Goal: Navigation & Orientation: Find specific page/section

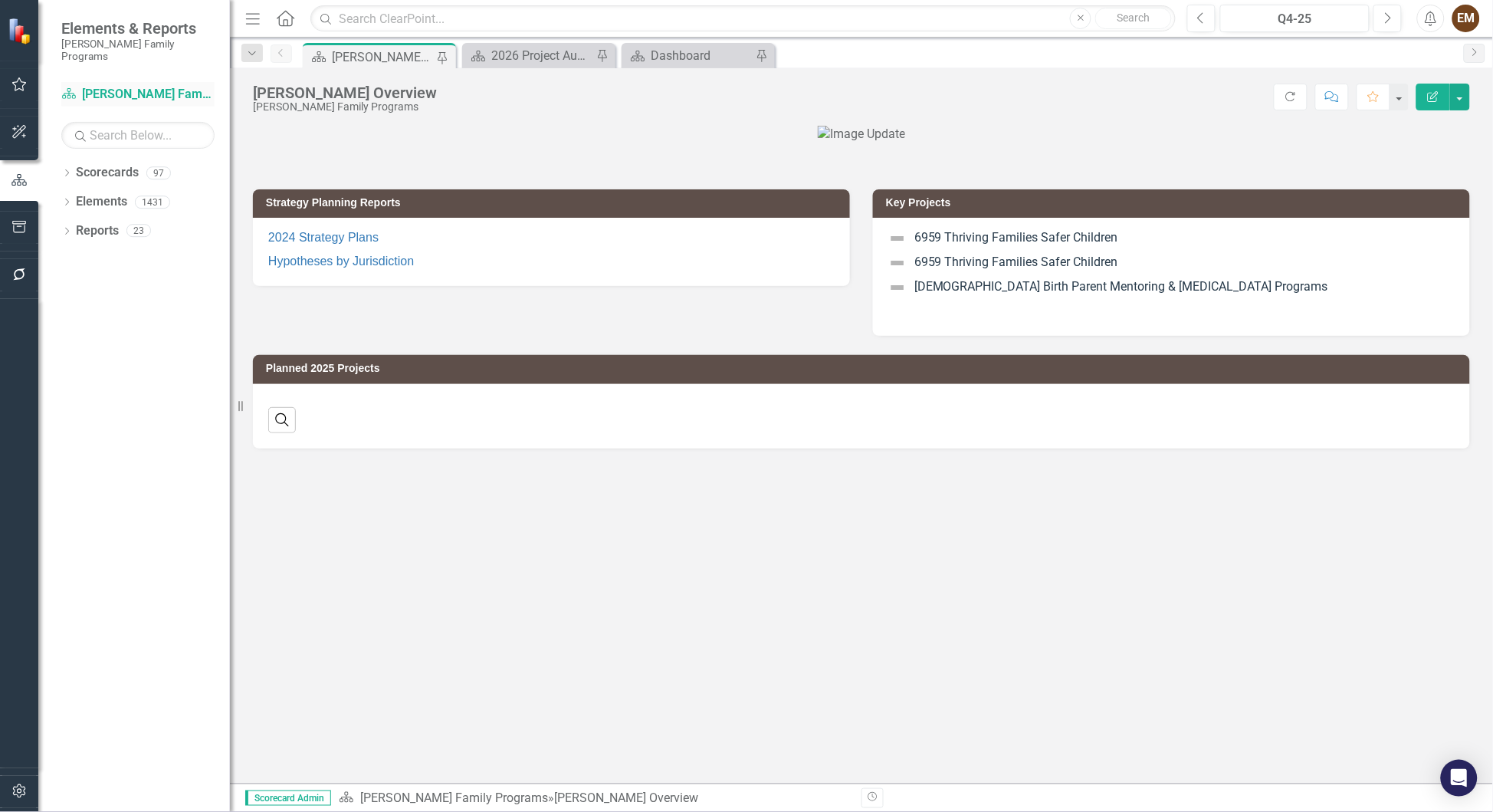
click at [94, 86] on link "Scorecard Casey Family Programs" at bounding box center [138, 95] width 154 height 18
click at [86, 222] on link "Reports" at bounding box center [97, 231] width 43 height 18
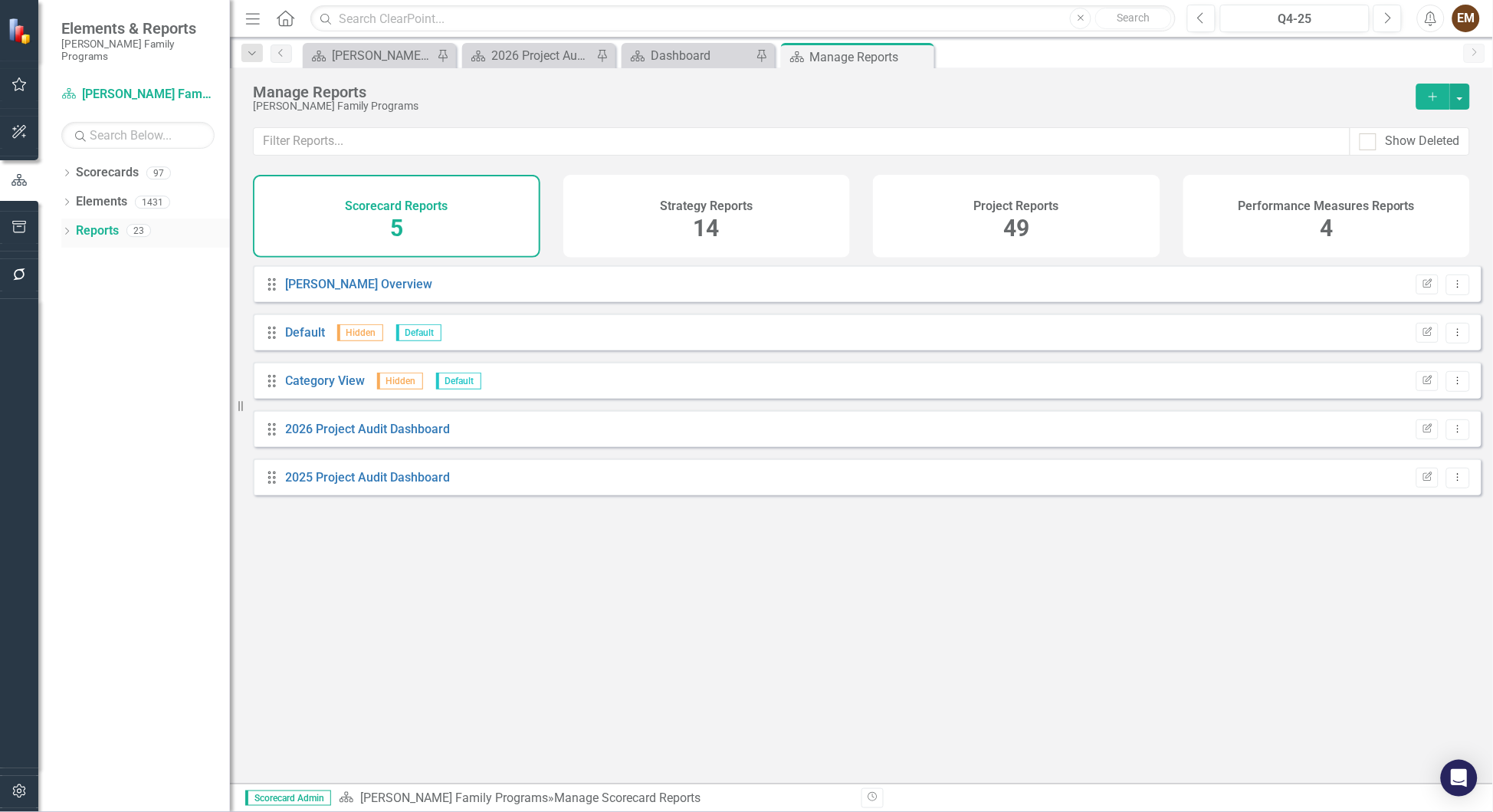
click at [72, 219] on div "Dropdown Reports 23" at bounding box center [145, 232] width 169 height 29
click at [335, 436] on link "2026 Project Audit Dashboard" at bounding box center [368, 429] width 165 height 15
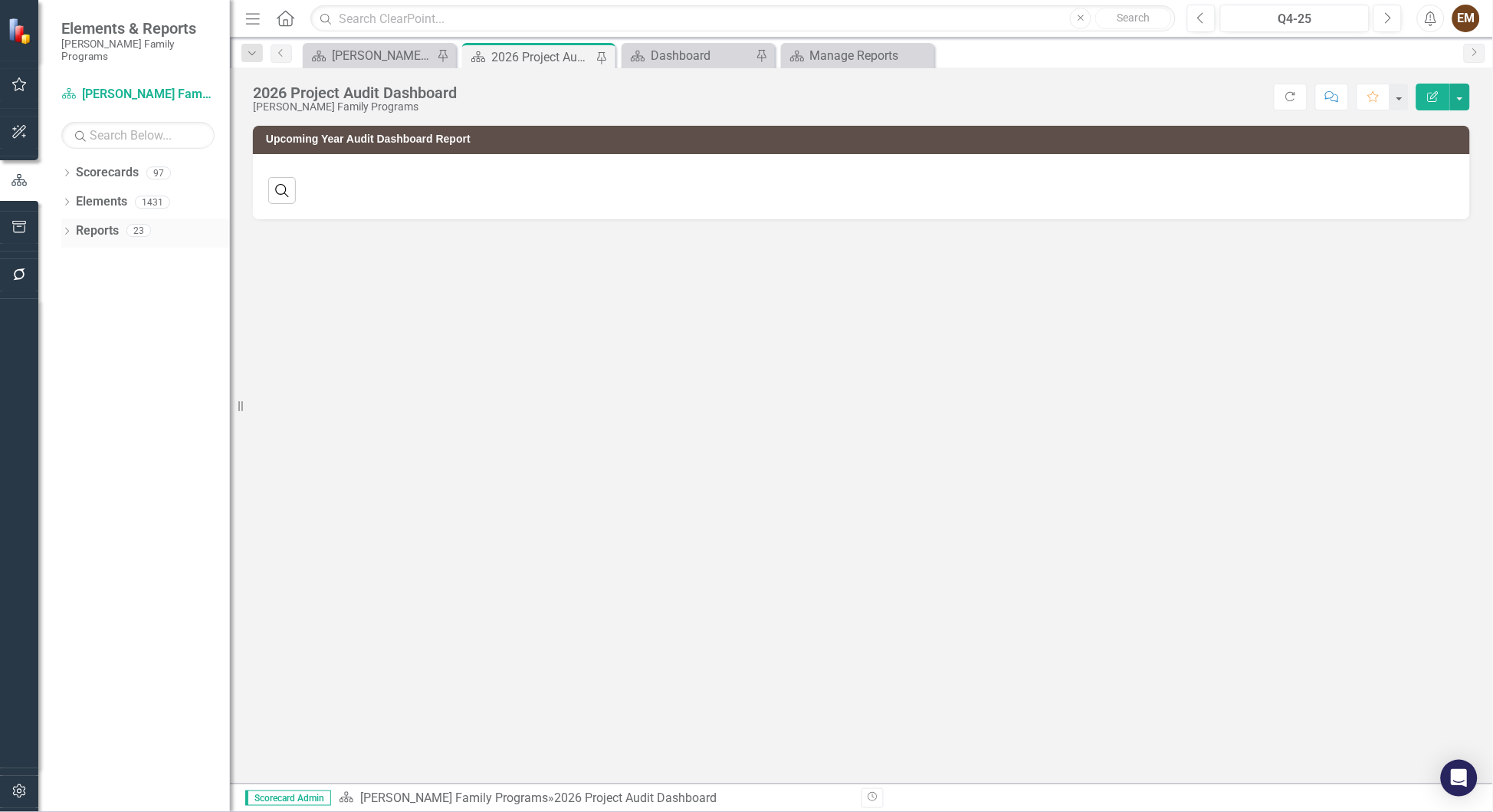
click at [68, 227] on icon at bounding box center [67, 230] width 4 height 7
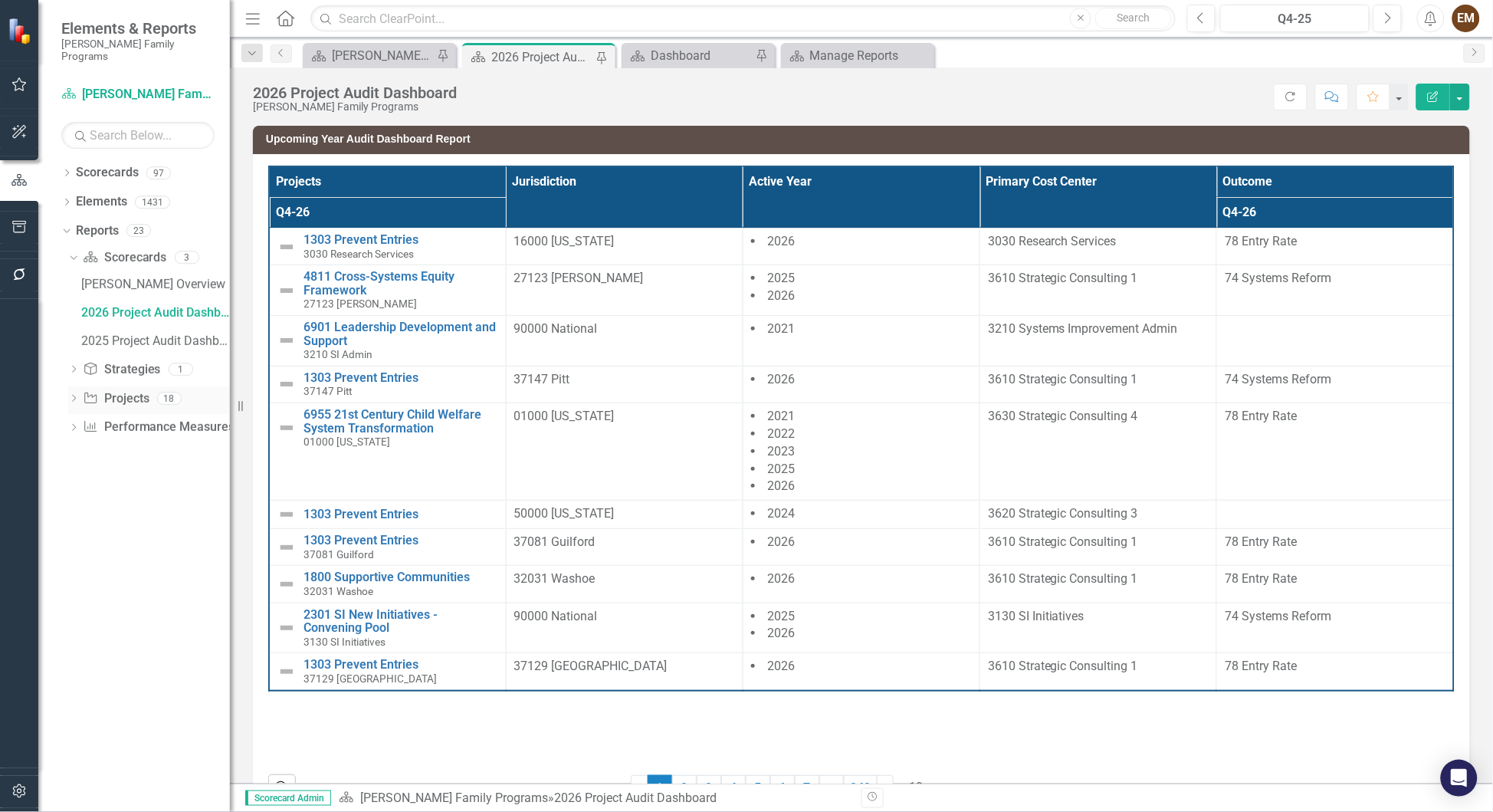
click at [73, 395] on icon "Dropdown" at bounding box center [73, 399] width 11 height 8
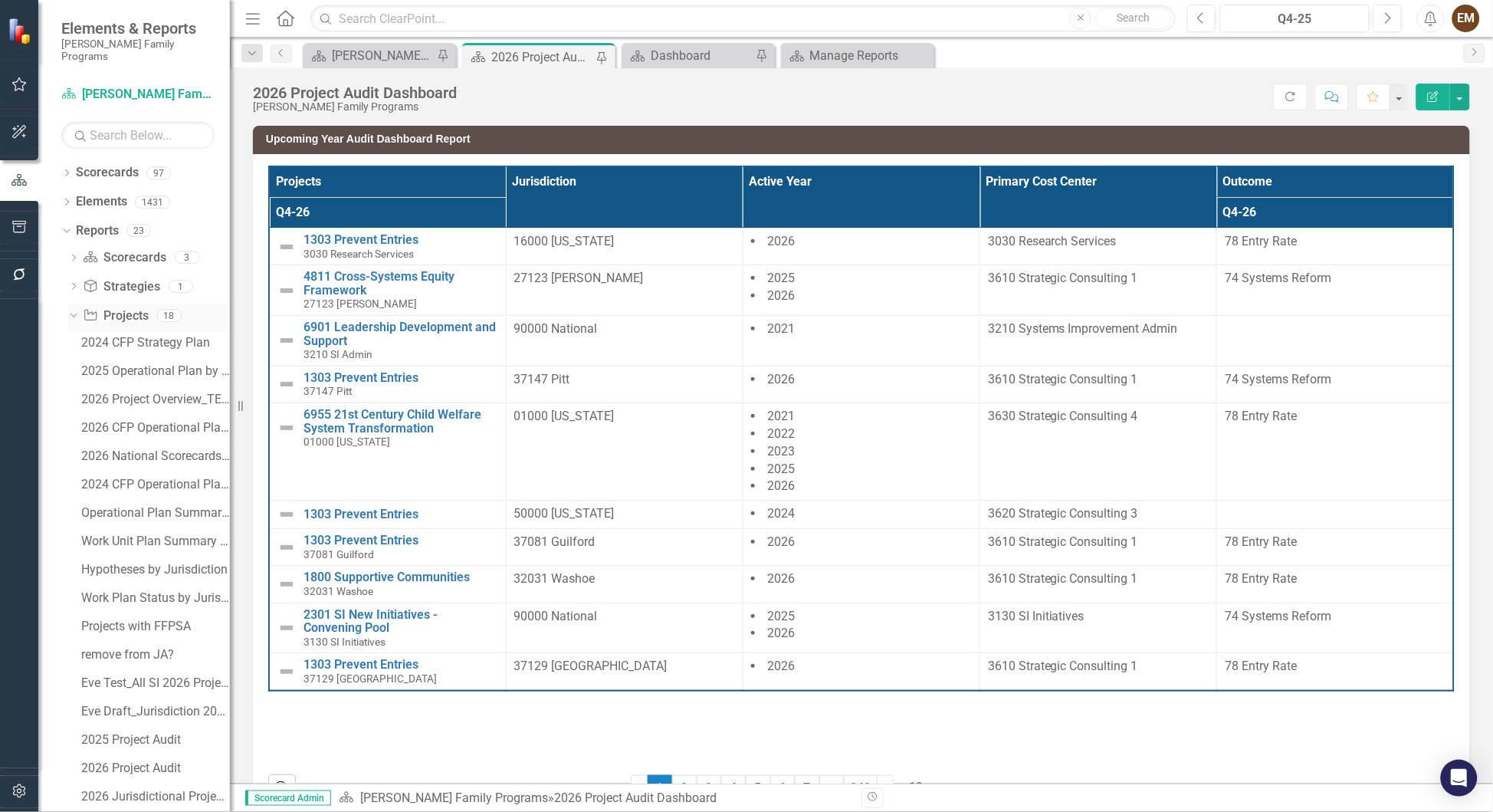
click at [118, 307] on link "Project Projects" at bounding box center [116, 316] width 66 height 18
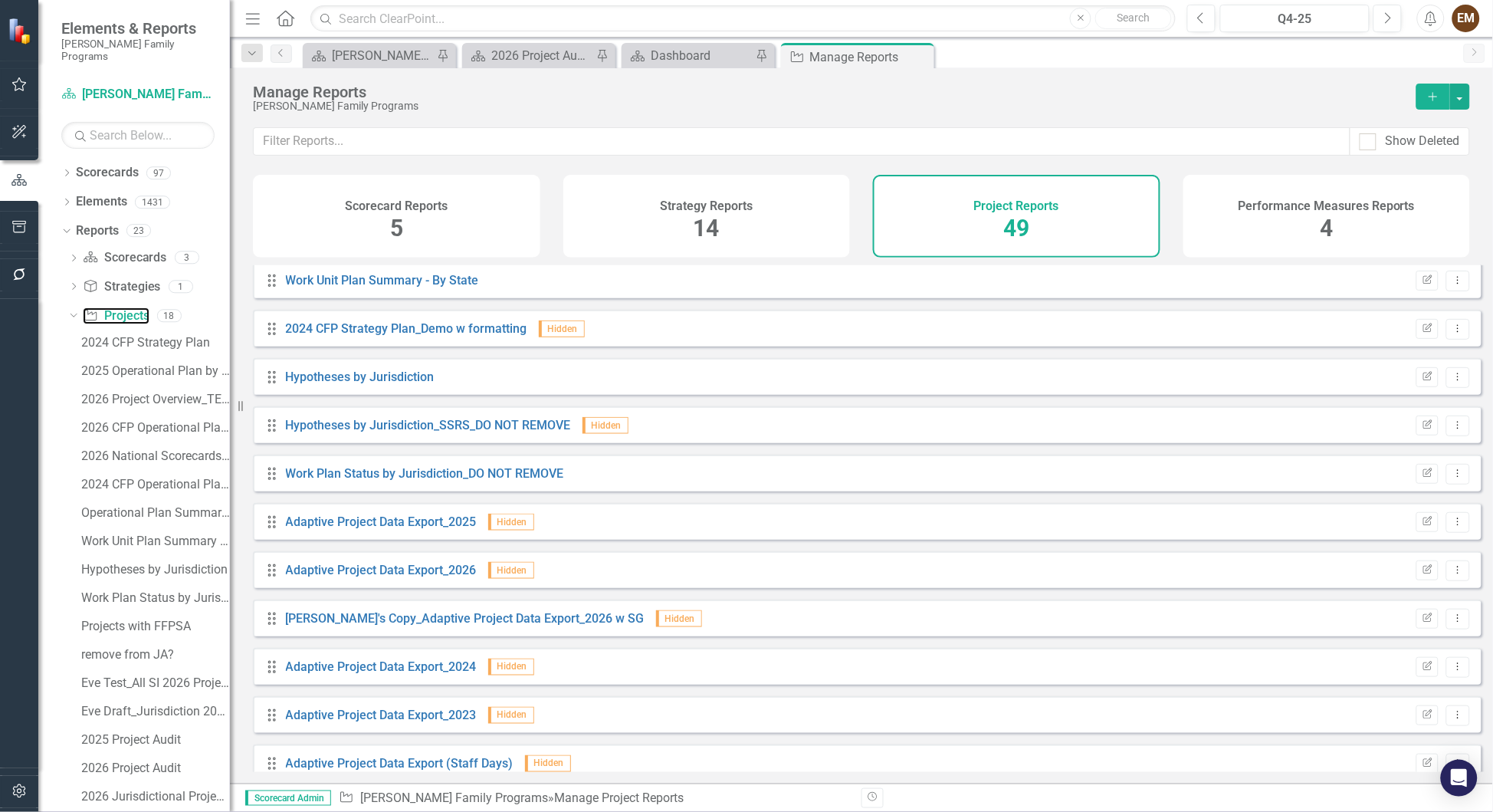
scroll to position [574, 0]
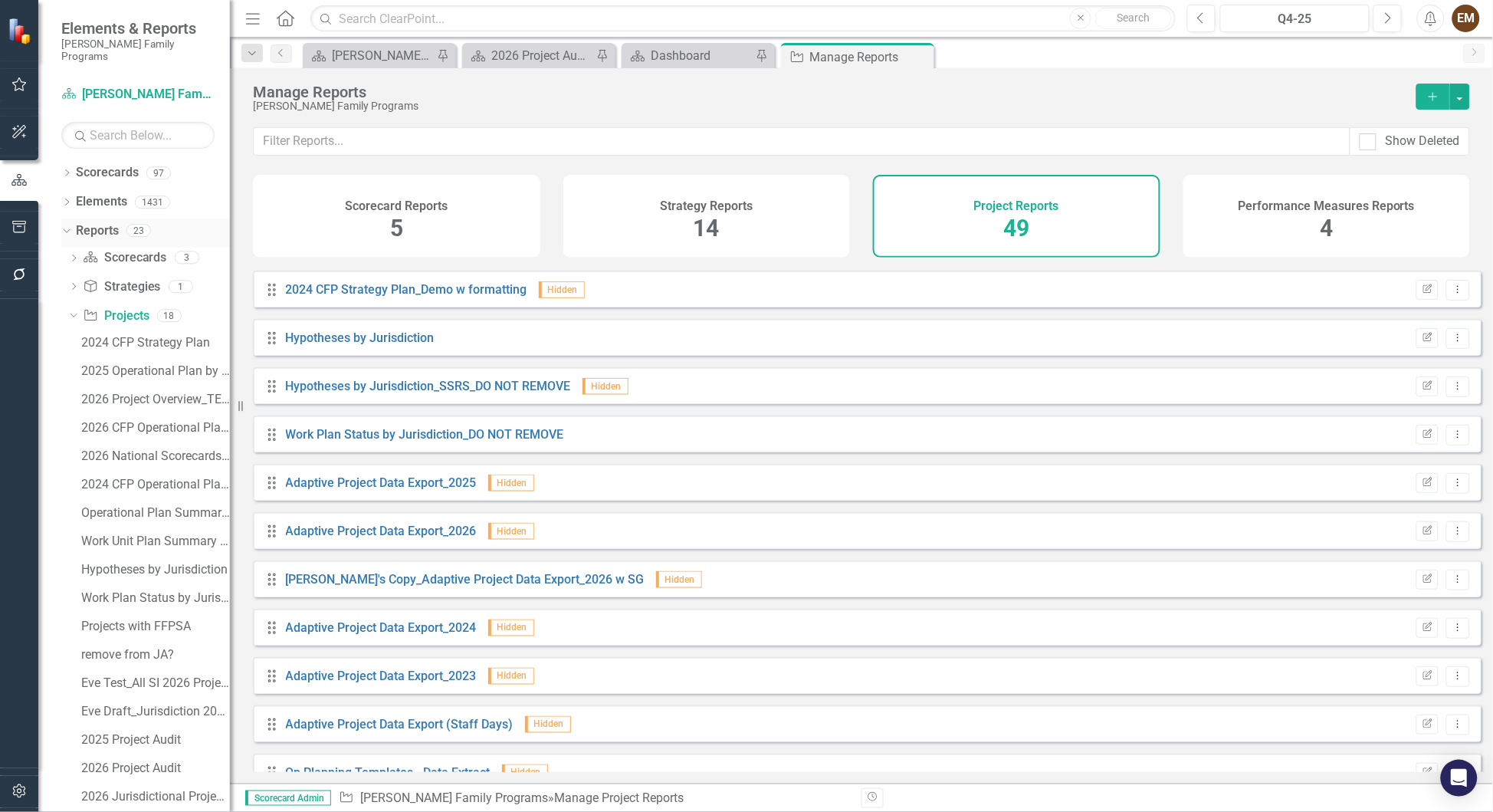
click at [64, 224] on icon "Dropdown" at bounding box center [65, 229] width 8 height 11
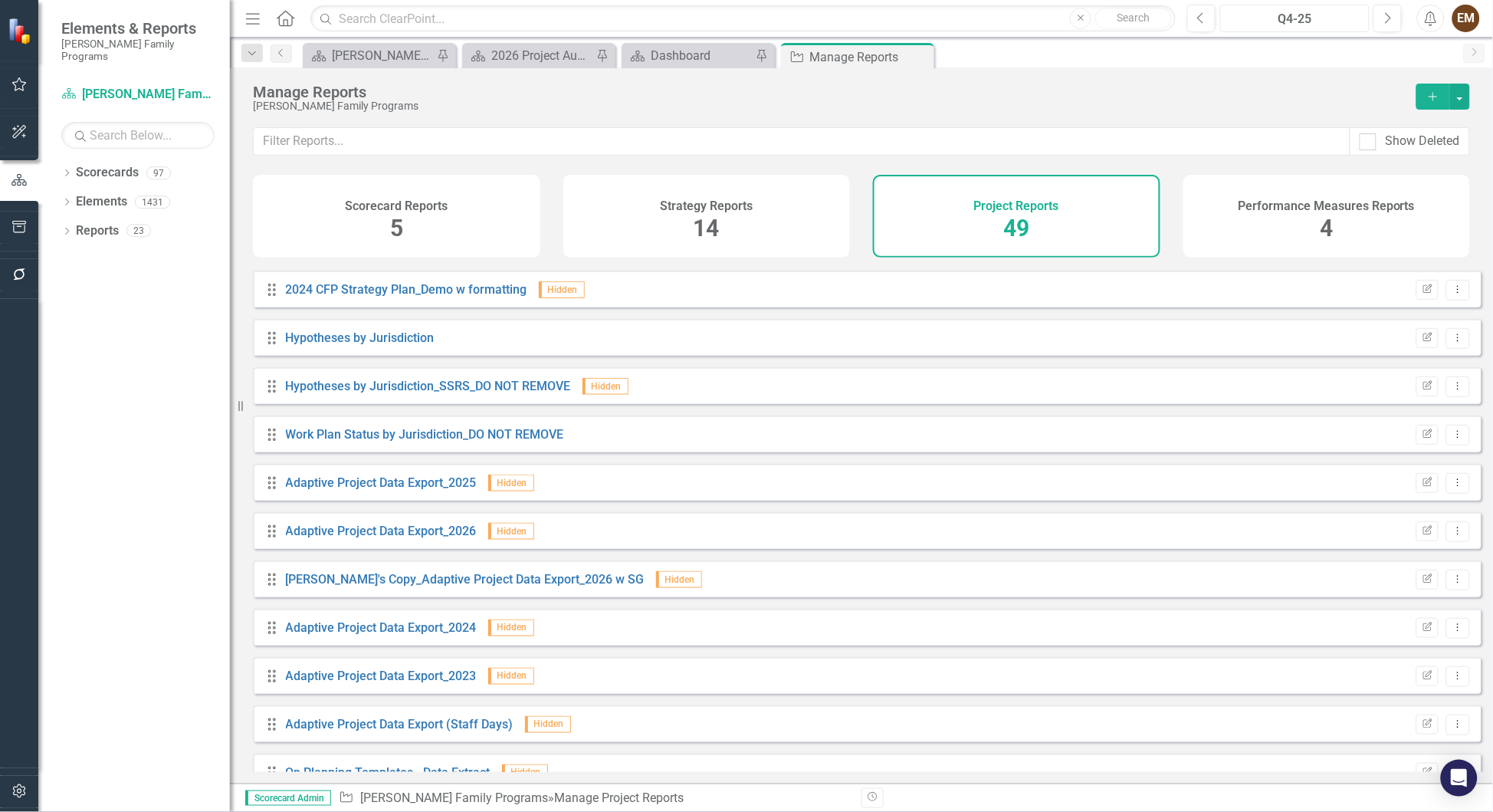
click at [995, 11] on div "Q4-25" at bounding box center [1294, 19] width 139 height 18
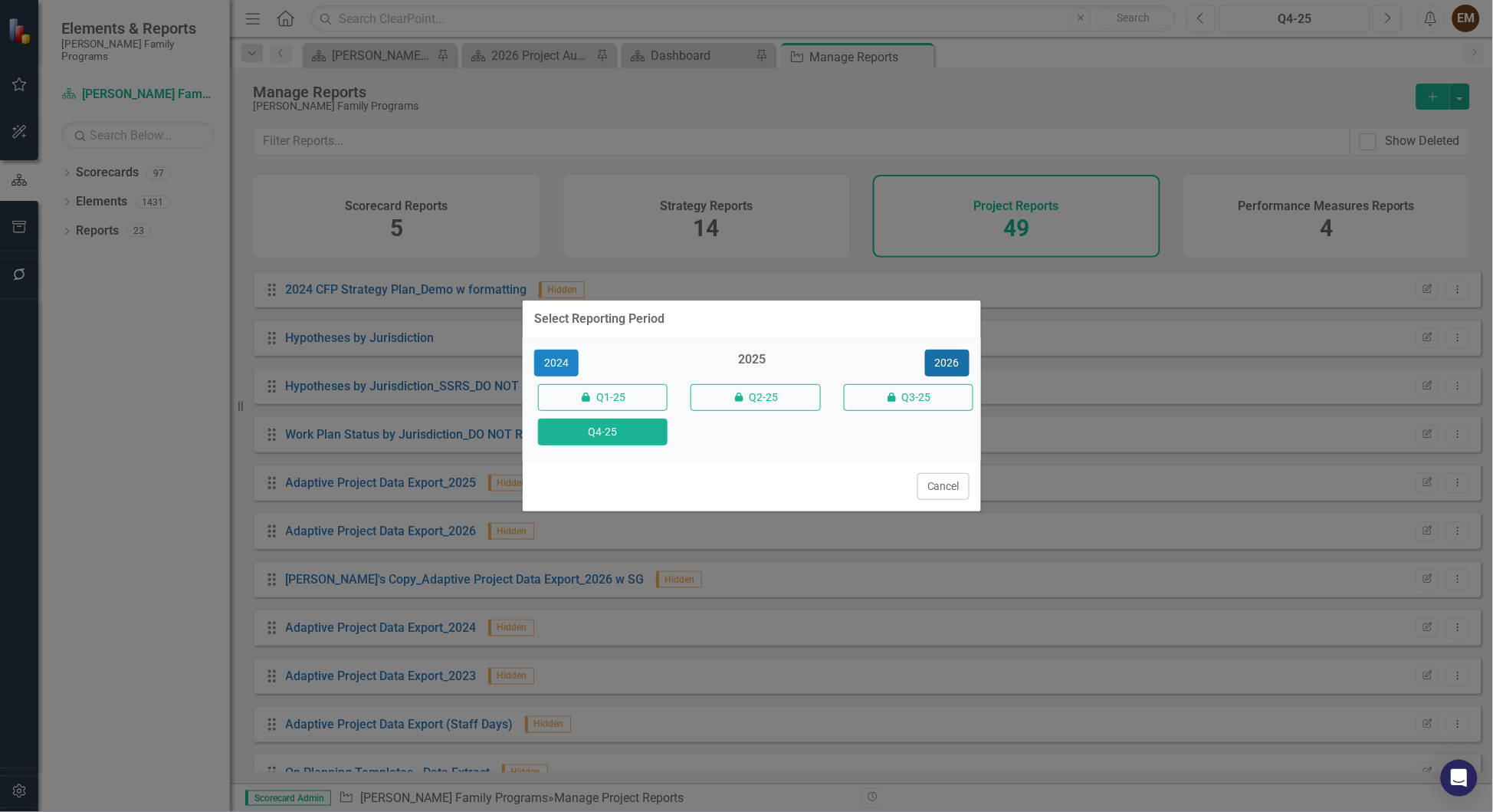
click at [938, 350] on button "2026" at bounding box center [947, 362] width 45 height 27
click at [593, 432] on button "Q4-26" at bounding box center [603, 431] width 130 height 27
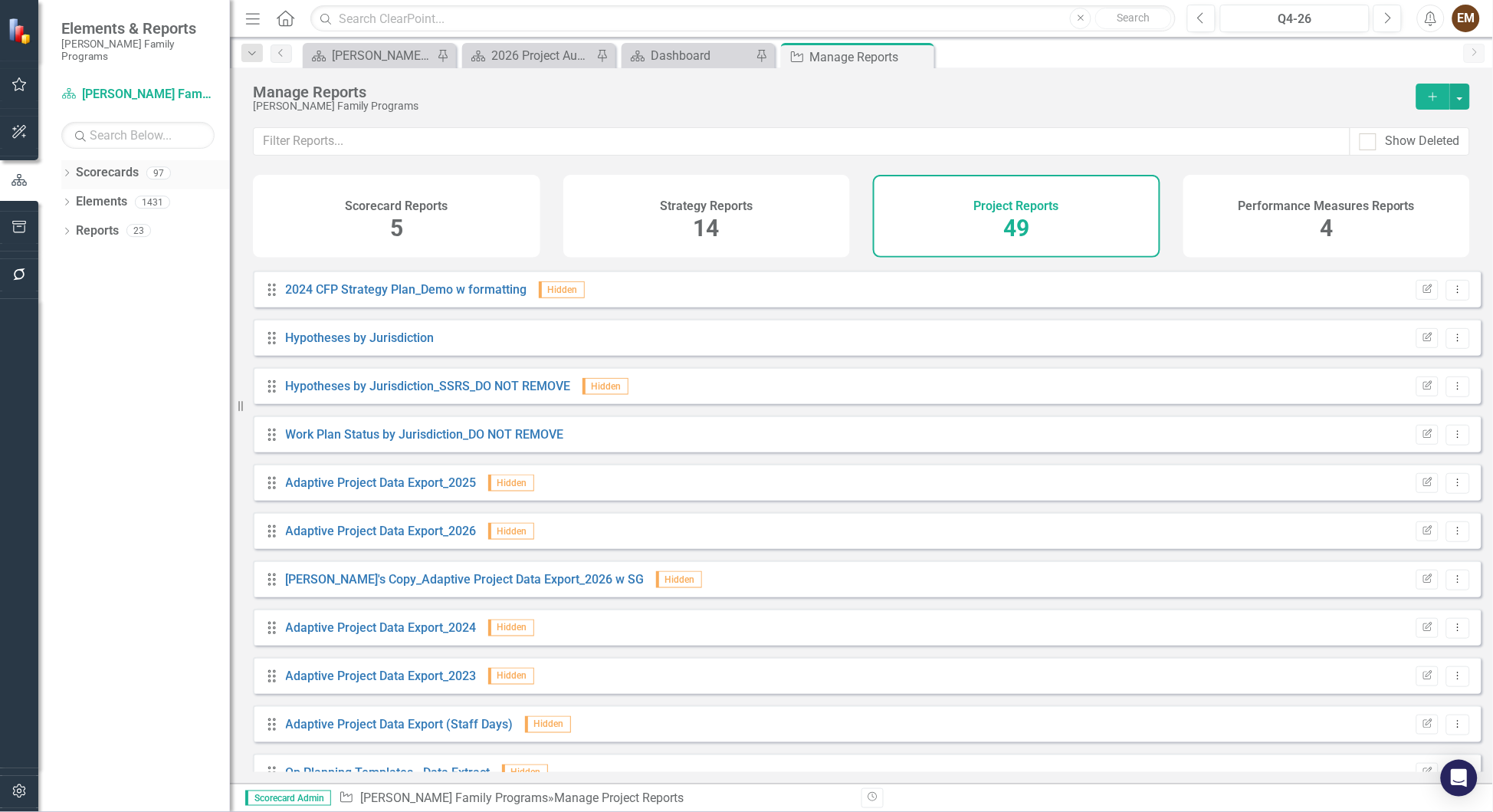
click at [68, 171] on icon "Dropdown" at bounding box center [66, 175] width 11 height 8
click at [71, 197] on icon "Dropdown" at bounding box center [75, 201] width 12 height 9
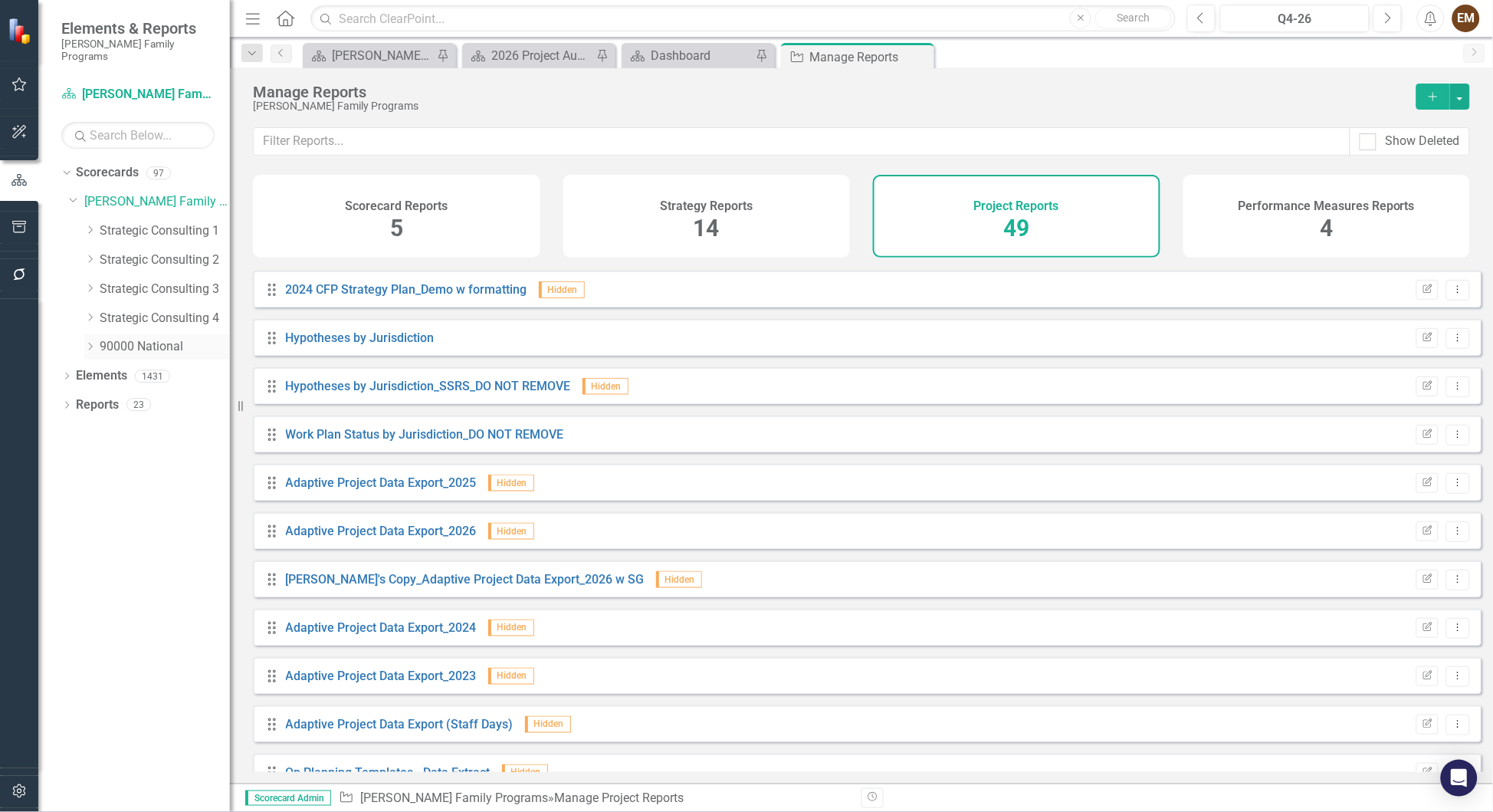
click at [88, 342] on icon "Dropdown" at bounding box center [91, 346] width 12 height 9
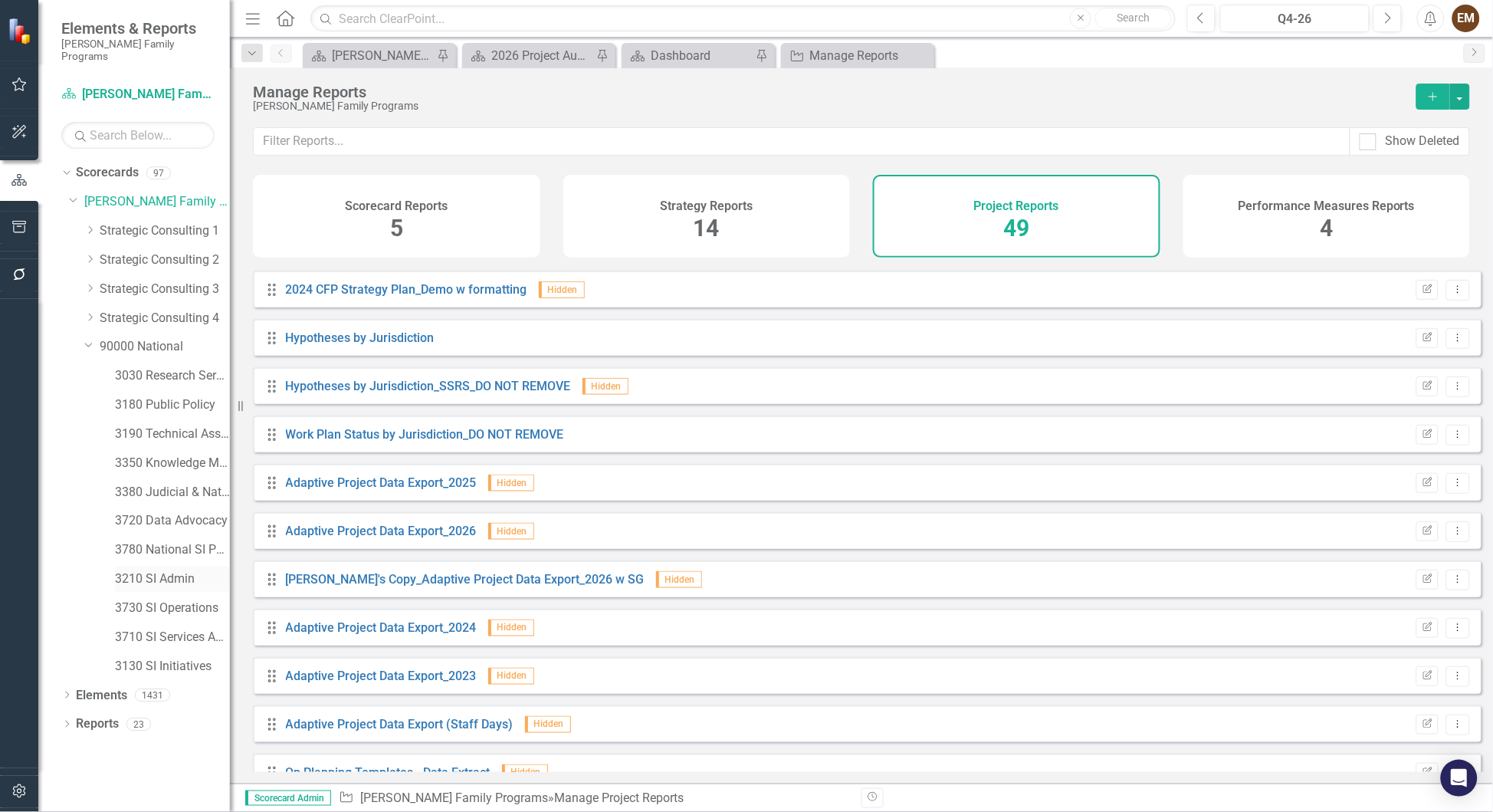
click at [155, 541] on div "3210 SI Admin" at bounding box center [172, 579] width 115 height 25
click at [137, 541] on link "3780 National SI Partnerships" at bounding box center [172, 550] width 115 height 18
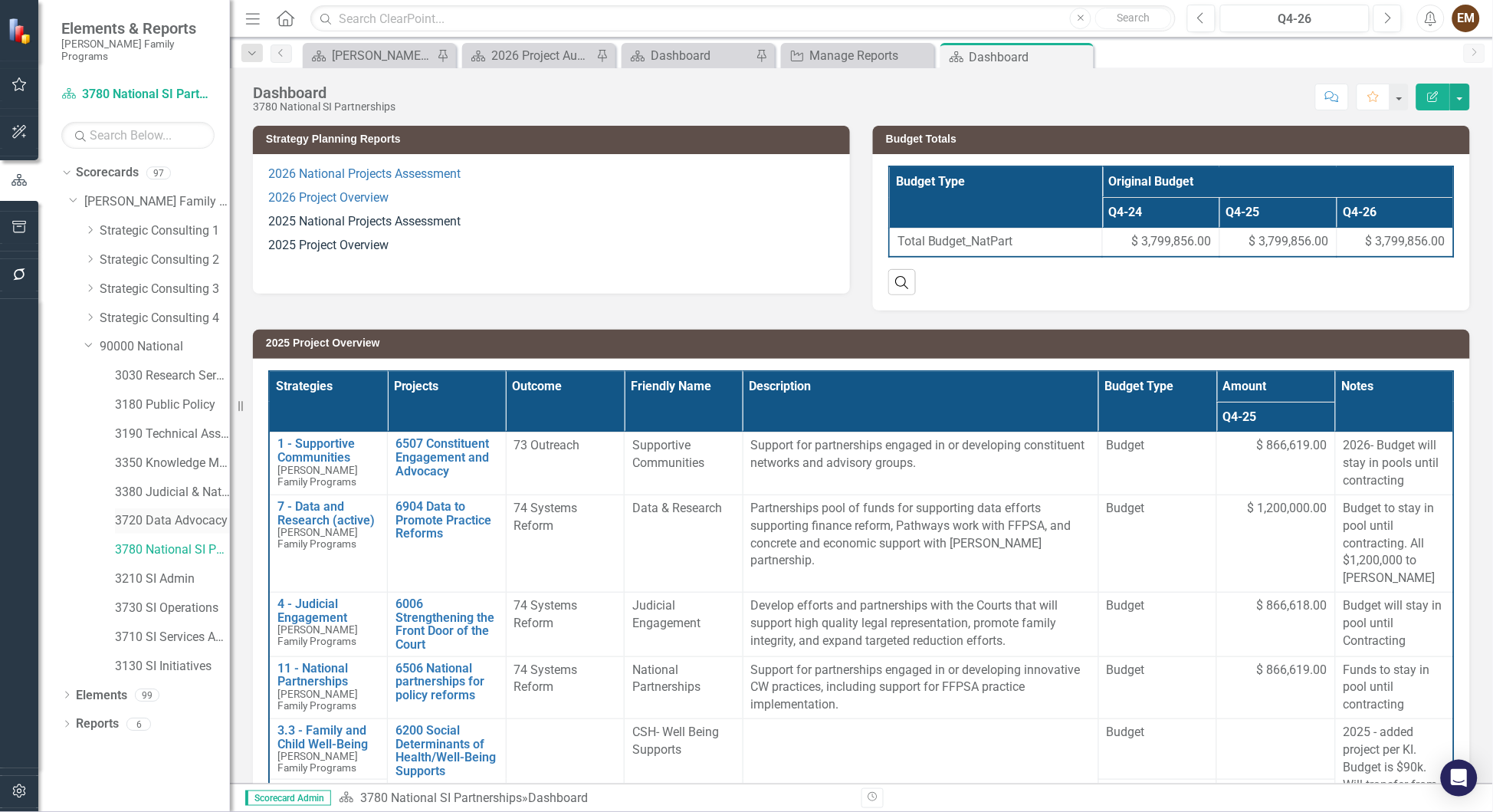
click at [174, 512] on link "3720 Data Advocacy" at bounding box center [172, 521] width 115 height 18
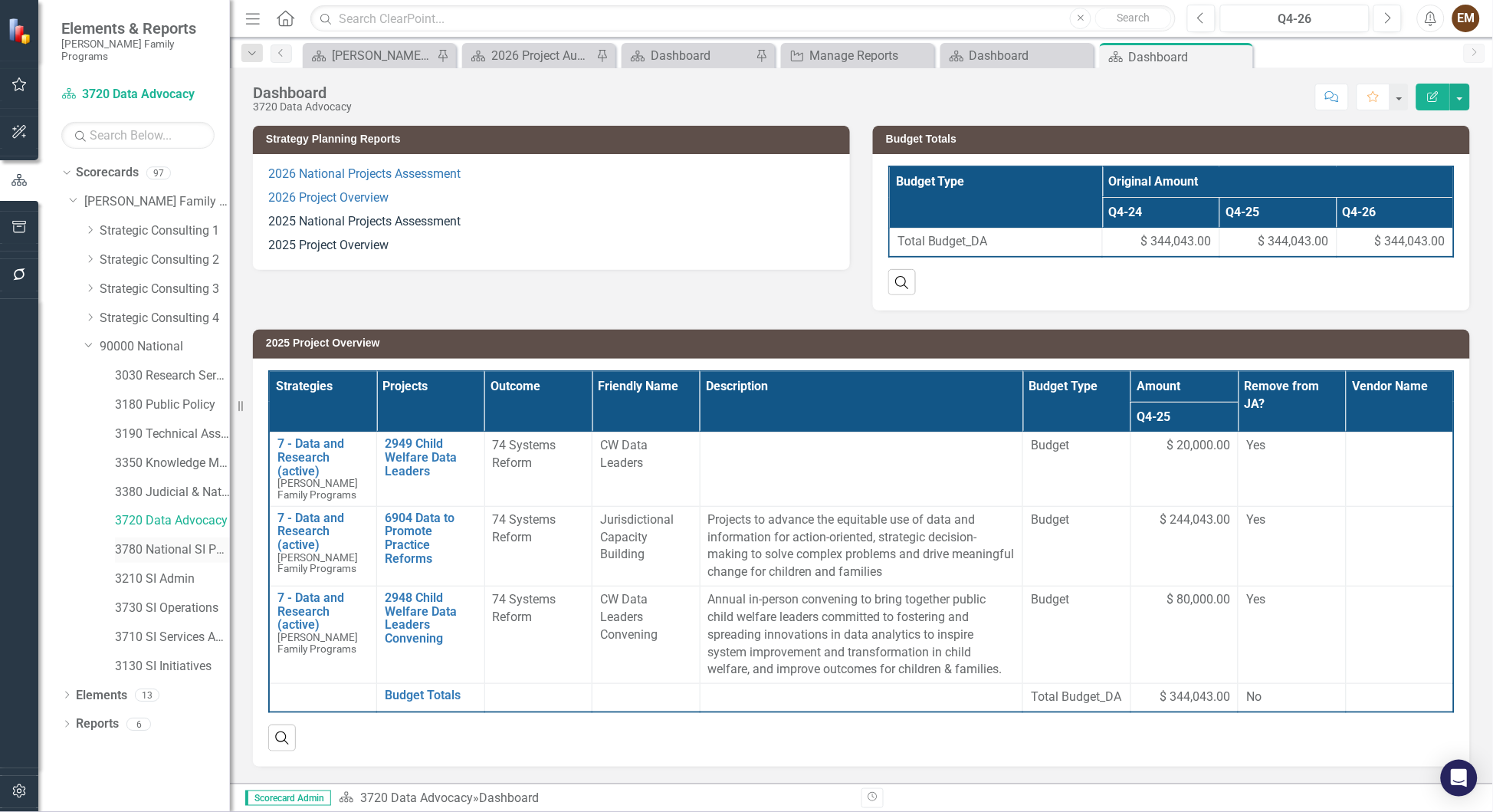
click at [182, 541] on link "3780 National SI Partnerships" at bounding box center [172, 550] width 115 height 18
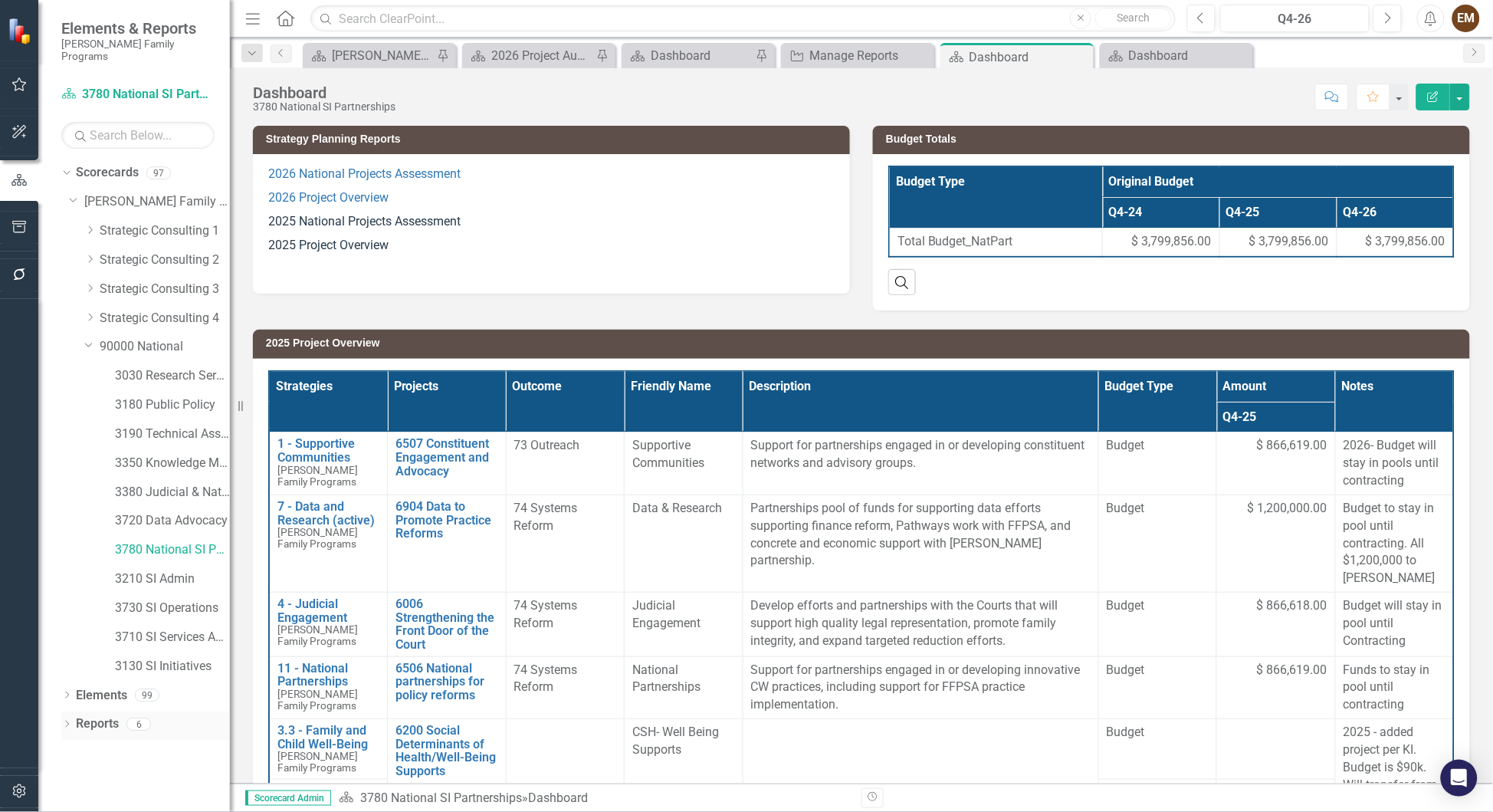
click at [68, 541] on icon "Dropdown" at bounding box center [66, 725] width 11 height 8
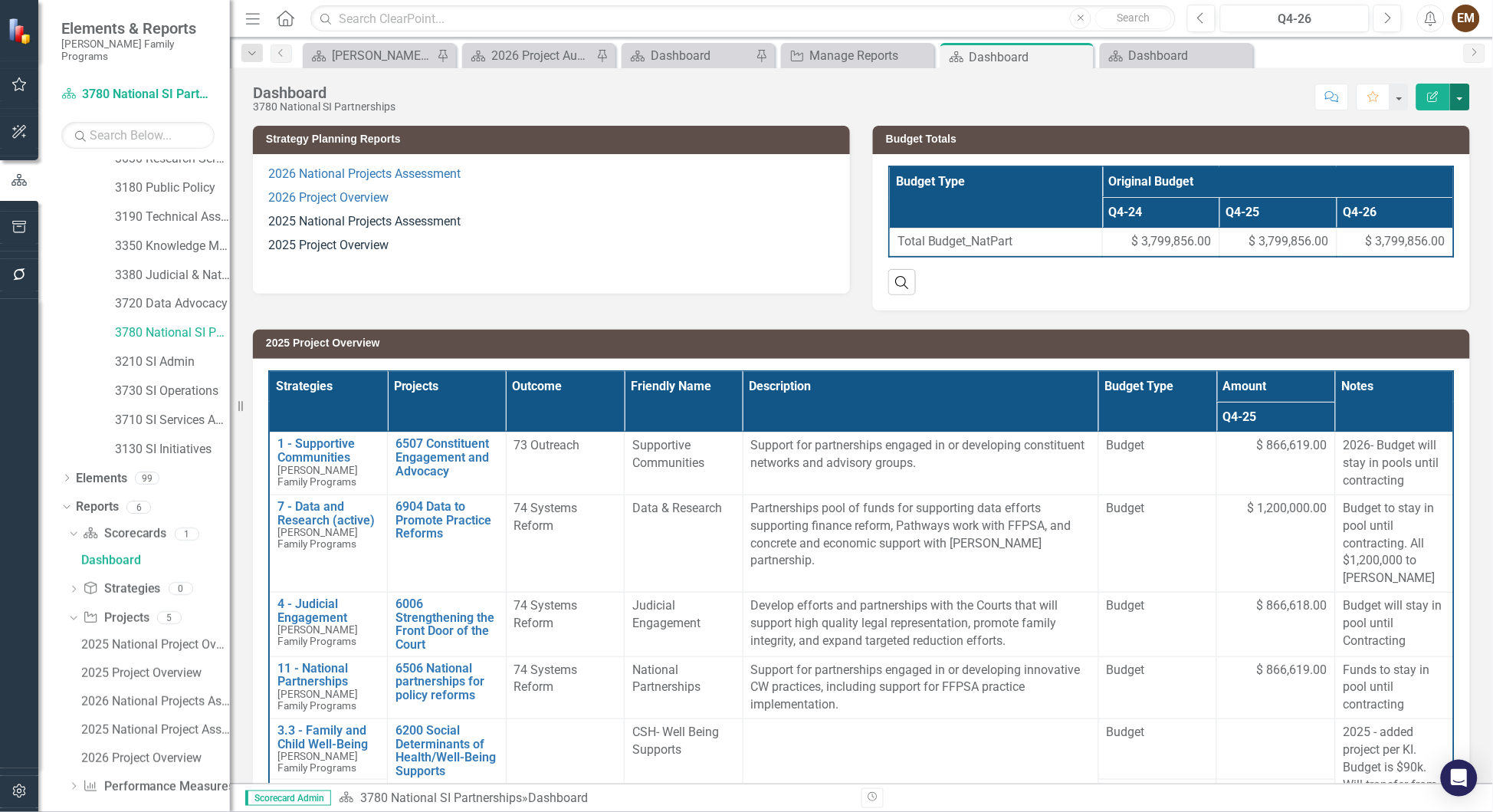
click at [995, 97] on button "button" at bounding box center [1460, 97] width 20 height 27
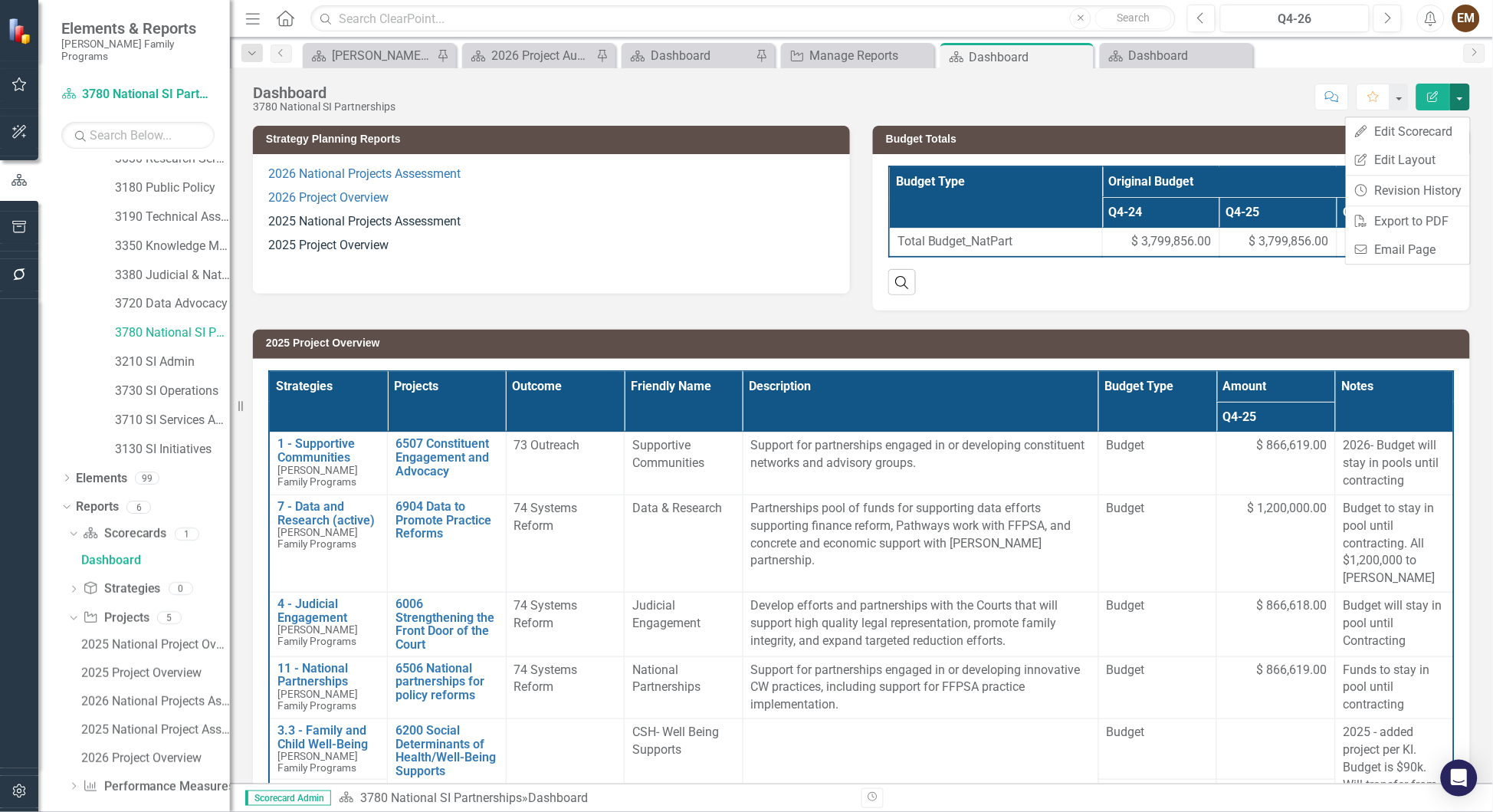
click at [995, 356] on td "2025 Project Overview" at bounding box center [864, 344] width 1197 height 23
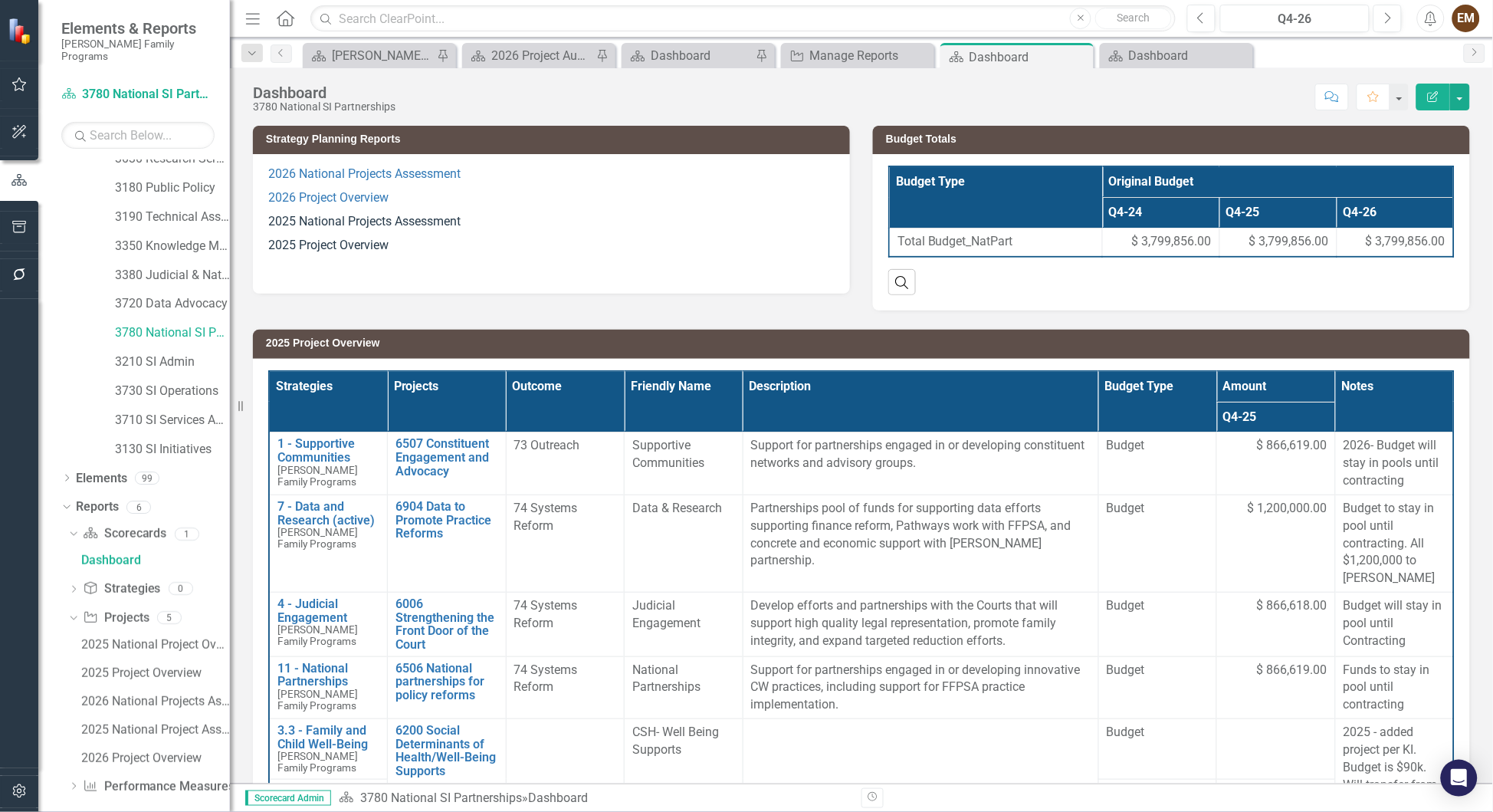
click at [995, 356] on td "2025 Project Overview" at bounding box center [864, 344] width 1197 height 23
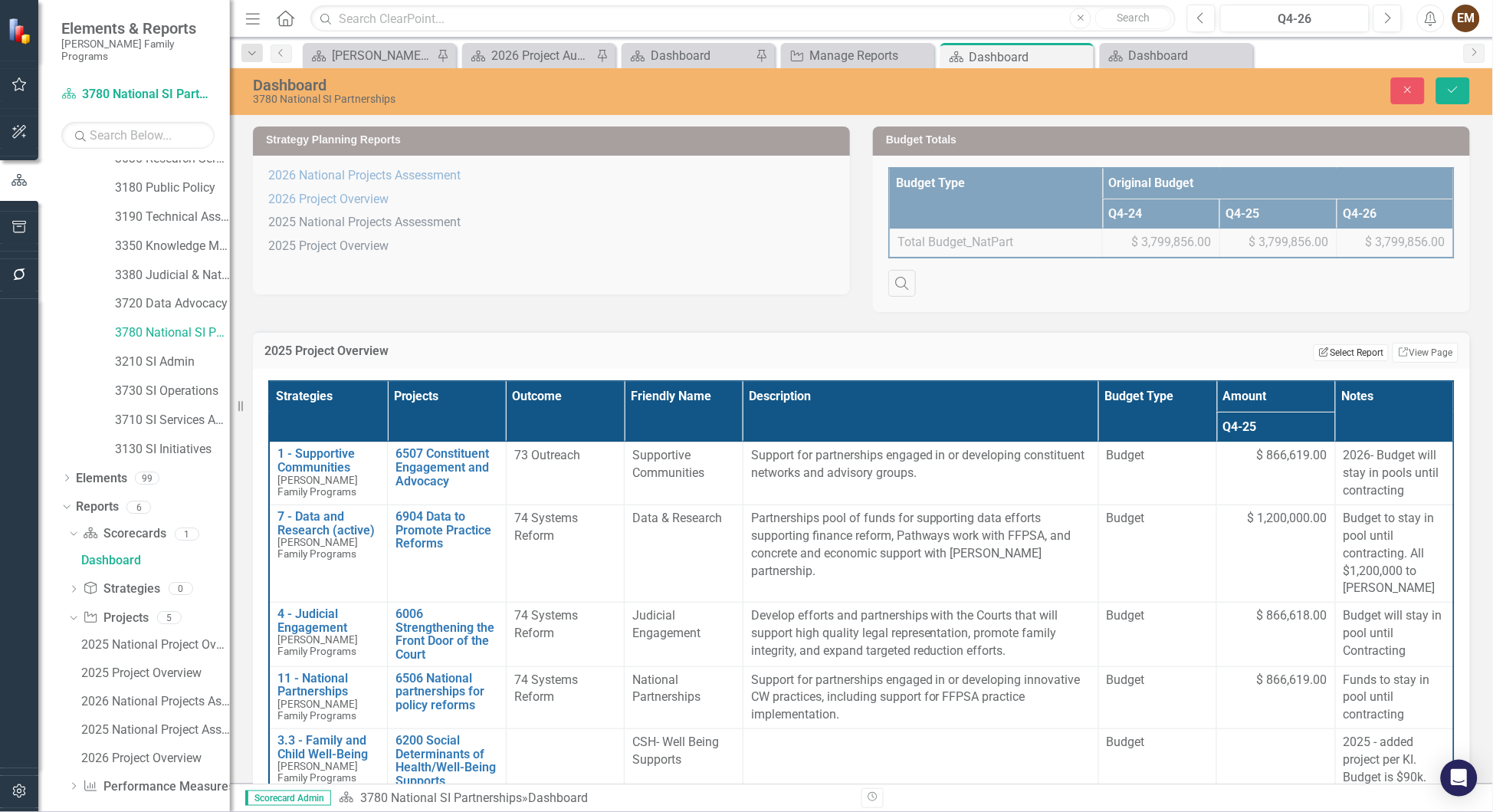
click at [995, 361] on button "Edit Report Select Report" at bounding box center [1351, 352] width 75 height 17
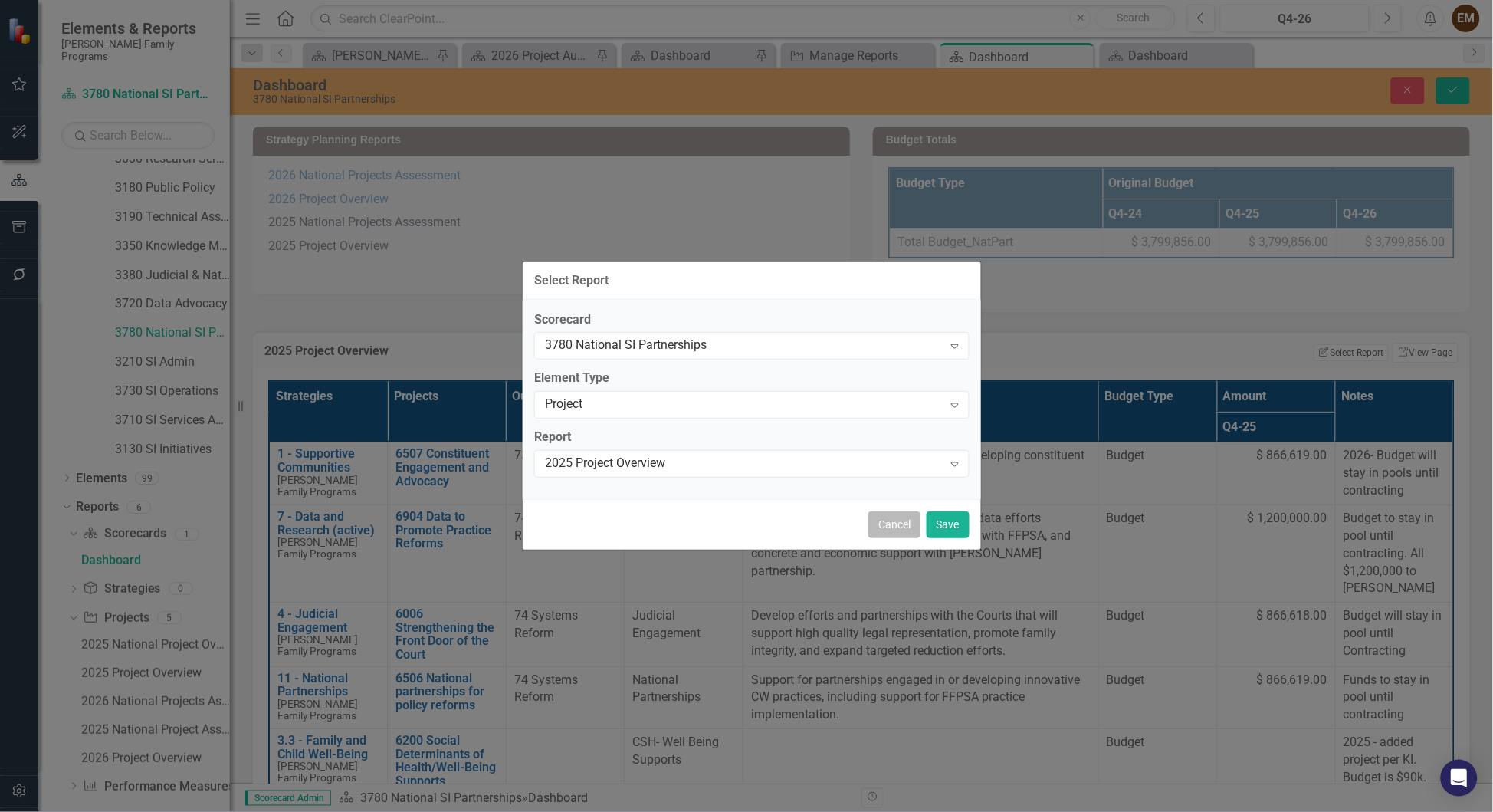
click at [876, 535] on button "Cancel" at bounding box center [894, 524] width 52 height 27
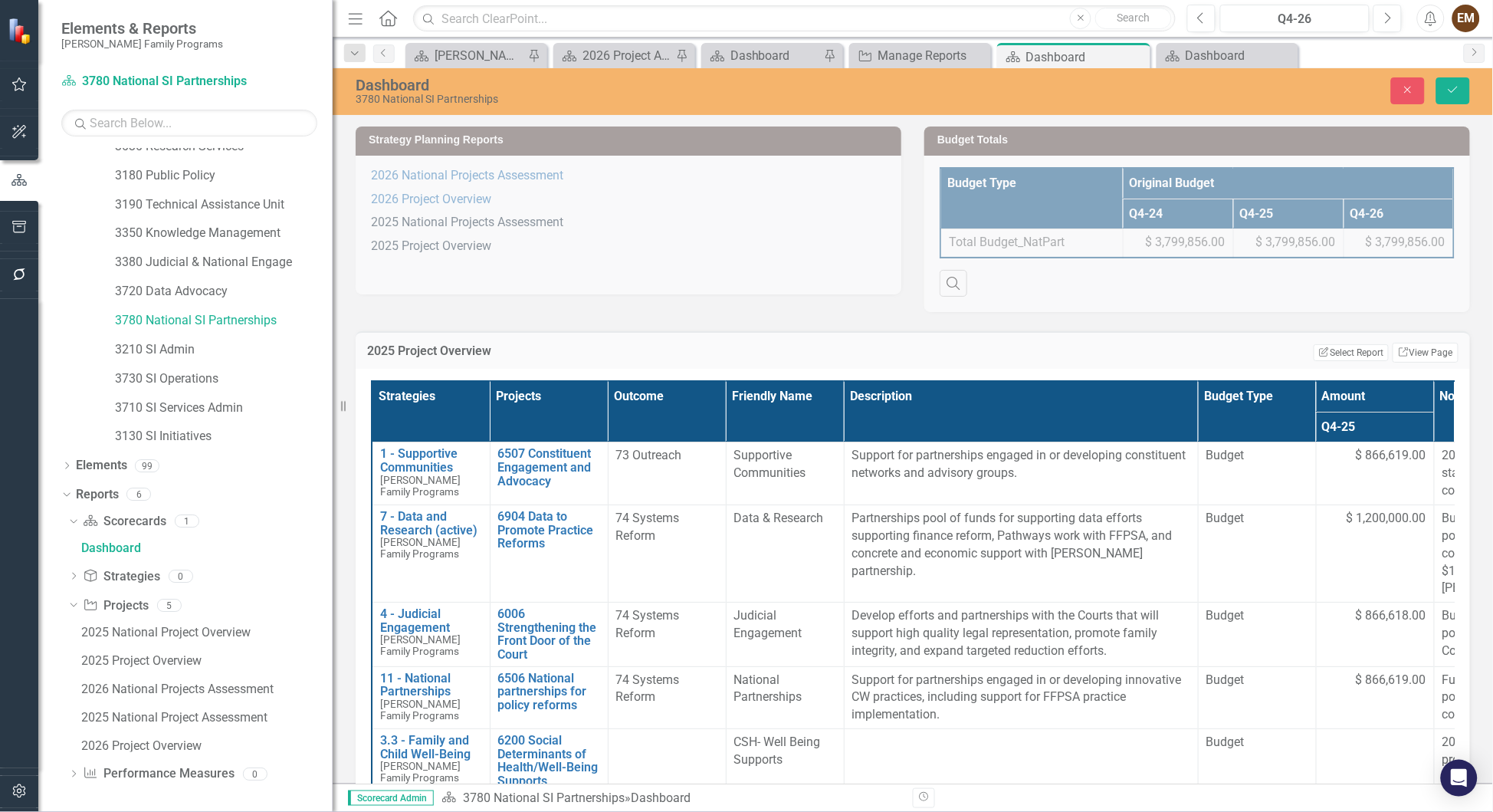
drag, startPoint x: 230, startPoint y: 680, endPoint x: 332, endPoint y: 677, distance: 102.0
click at [332, 541] on div "Resize" at bounding box center [338, 406] width 12 height 812
click at [177, 541] on div "2025 National Project Overview" at bounding box center [207, 632] width 251 height 14
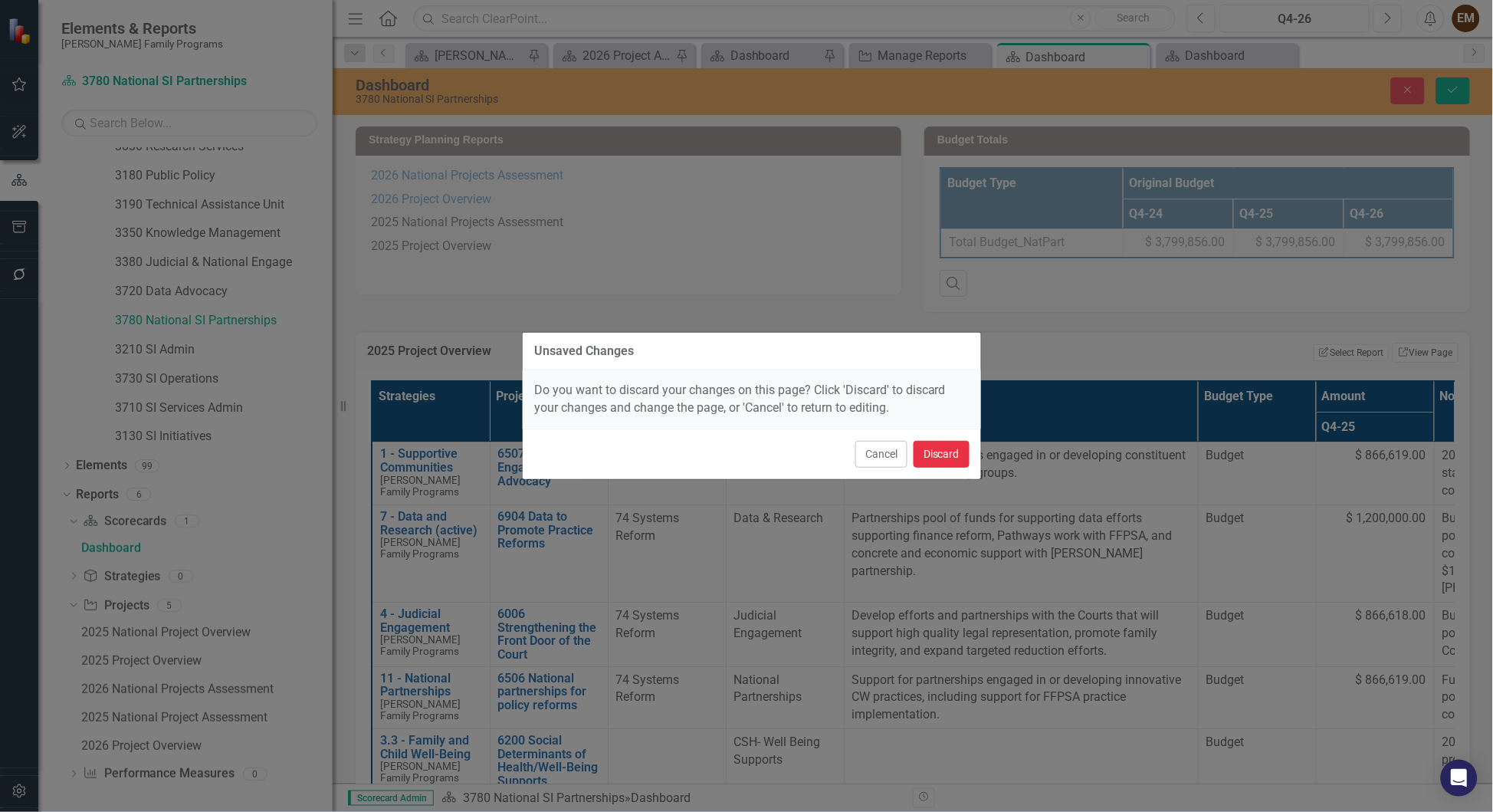
click at [945, 455] on button "Discard" at bounding box center [942, 454] width 56 height 27
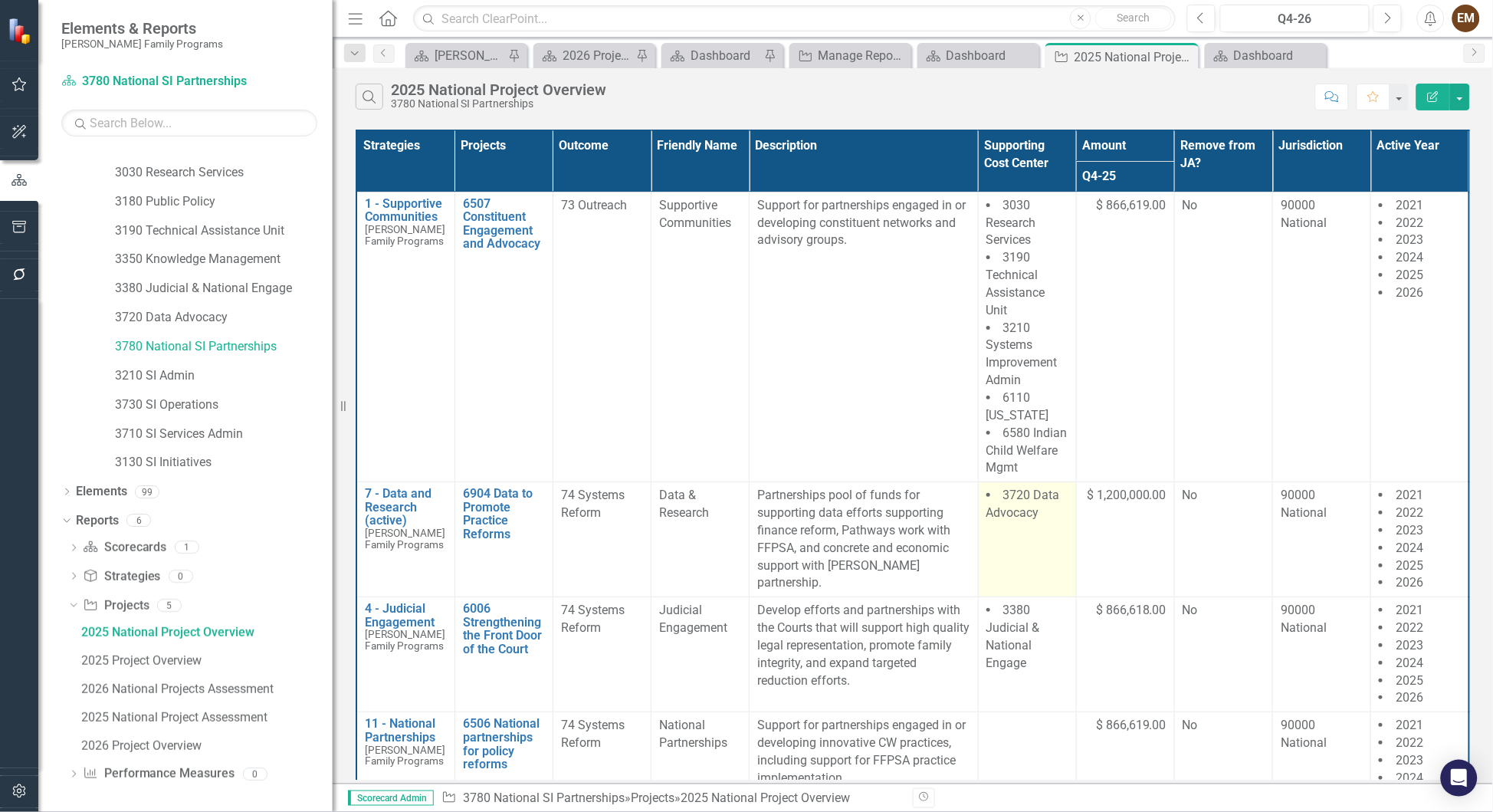
scroll to position [160, 0]
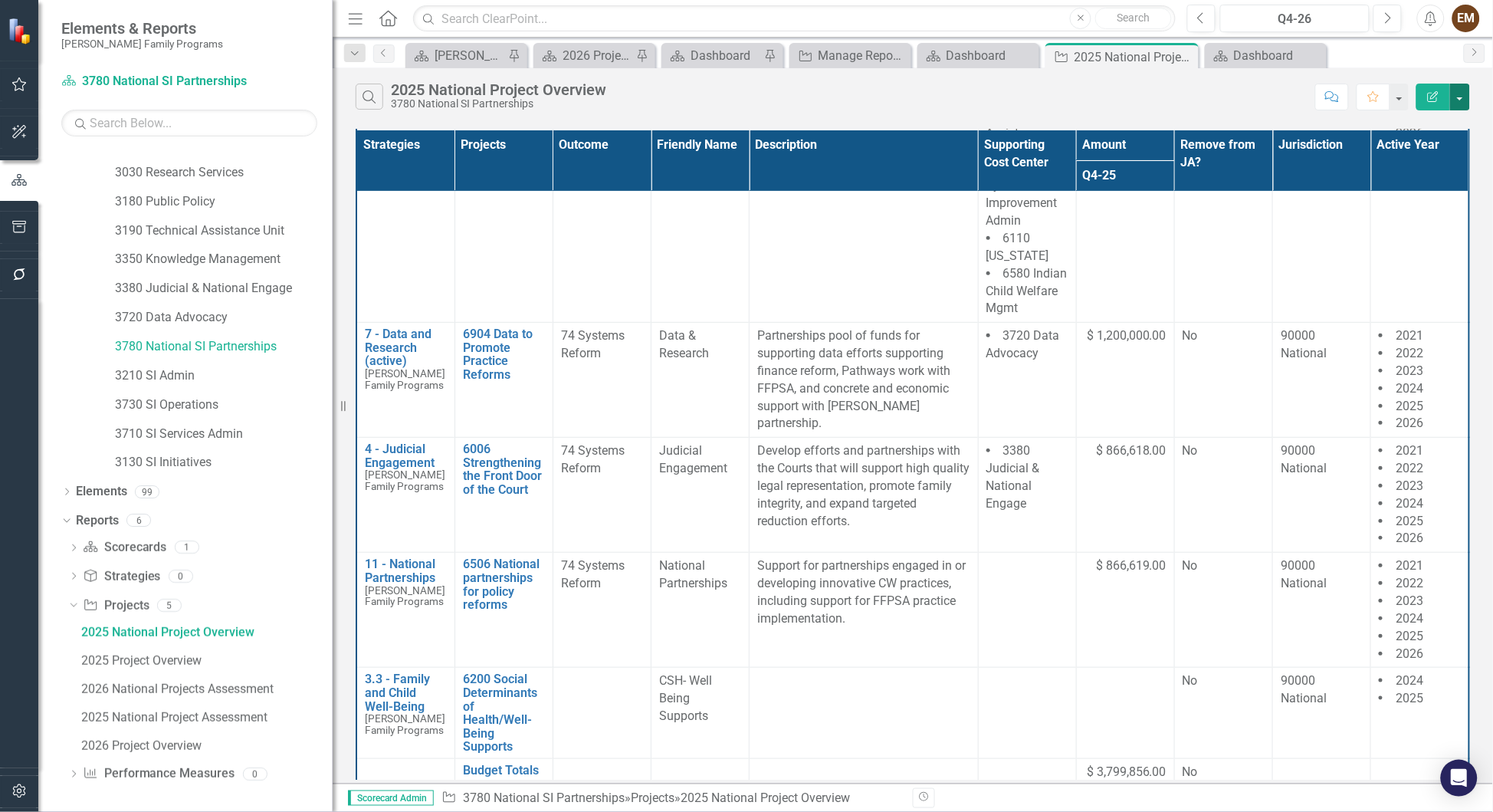
click at [995, 102] on button "button" at bounding box center [1460, 97] width 20 height 27
click at [995, 138] on link "Edit Report Edit Report" at bounding box center [1409, 132] width 121 height 28
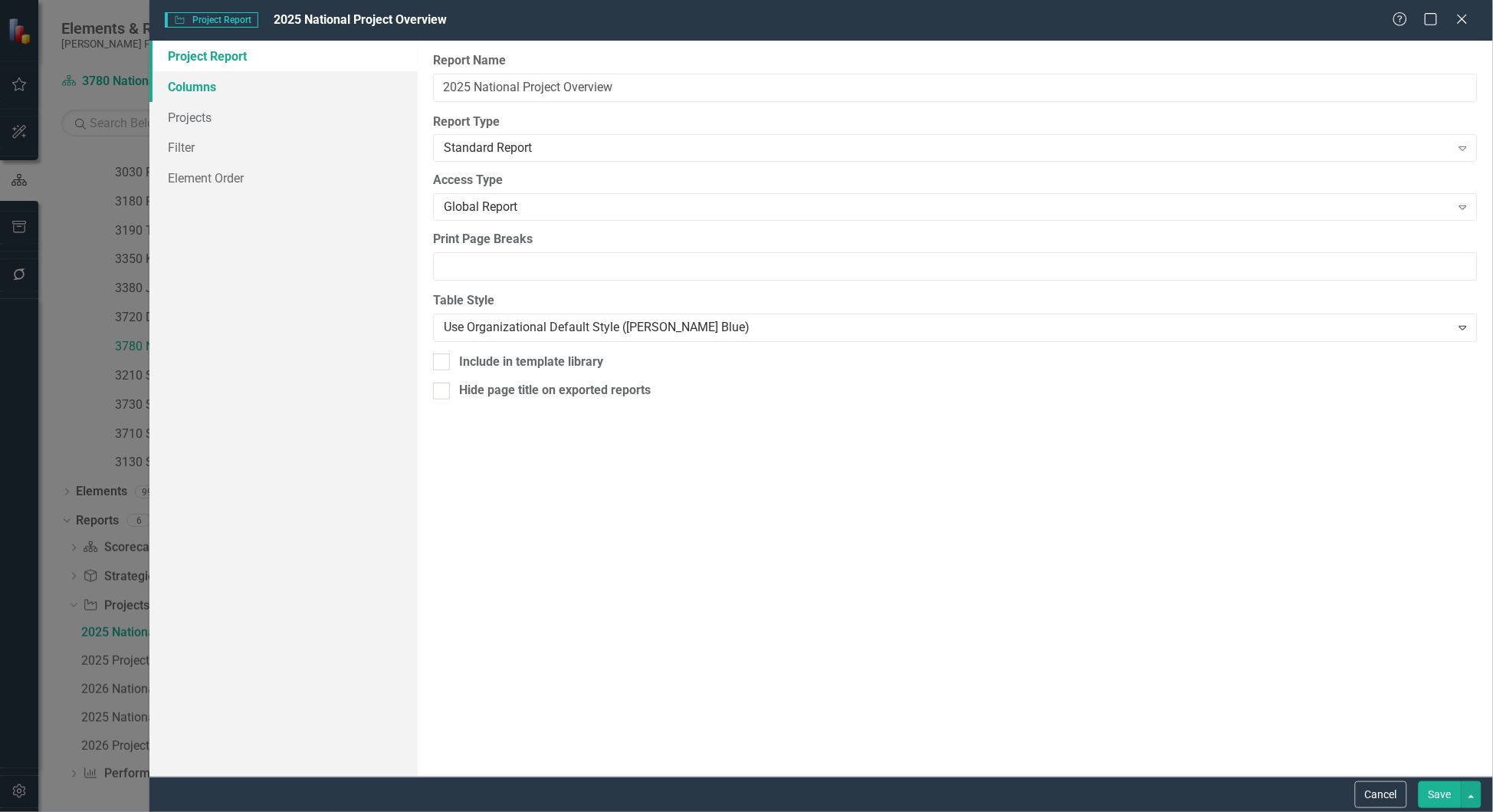
click at [230, 81] on link "Columns" at bounding box center [284, 86] width 269 height 31
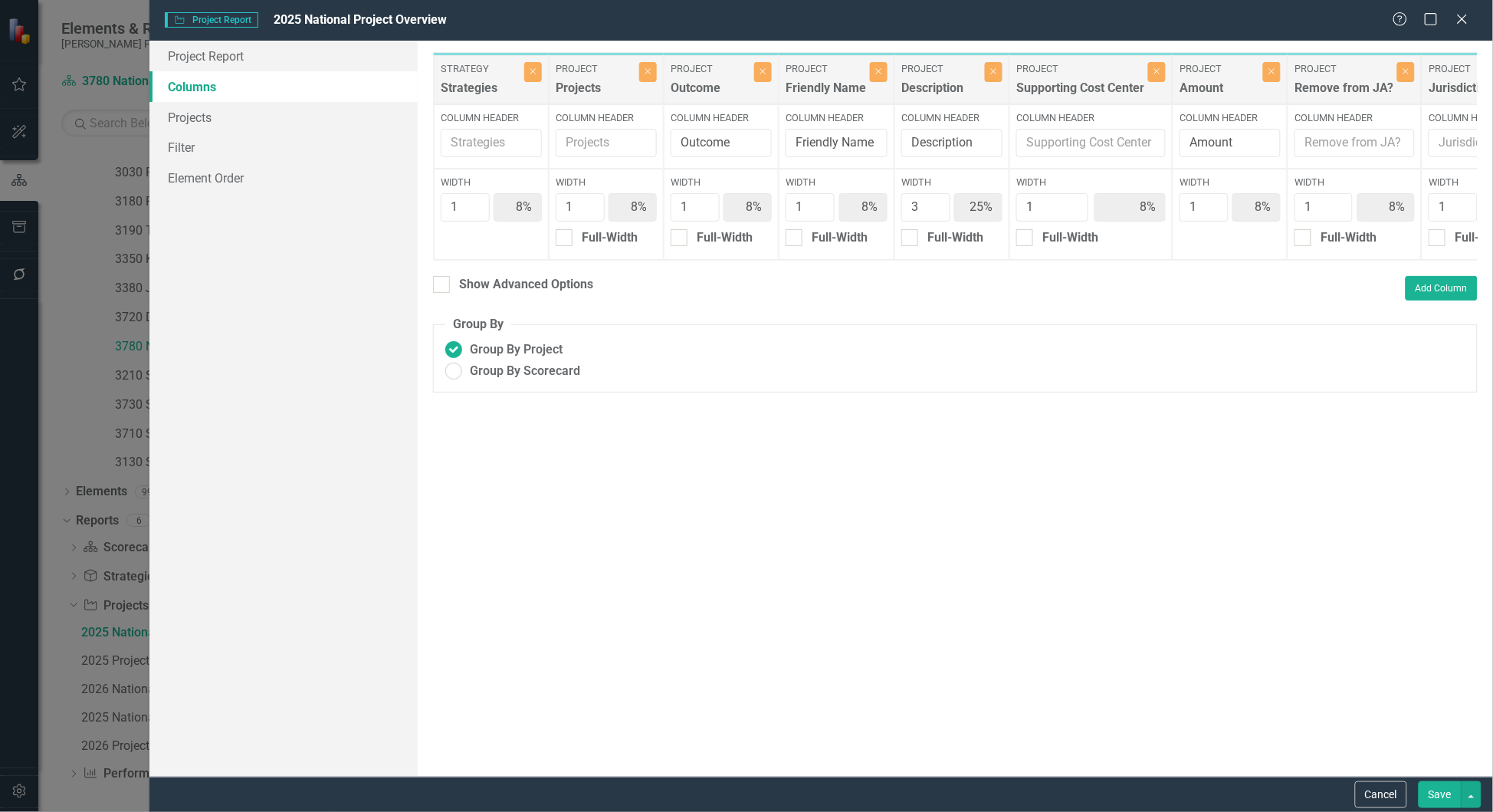
scroll to position [0, 286]
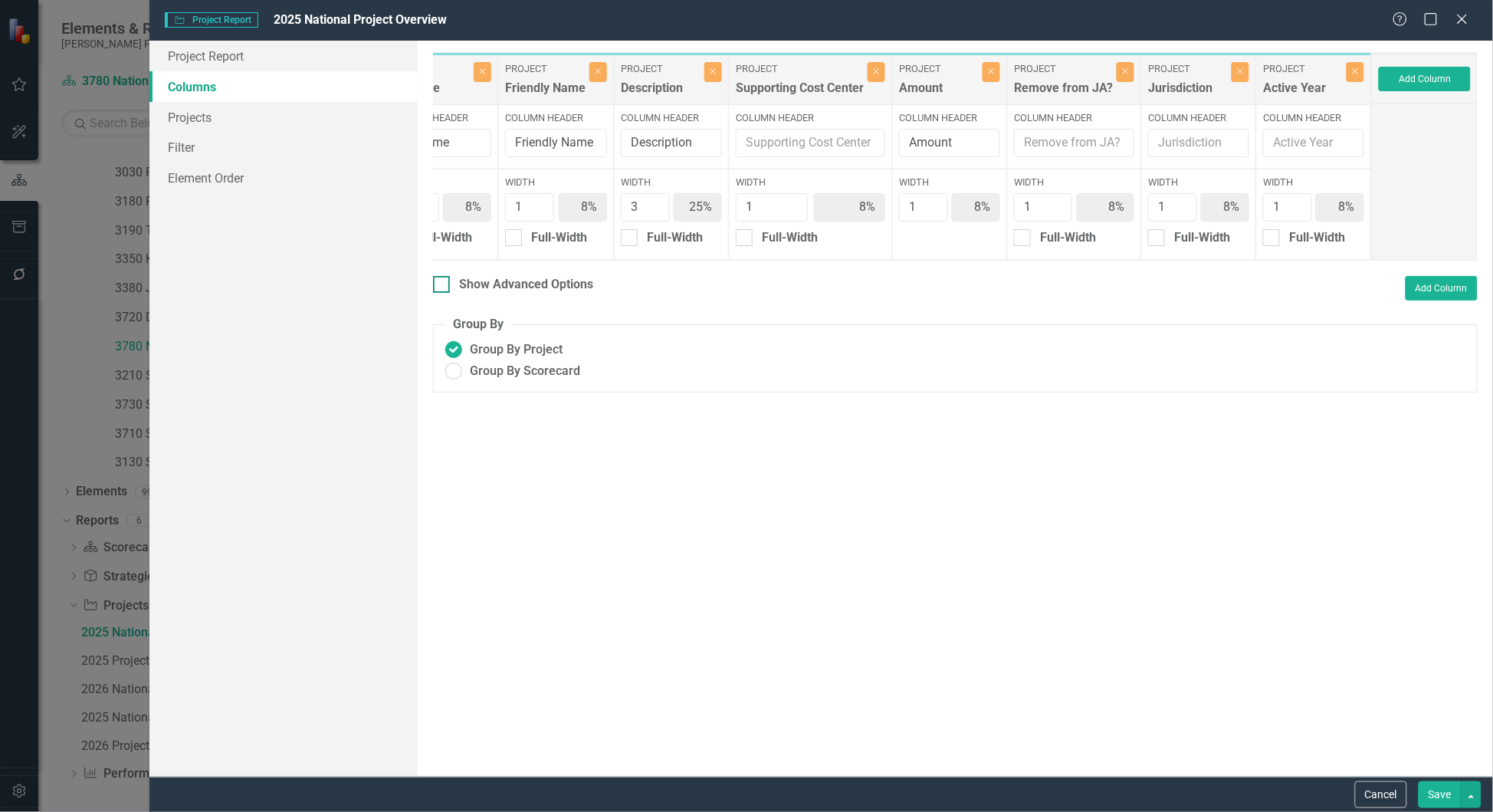
click at [587, 293] on div "Show Advanced Options" at bounding box center [526, 285] width 134 height 18
click at [443, 286] on input "Show Advanced Options" at bounding box center [438, 281] width 10 height 10
checkbox input "true"
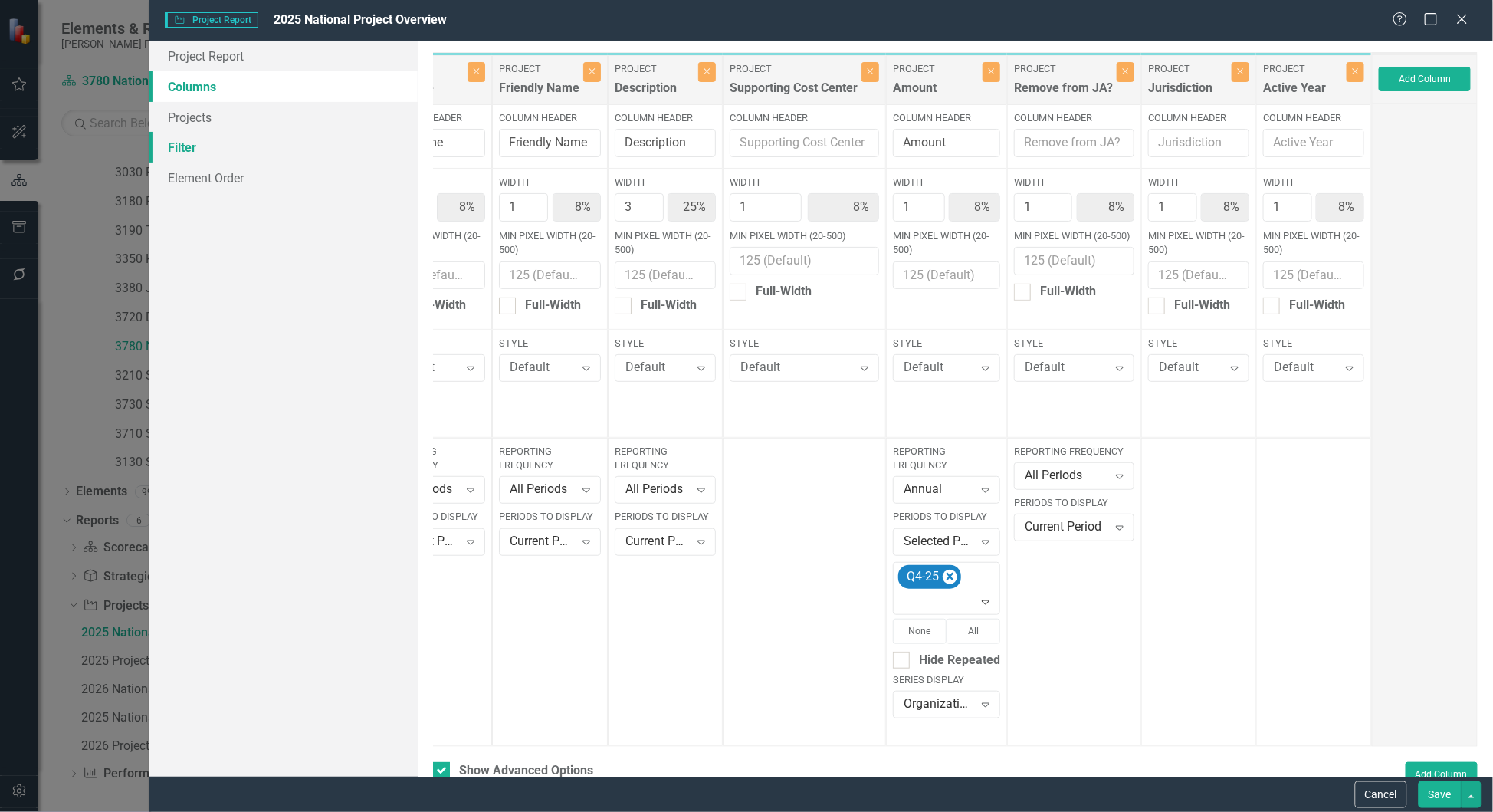
click at [237, 139] on link "Filter" at bounding box center [284, 147] width 269 height 31
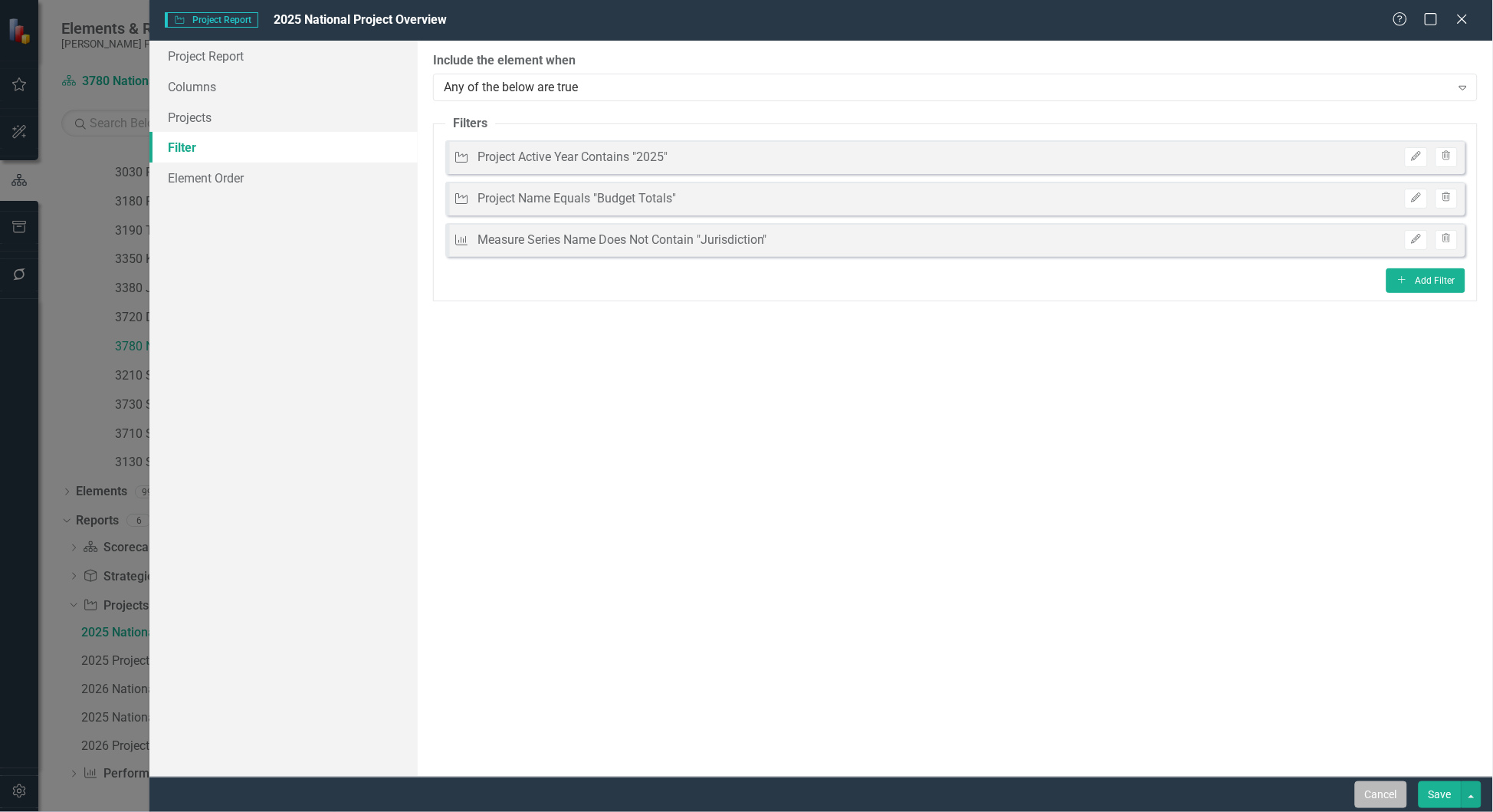
click at [995, 541] on button "Cancel" at bounding box center [1381, 794] width 52 height 27
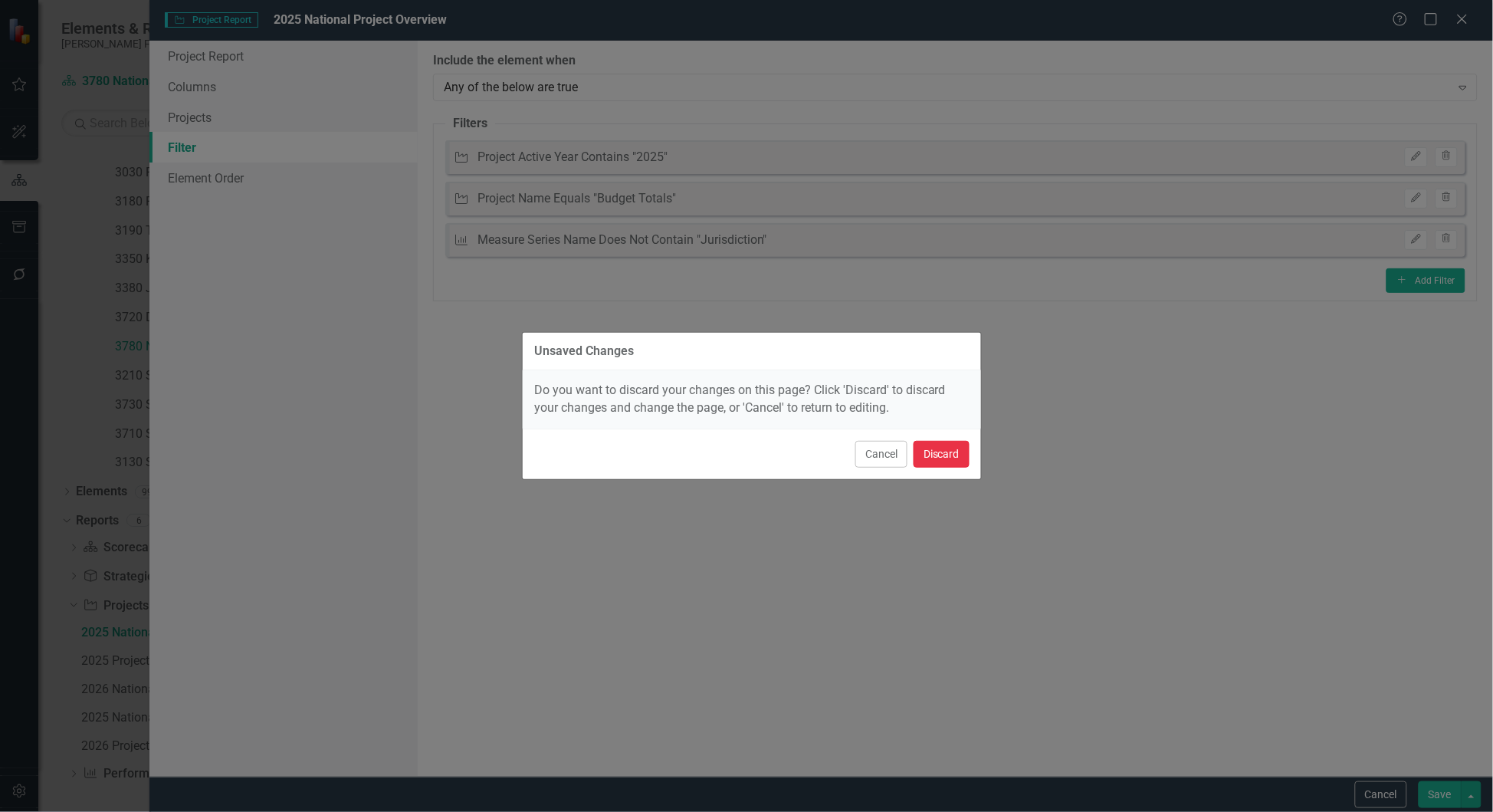
click at [945, 464] on button "Discard" at bounding box center [942, 454] width 56 height 27
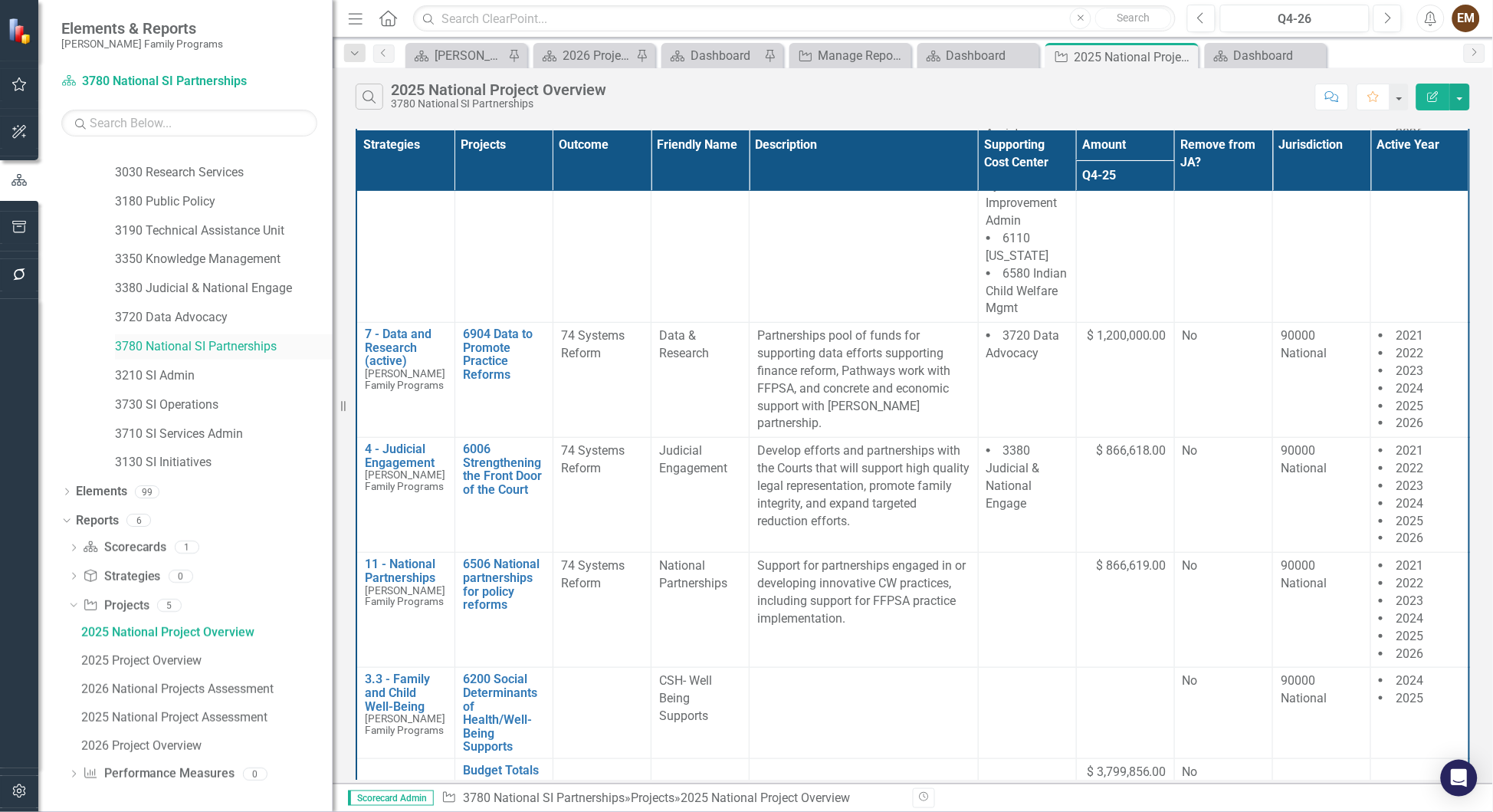
click at [191, 349] on link "3780 National SI Partnerships" at bounding box center [224, 347] width 218 height 18
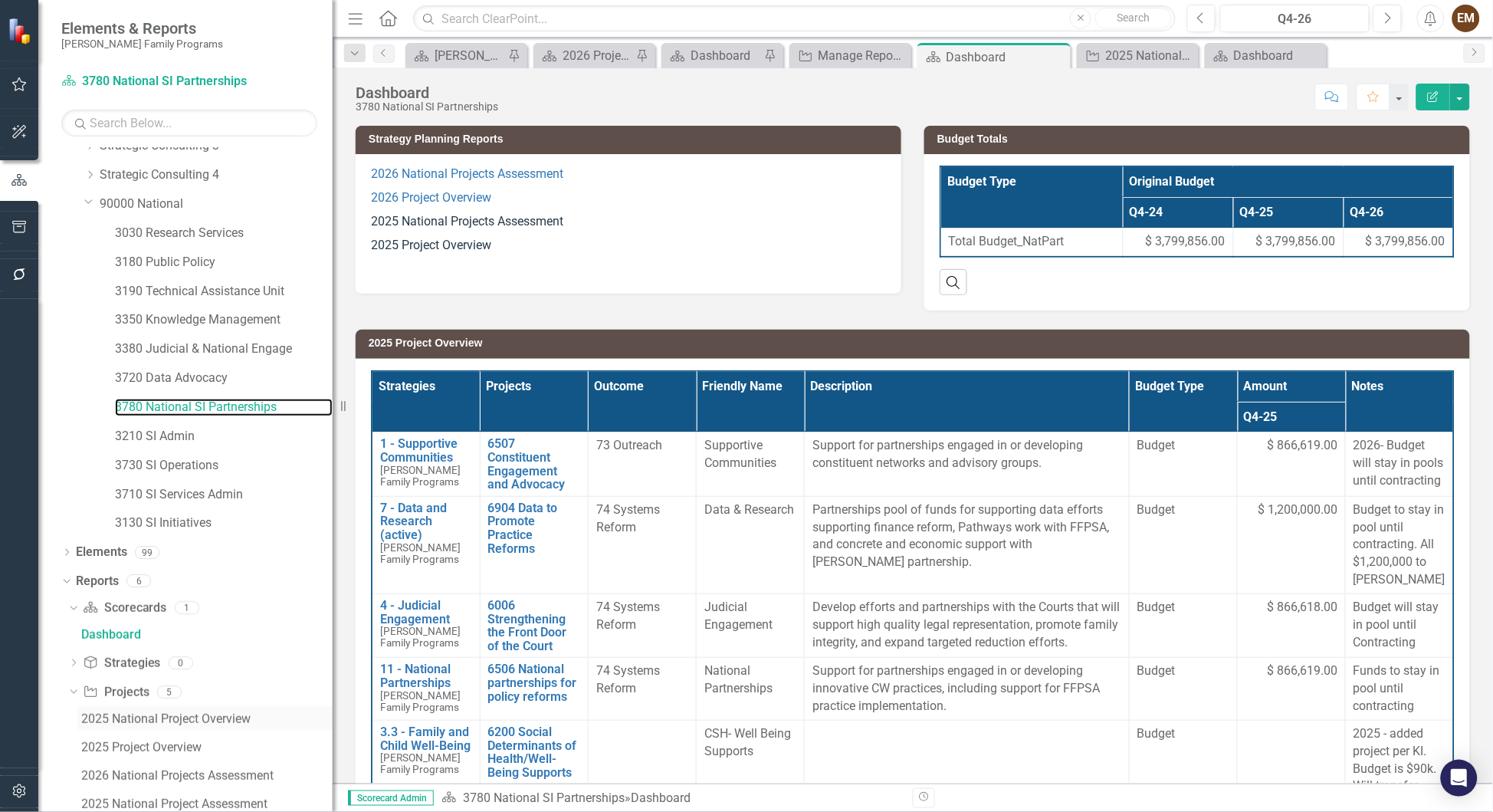
scroll to position [216, 0]
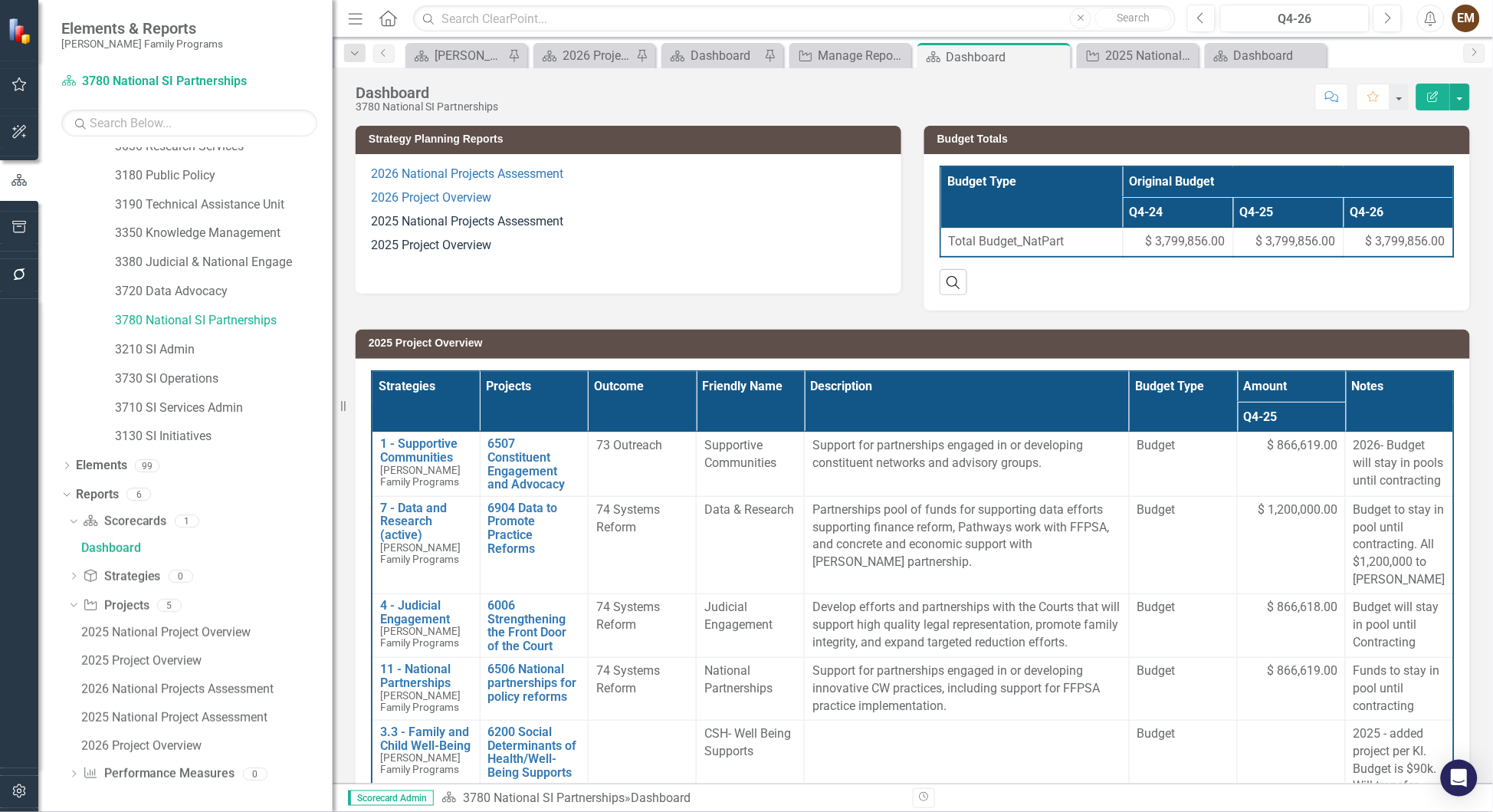
click at [995, 356] on td "2025 Project Overview" at bounding box center [916, 344] width 1094 height 23
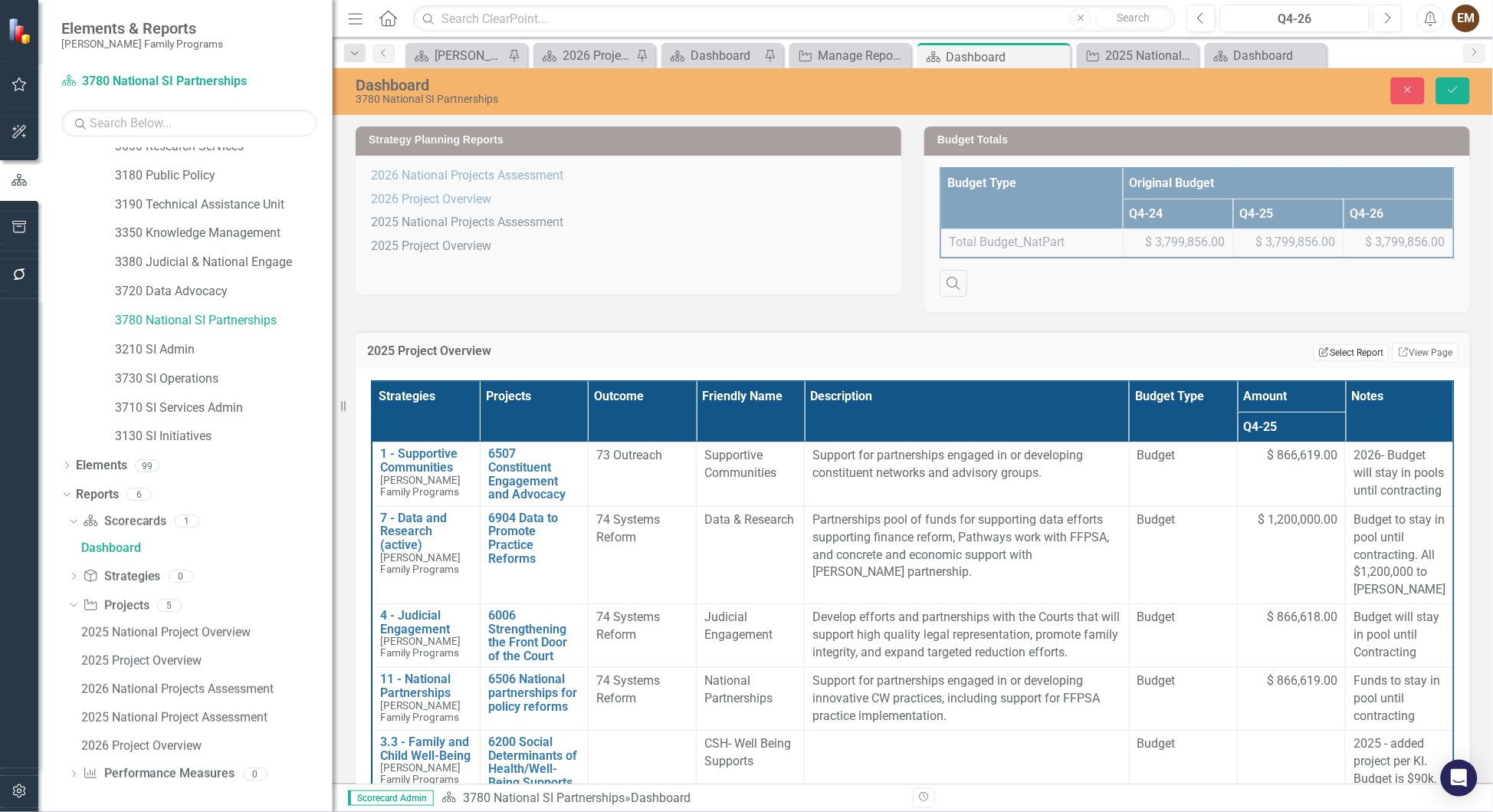
click at [995, 361] on button "Edit Report Select Report" at bounding box center [1351, 352] width 75 height 17
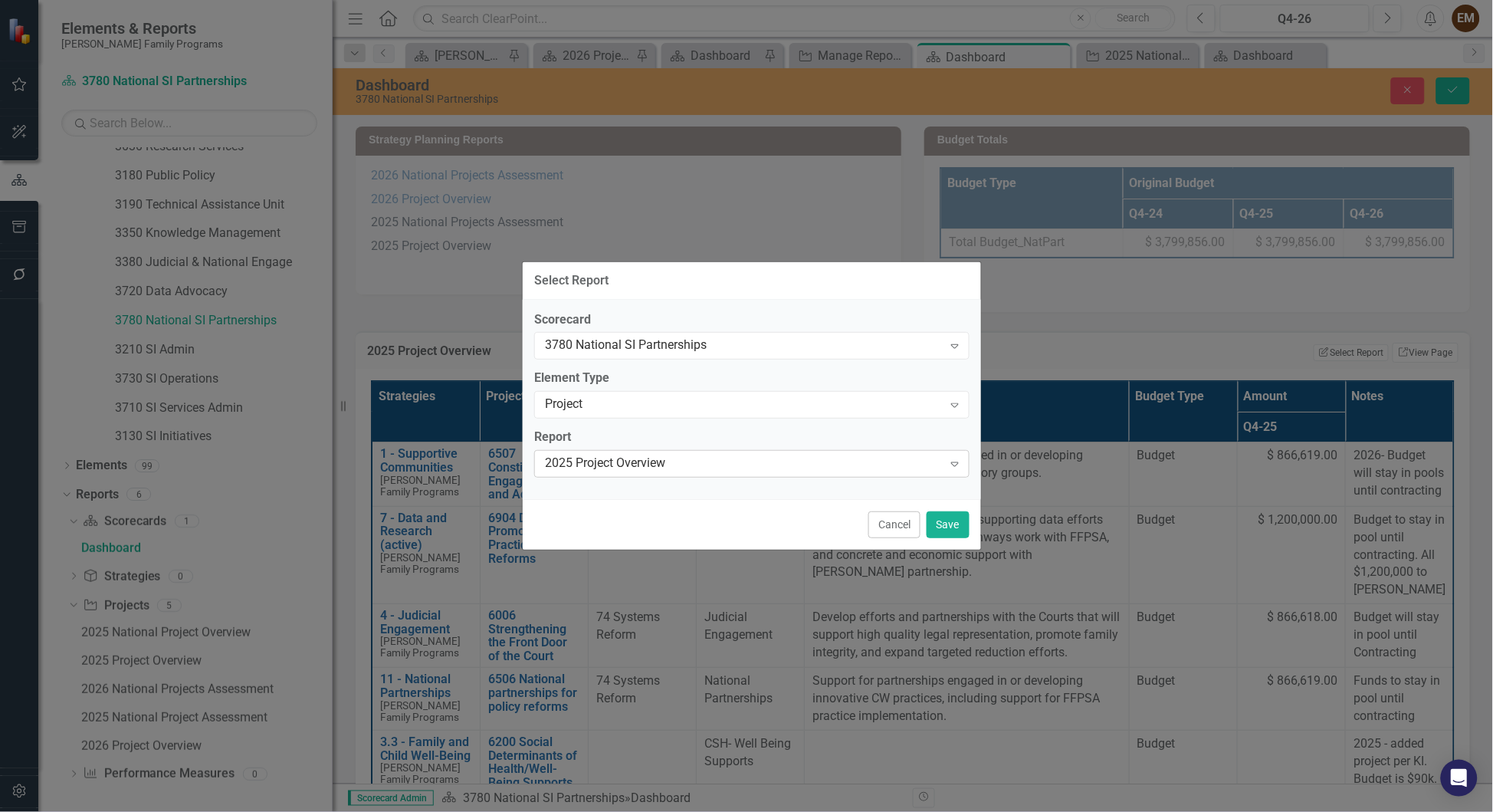
click at [702, 461] on div "2025 Project Overview" at bounding box center [744, 464] width 398 height 18
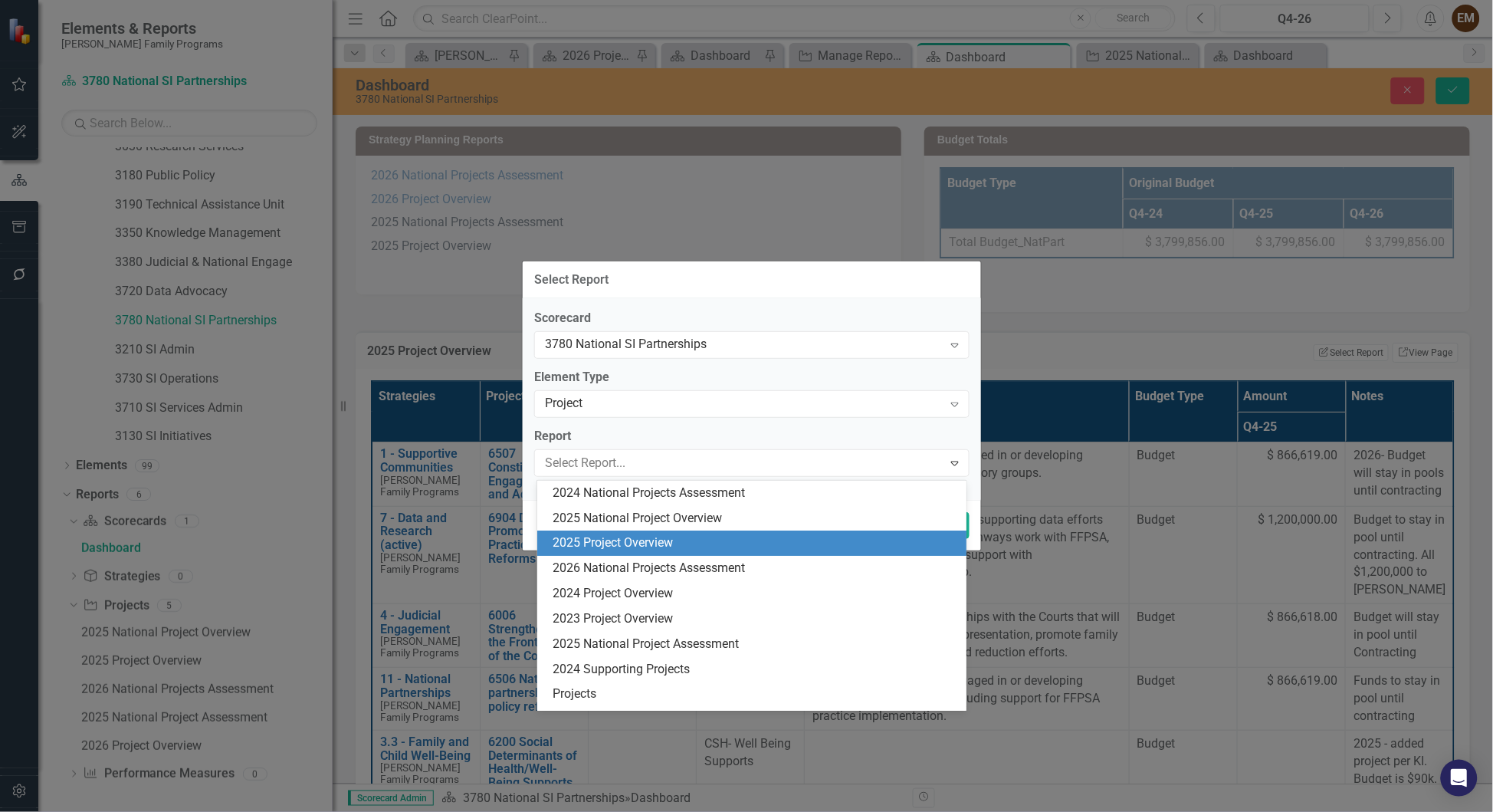
scroll to position [51, 0]
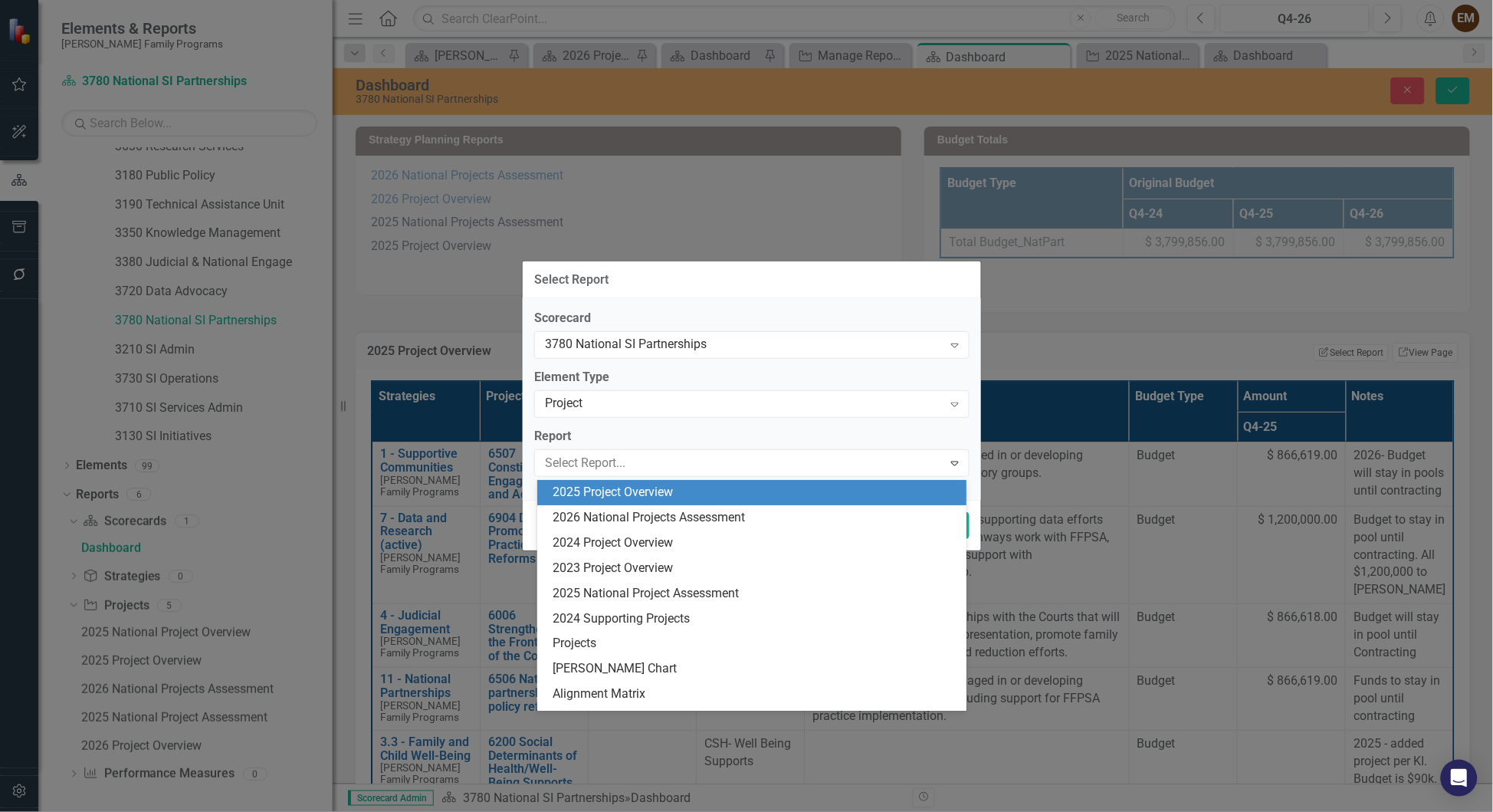
click at [805, 261] on div "Select Report" at bounding box center [751, 280] width 458 height 38
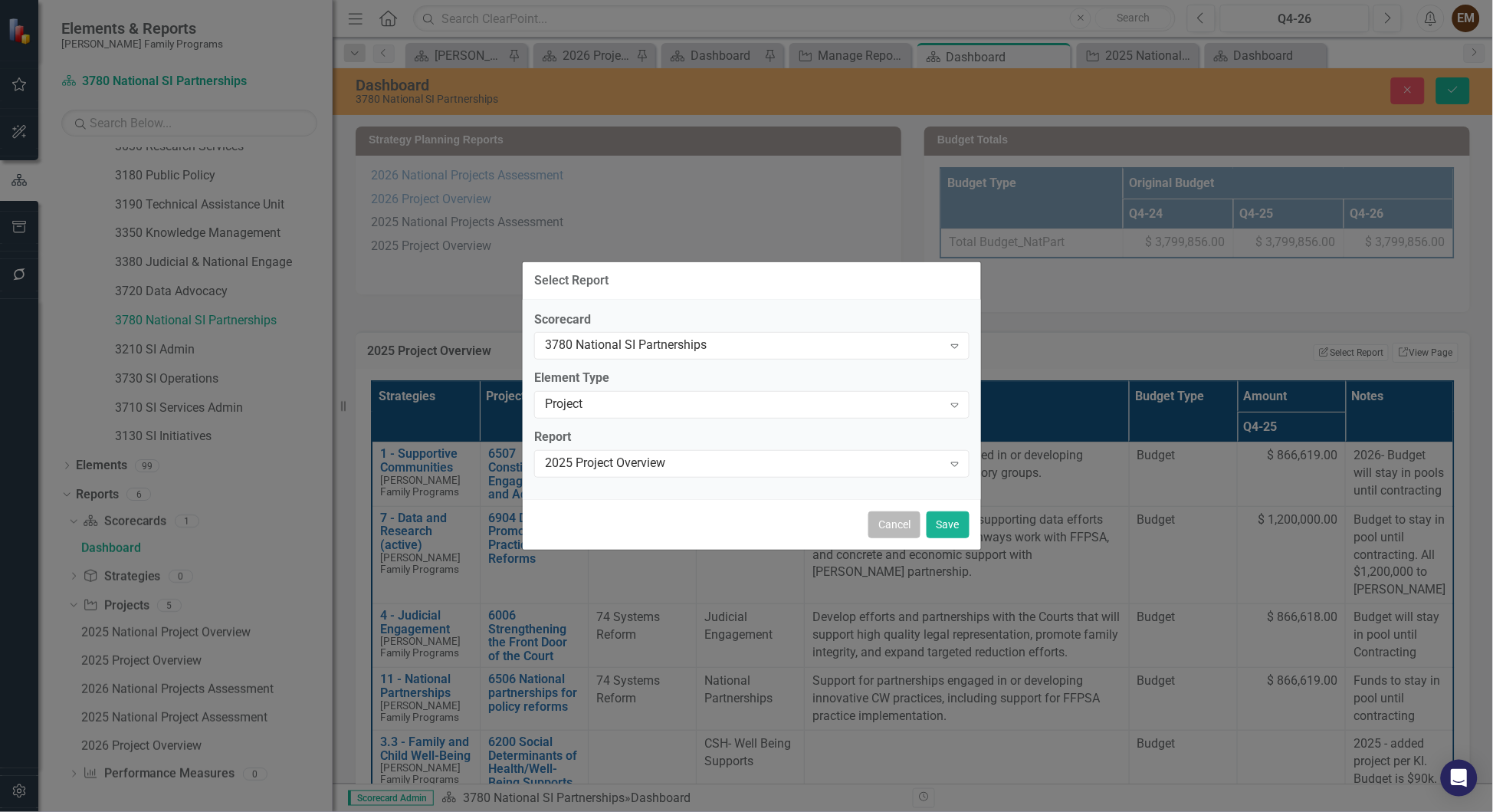
click at [874, 533] on button "Cancel" at bounding box center [894, 524] width 52 height 27
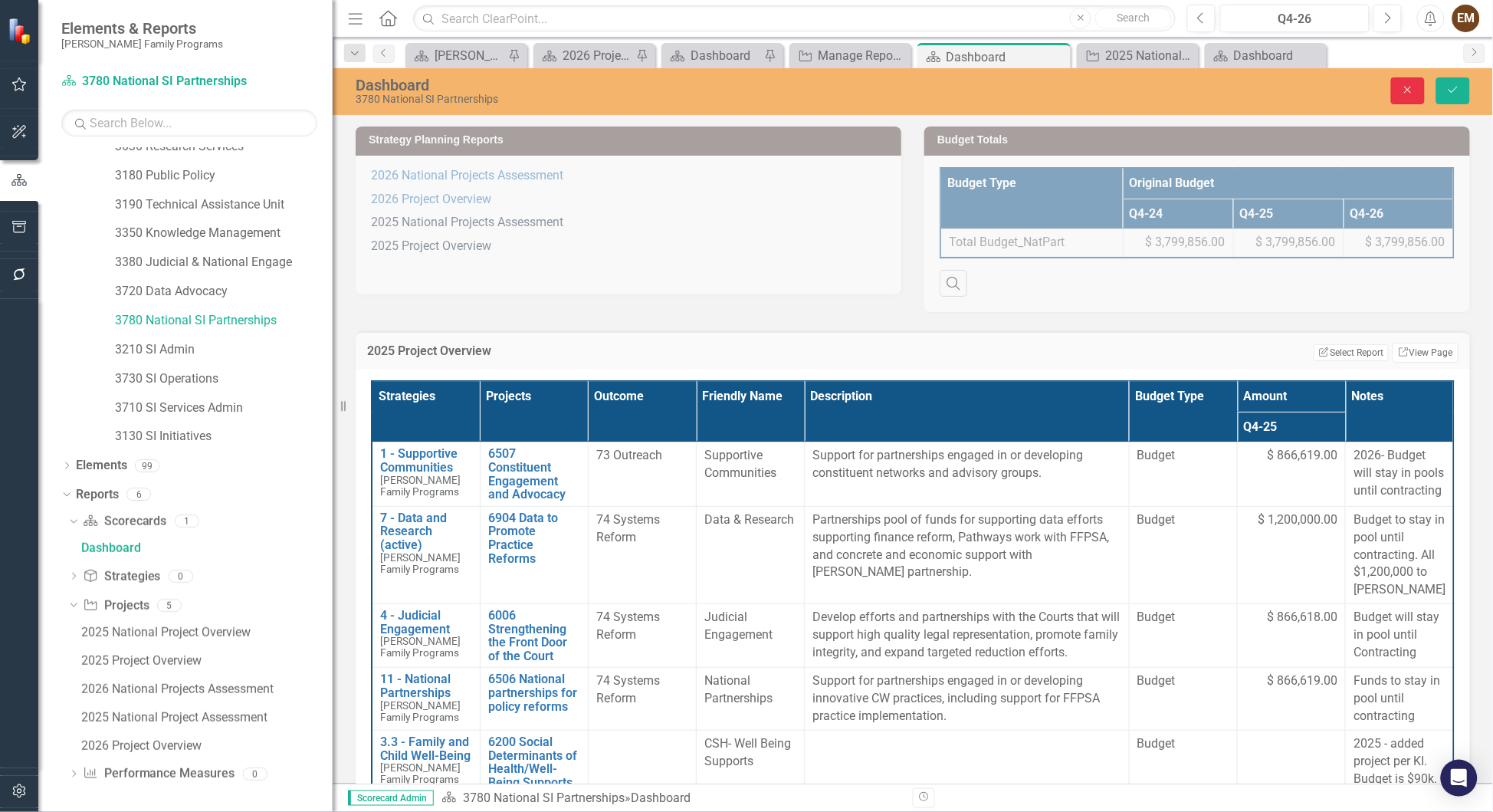
click at [995, 96] on button "Close" at bounding box center [1408, 91] width 34 height 27
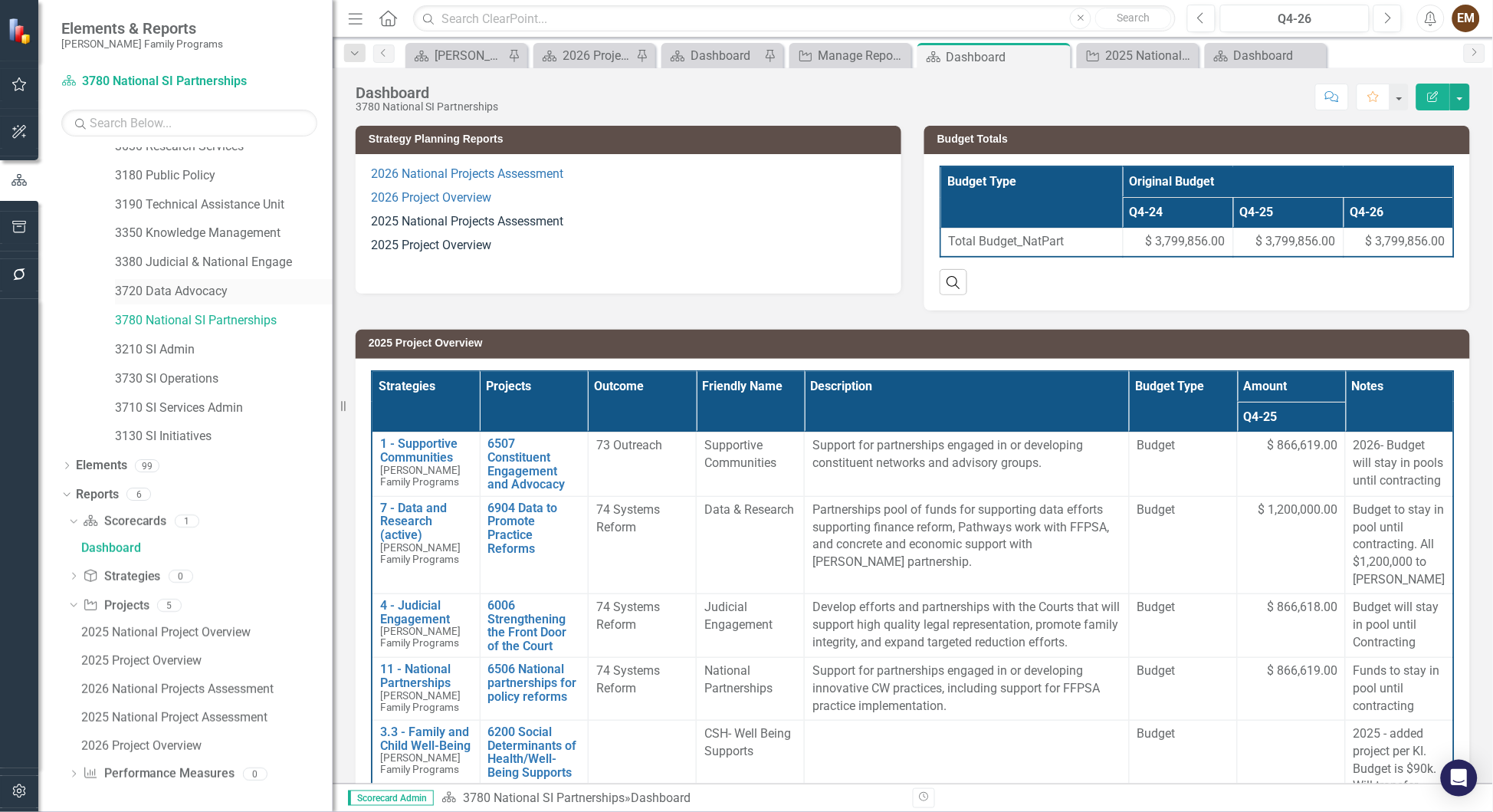
click at [154, 284] on link "3720 Data Advocacy" at bounding box center [224, 291] width 218 height 18
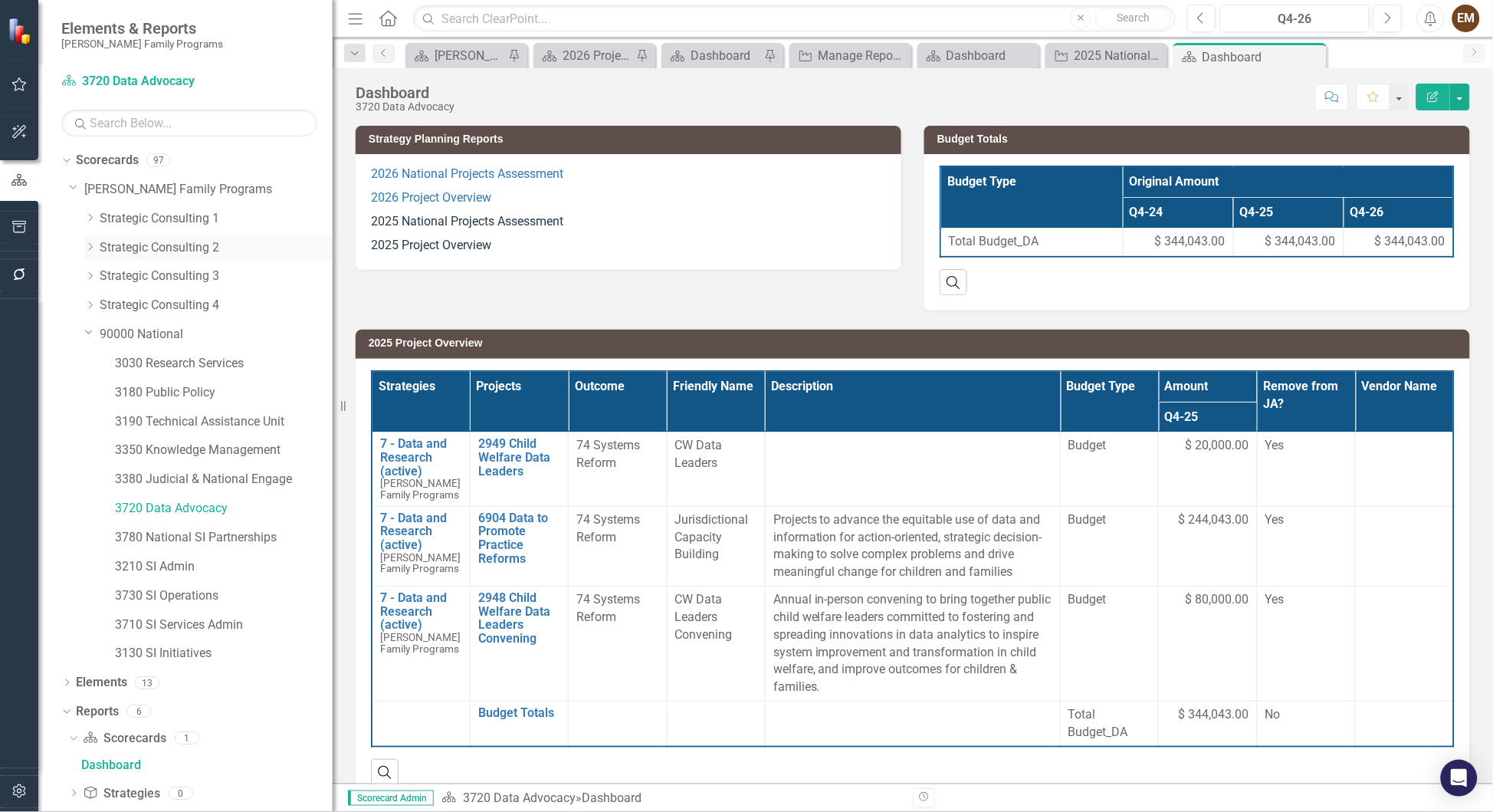
click at [147, 249] on link "Strategic Consulting 2" at bounding box center [217, 248] width 234 height 18
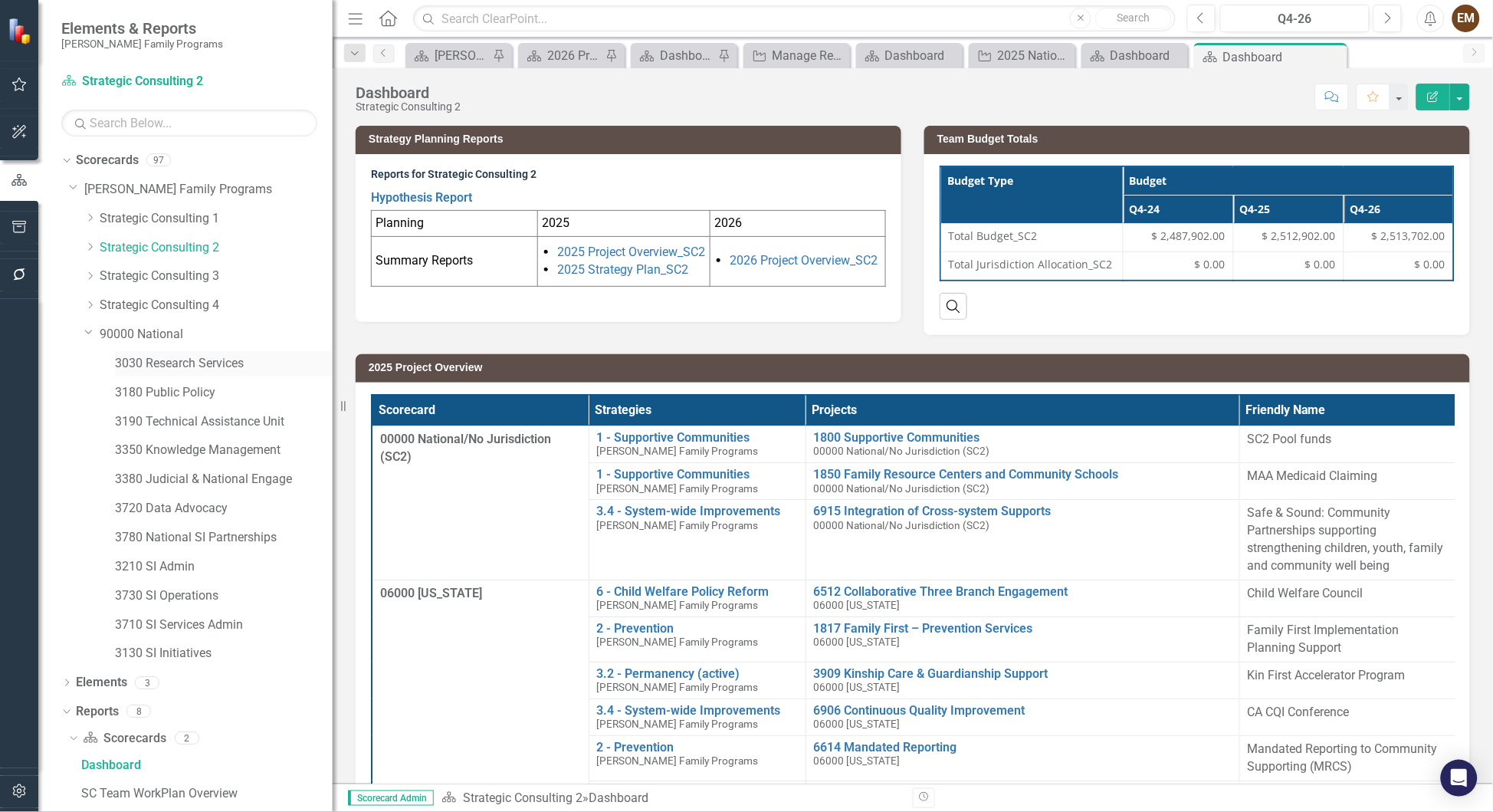
click at [154, 355] on link "3030 Research Services" at bounding box center [224, 364] width 218 height 18
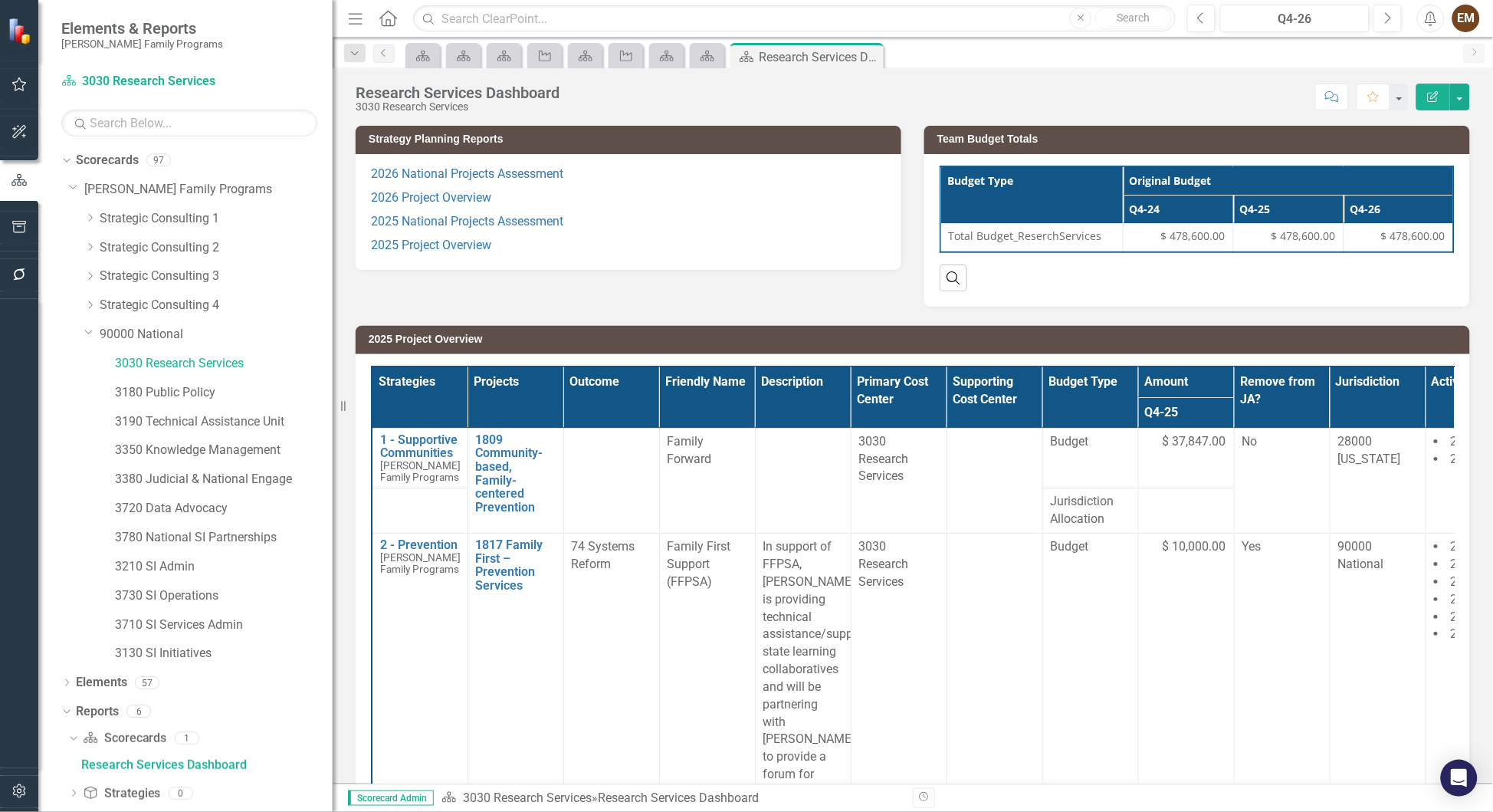
click at [995, 339] on h3 "2025 Project Overview" at bounding box center [916, 339] width 1094 height 12
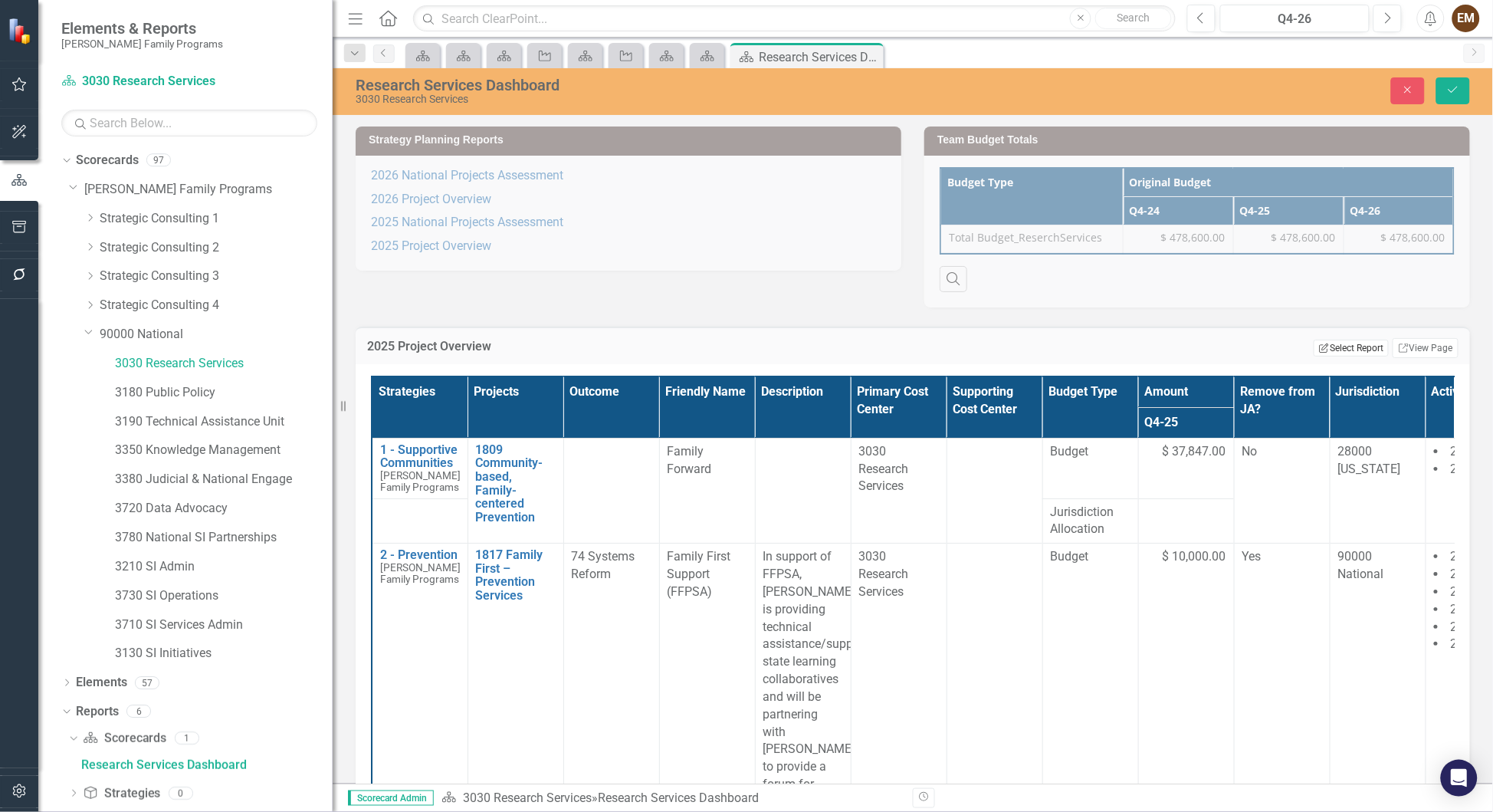
click at [995, 353] on button "Edit Report Select Report" at bounding box center [1351, 347] width 75 height 17
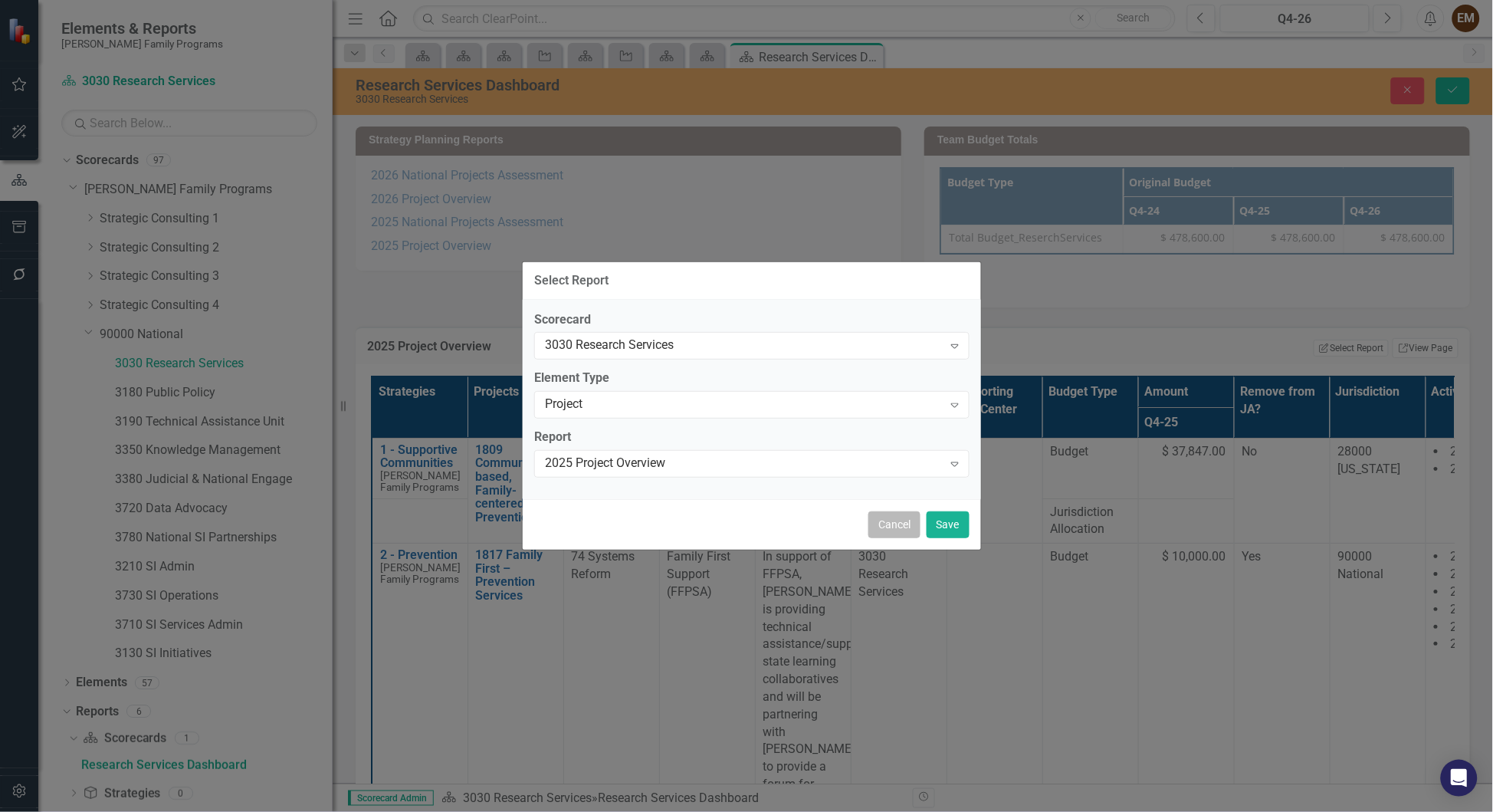
click at [890, 534] on button "Cancel" at bounding box center [894, 524] width 52 height 27
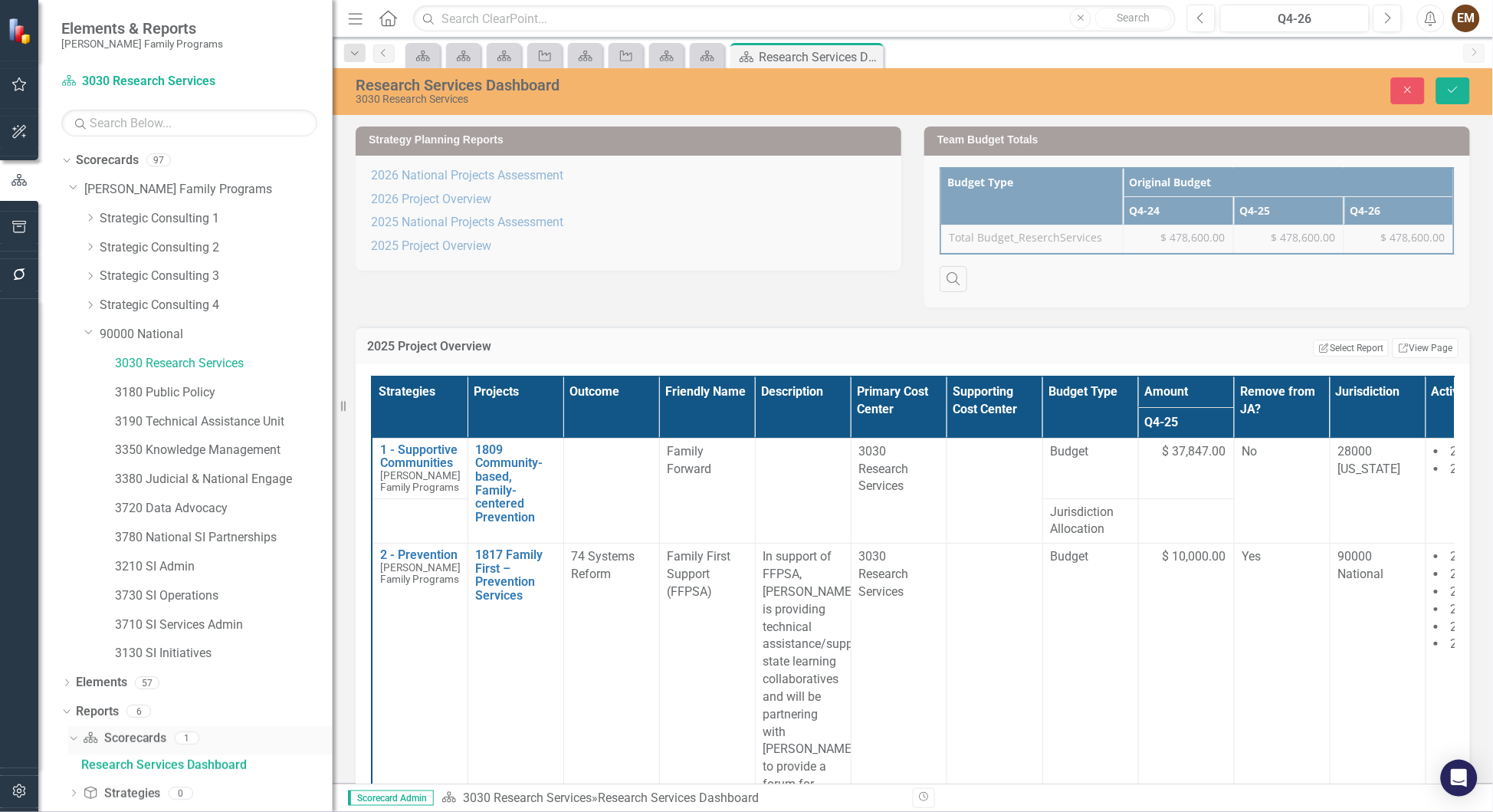
scroll to position [78, 0]
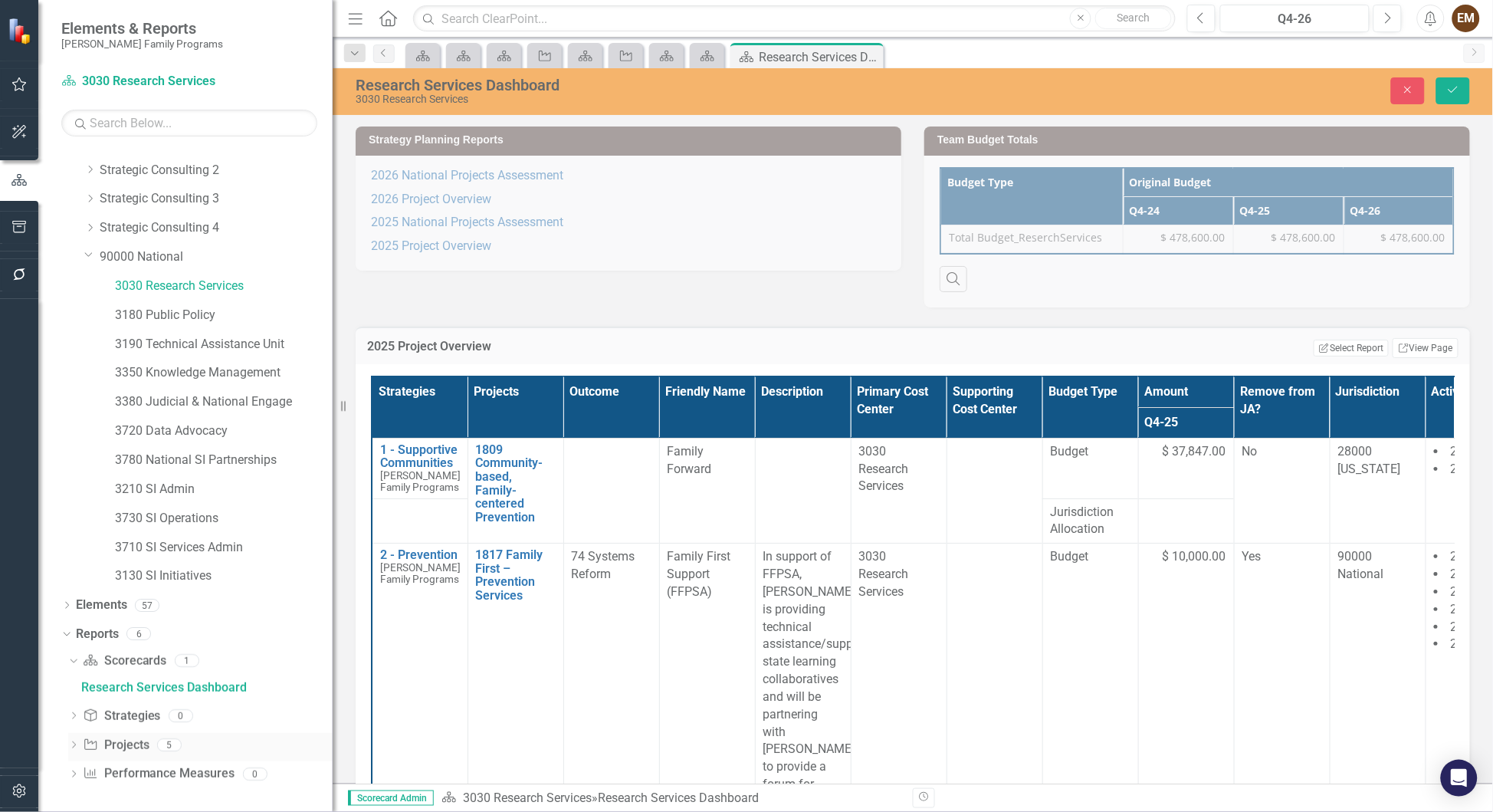
click at [73, 541] on icon "Dropdown" at bounding box center [73, 746] width 11 height 8
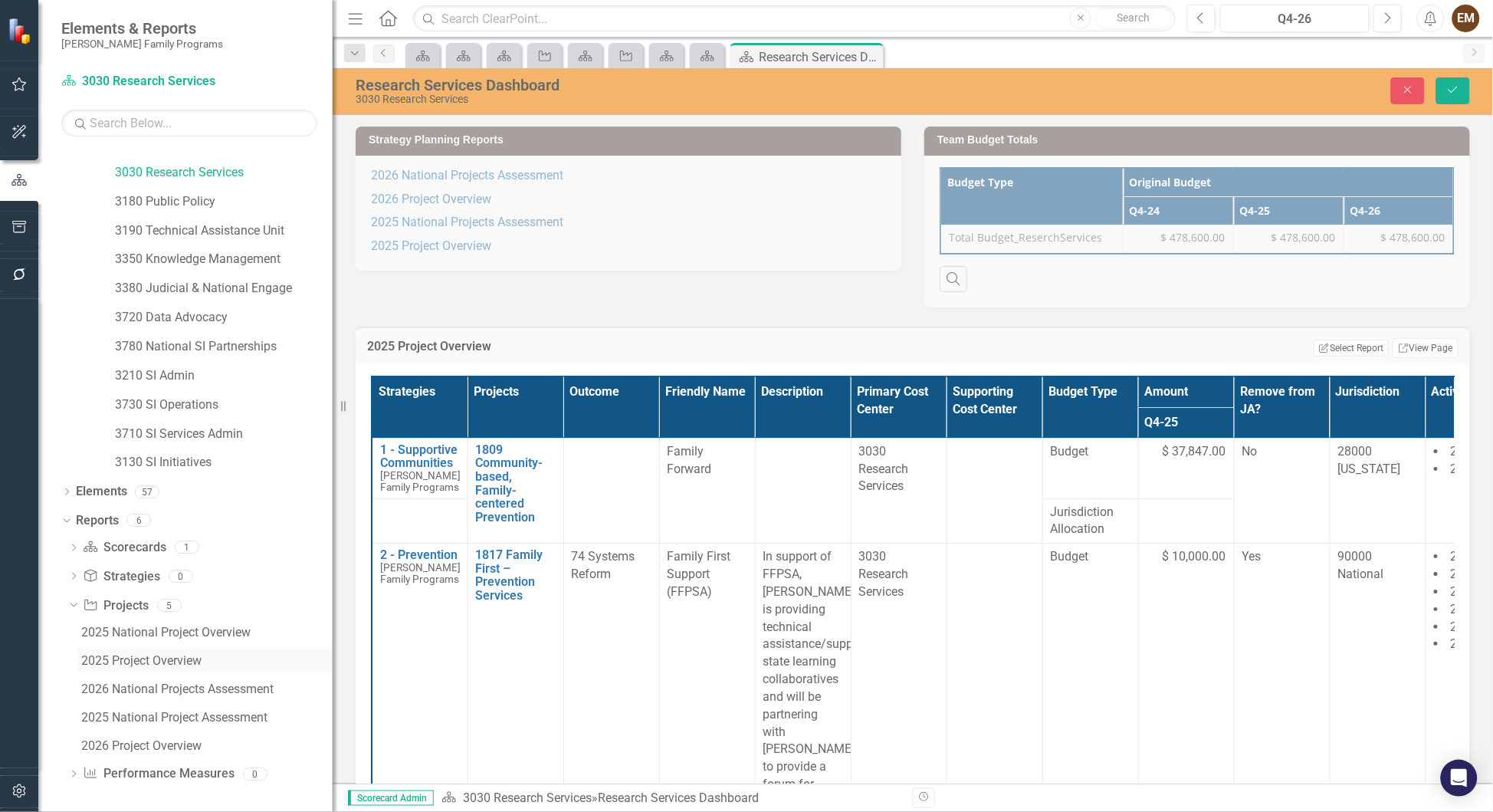
click at [173, 541] on div "2025 Project Overview" at bounding box center [207, 660] width 251 height 14
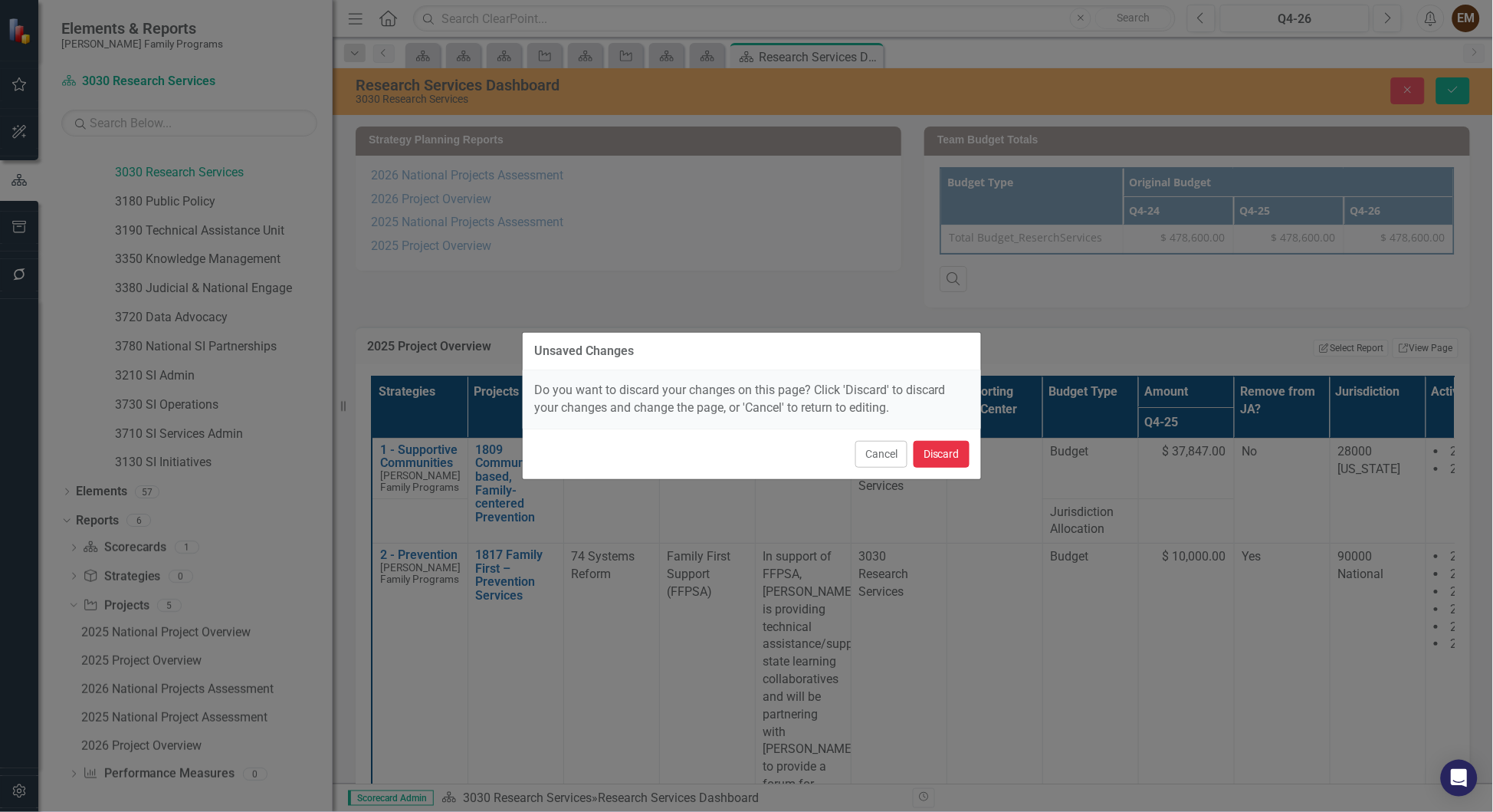
click at [938, 464] on button "Discard" at bounding box center [942, 454] width 56 height 27
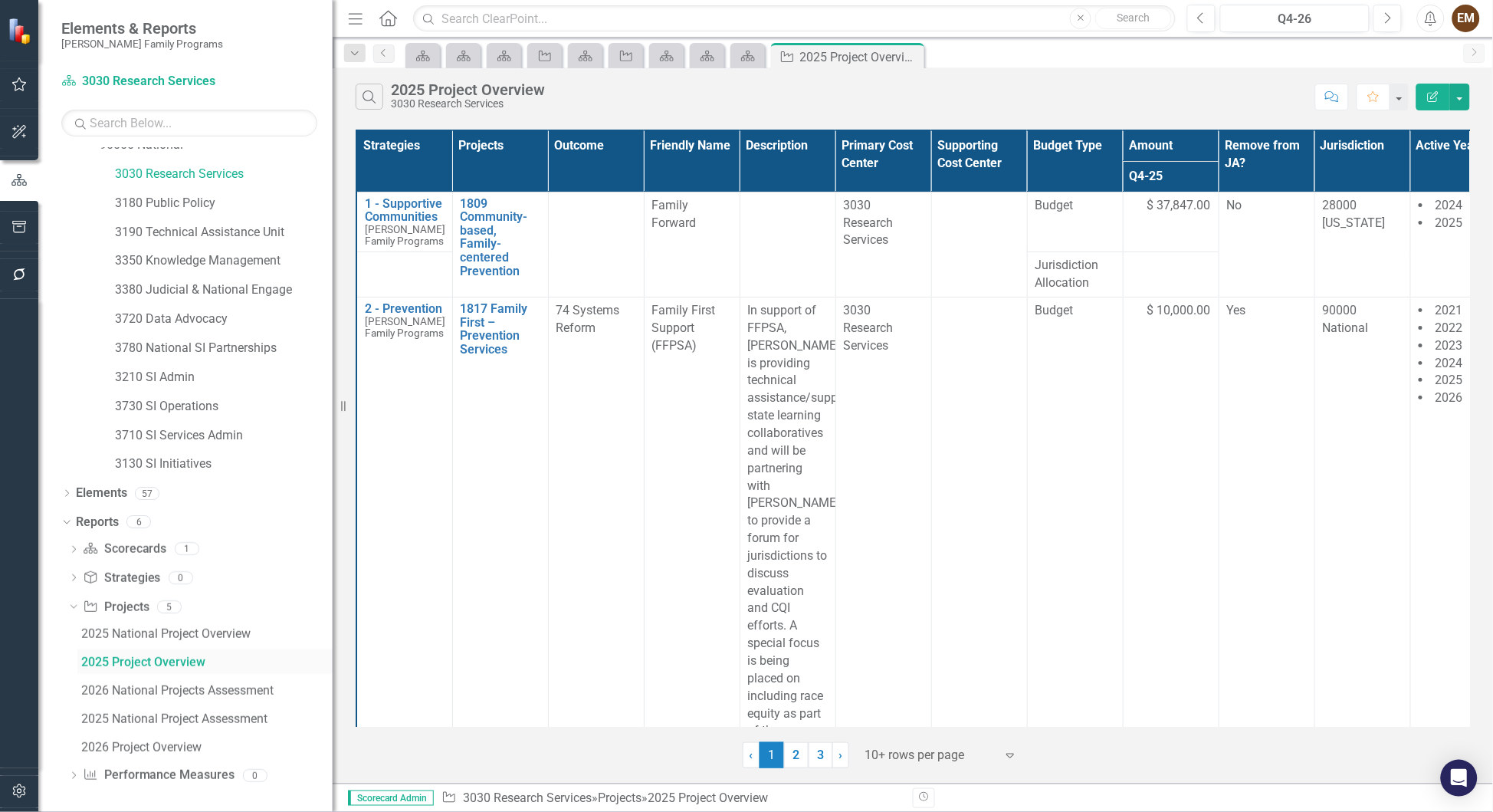
scroll to position [191, 0]
click at [165, 541] on div "2025 National Project Overview" at bounding box center [207, 632] width 251 height 14
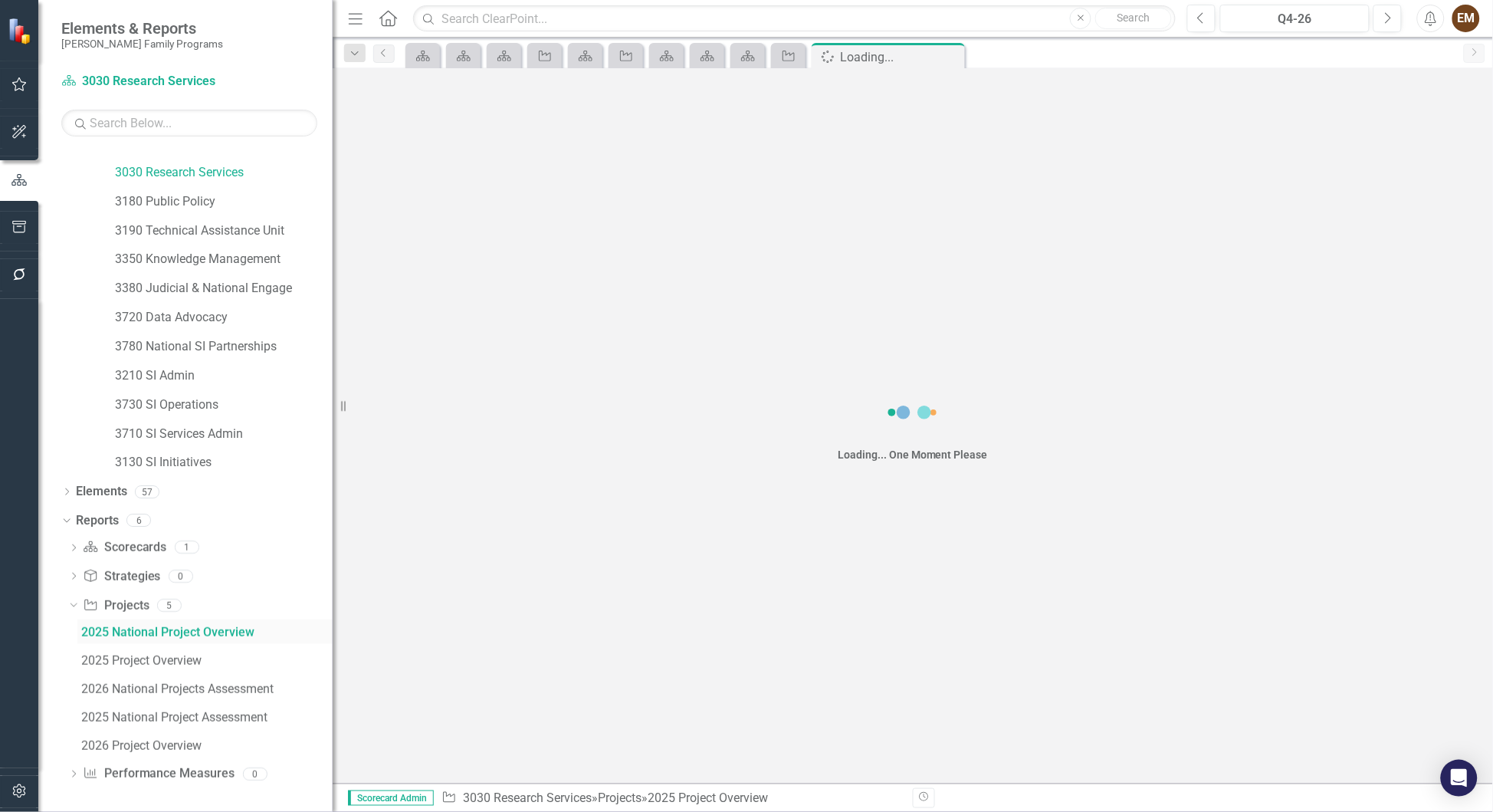
scroll to position [22, 0]
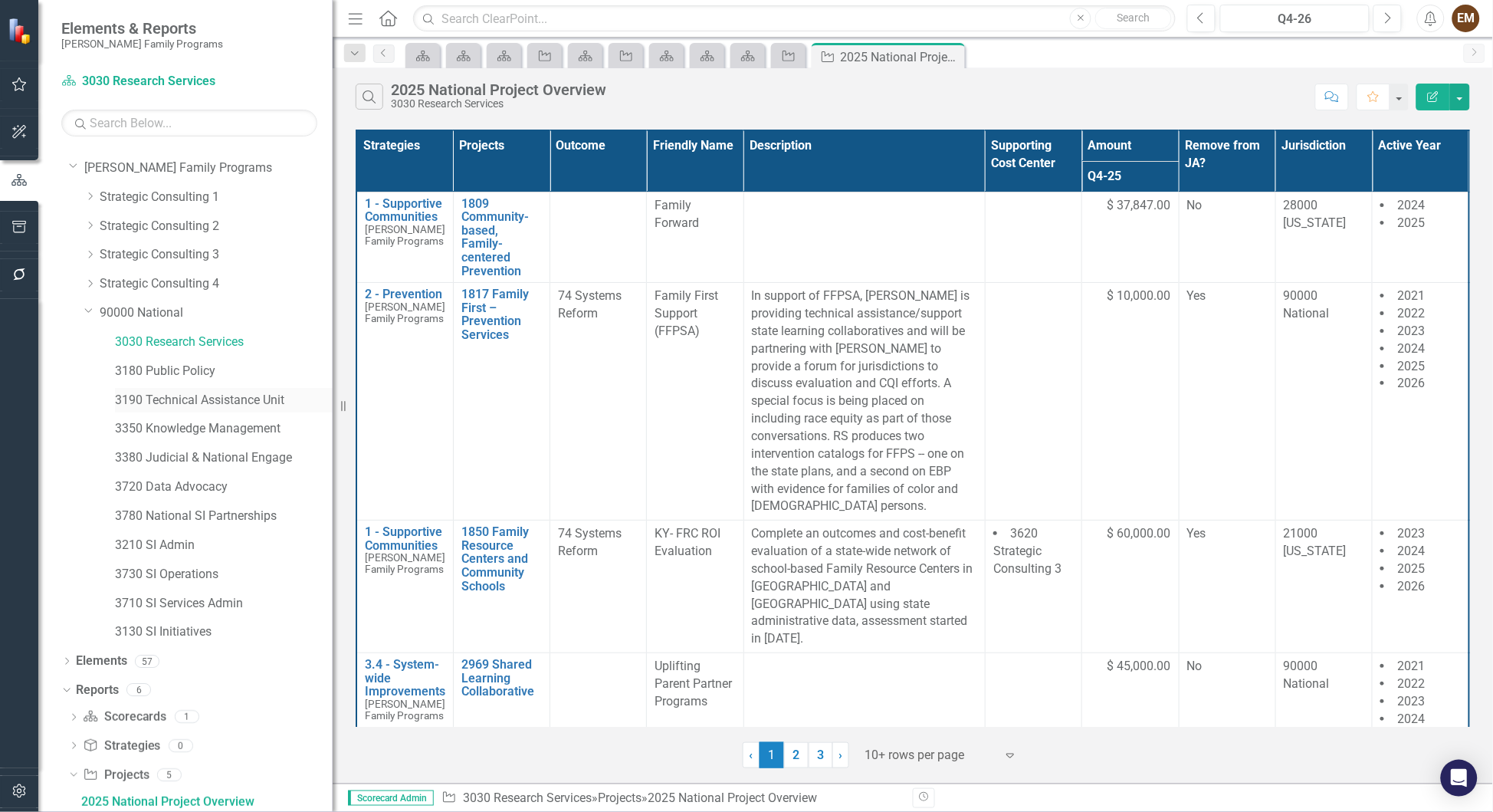
click at [201, 405] on link "3190 Technical Assistance Unit" at bounding box center [224, 401] width 218 height 18
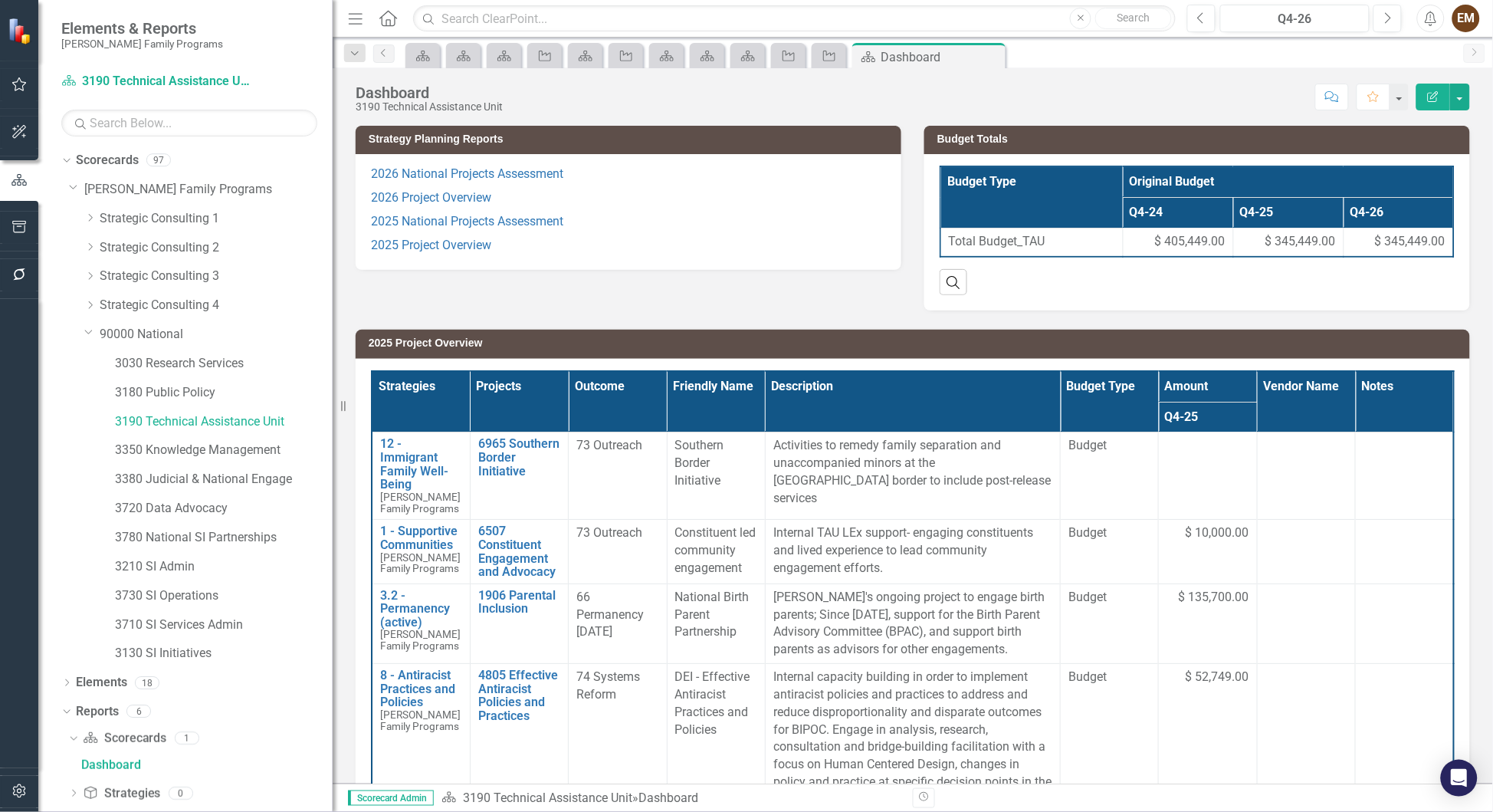
click at [995, 346] on h3 "2025 Project Overview" at bounding box center [916, 343] width 1094 height 12
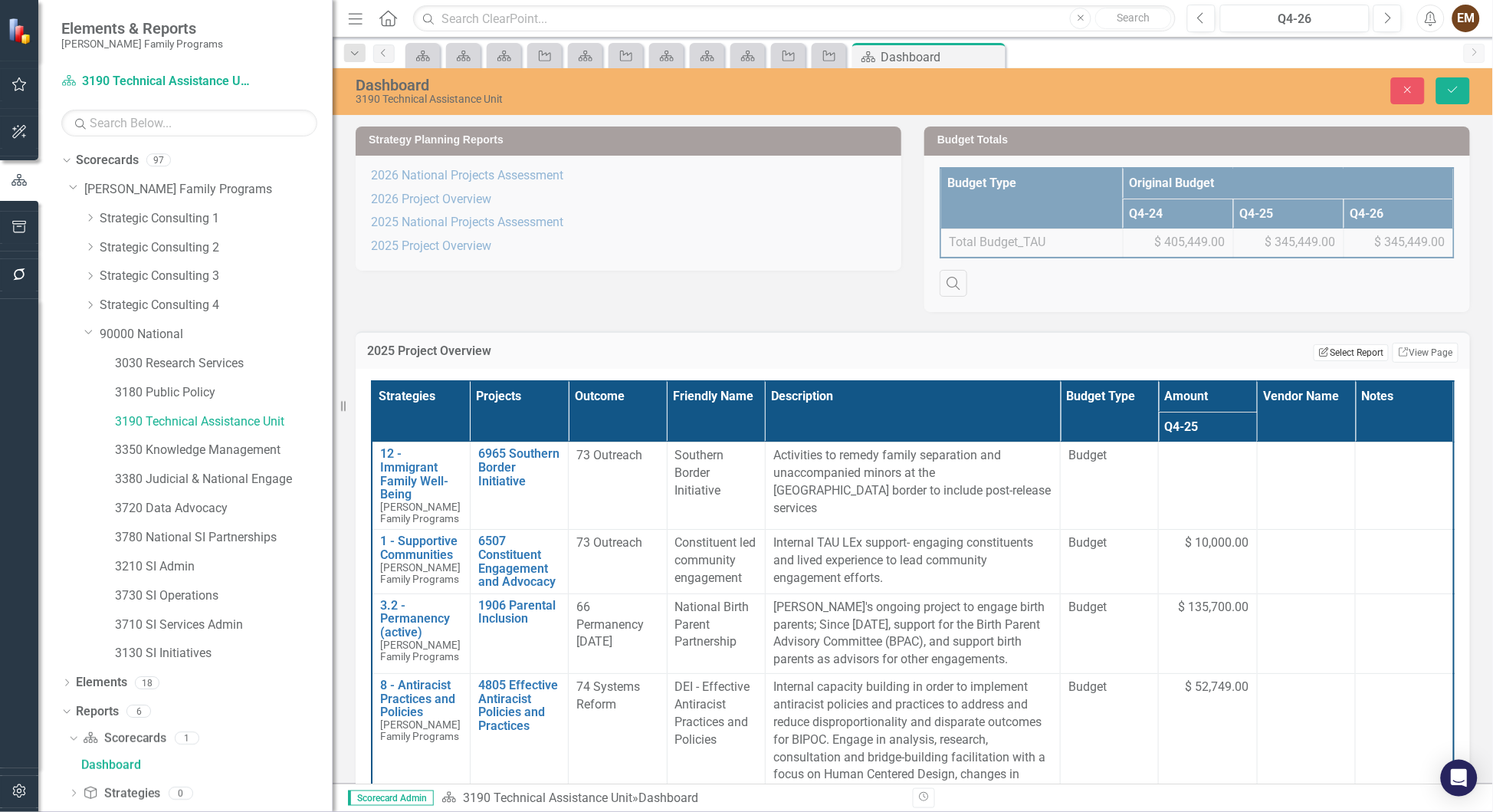
click at [995, 357] on button "Edit Report Select Report" at bounding box center [1351, 352] width 75 height 17
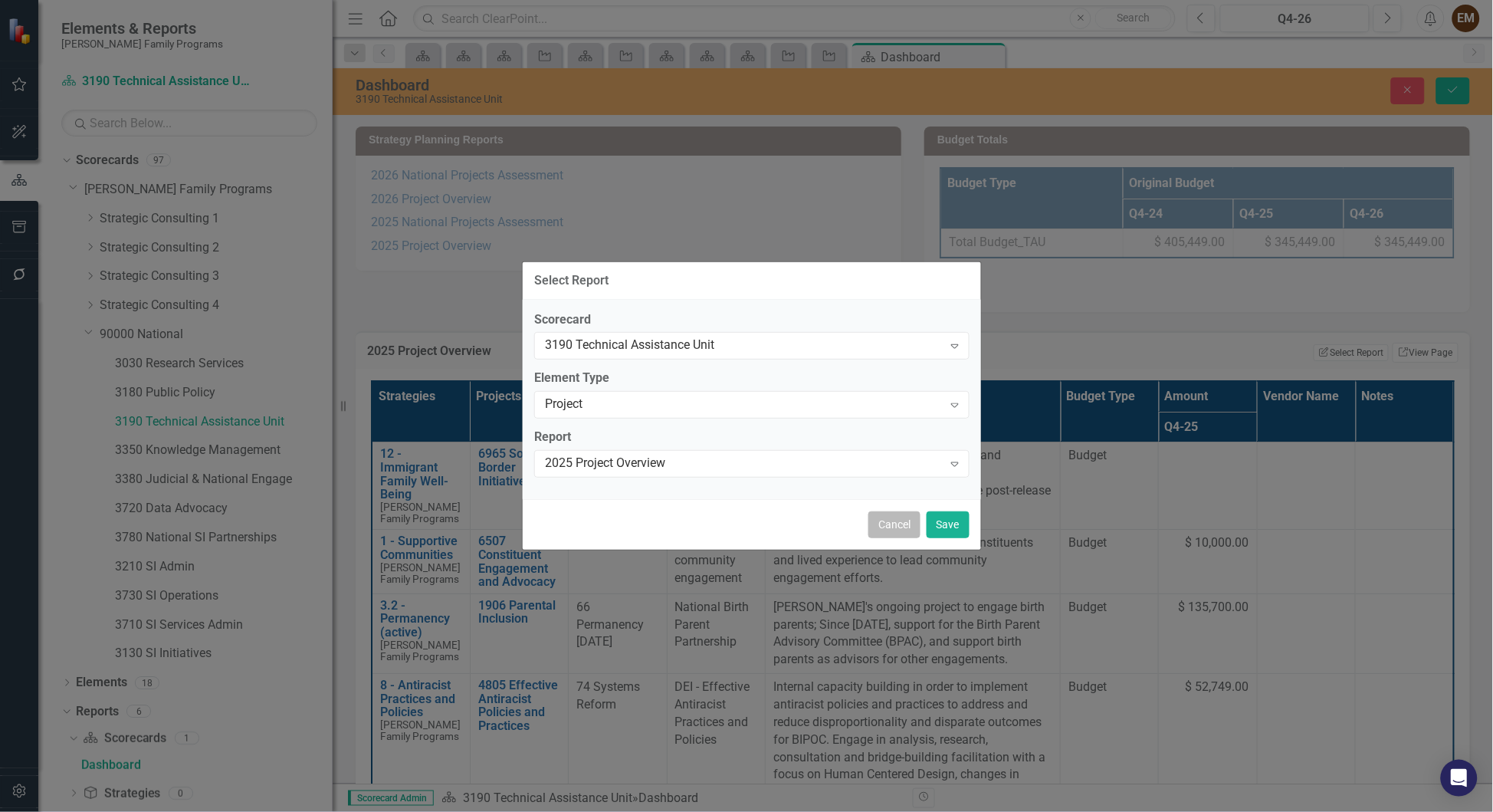
click at [878, 538] on button "Cancel" at bounding box center [894, 524] width 52 height 27
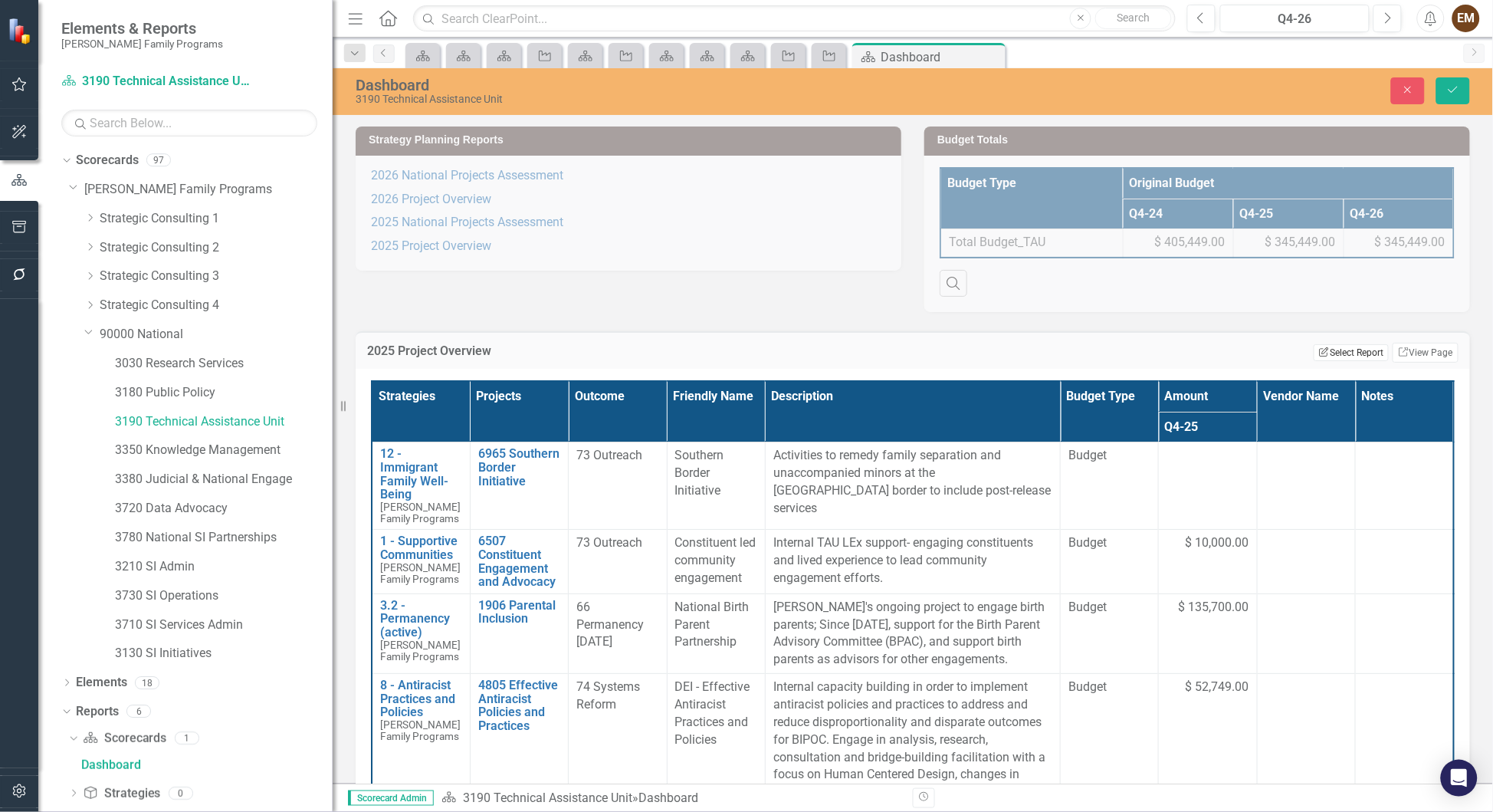
click at [995, 361] on button "Edit Report Select Report" at bounding box center [1351, 352] width 75 height 17
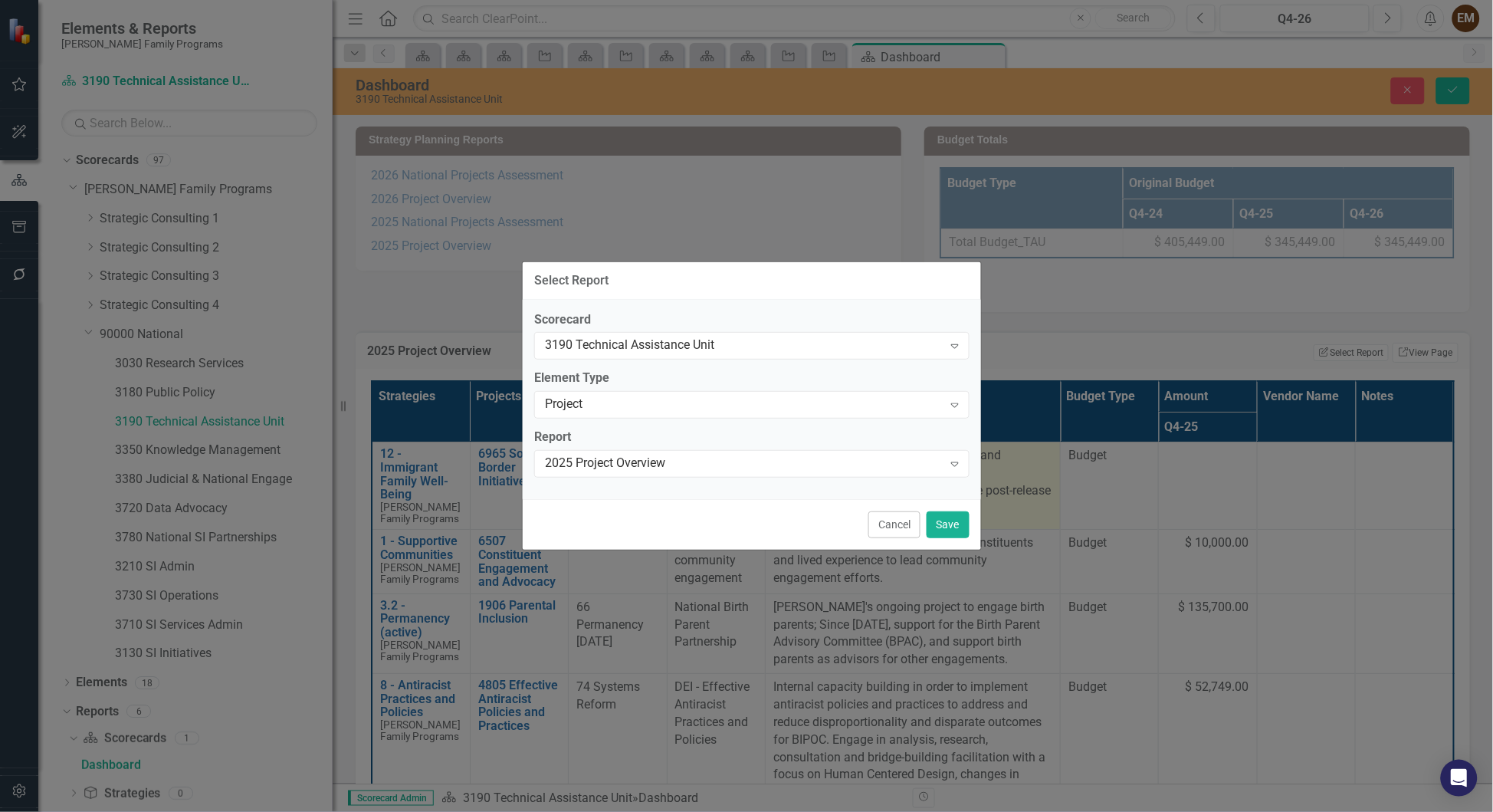
drag, startPoint x: 866, startPoint y: 538, endPoint x: 871, endPoint y: 529, distance: 10.3
click at [868, 538] on button "Cancel" at bounding box center [894, 524] width 52 height 27
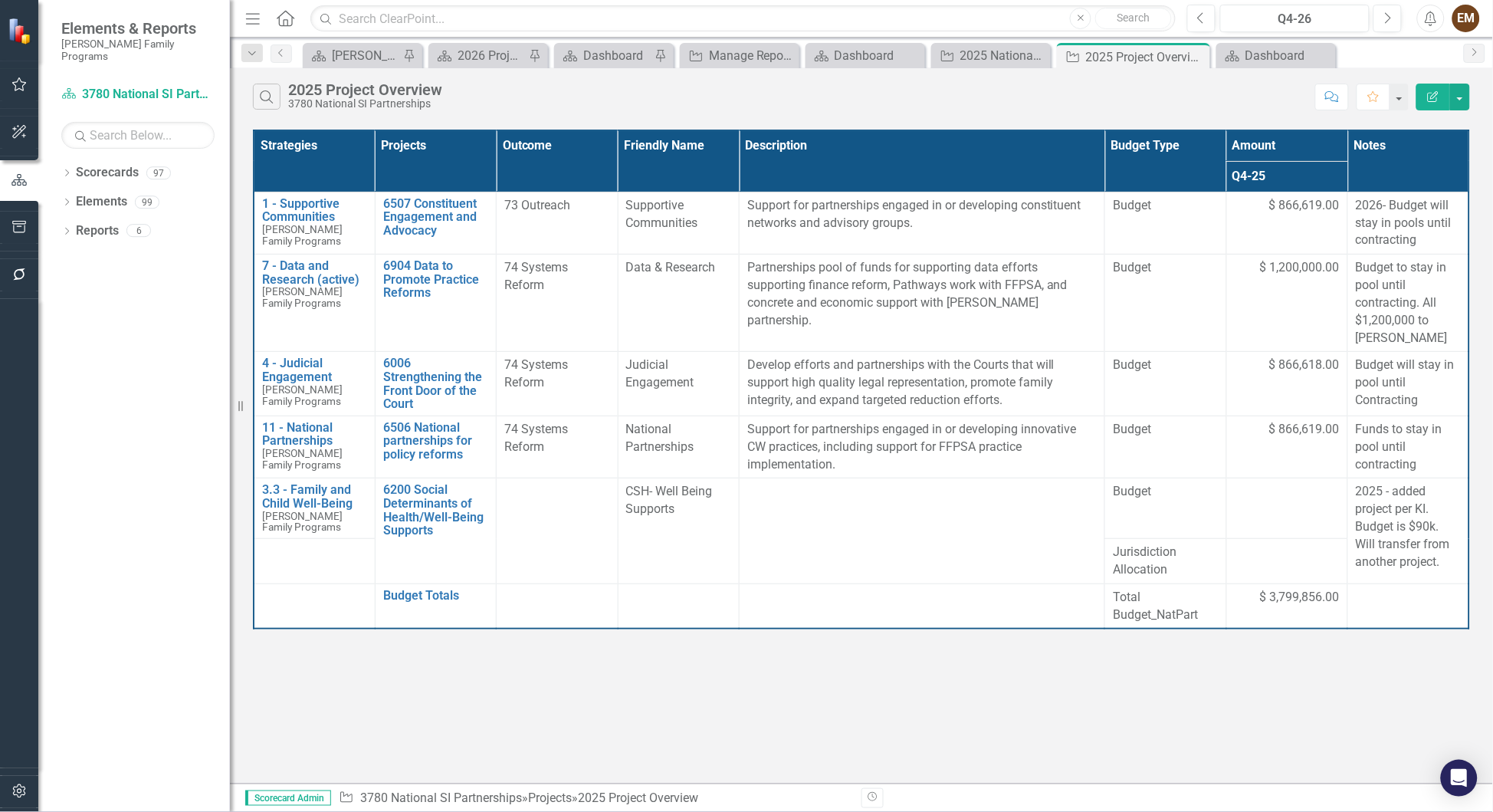
click at [1215, 707] on div "Search 2025 Project Overview 3780 National SI Partnerships Comment Favorite Edi…" at bounding box center [861, 425] width 1263 height 715
